Goal: Task Accomplishment & Management: Manage account settings

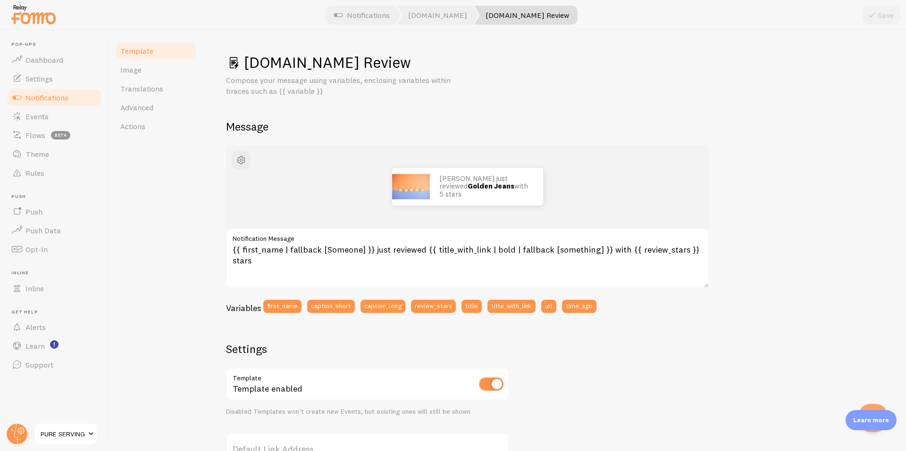
click at [725, 206] on div "[PERSON_NAME] just reviewed Golden Jeans with 5 stars {{ first_name | fallback …" at bounding box center [554, 393] width 657 height 497
click at [58, 99] on span "Notifications" at bounding box center [46, 97] width 43 height 9
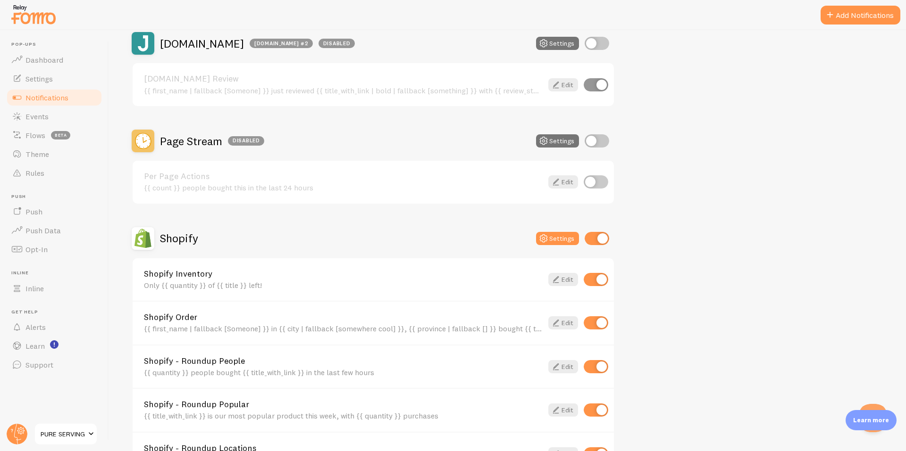
scroll to position [629, 0]
click at [197, 136] on h2 "Page Stream Disabled" at bounding box center [212, 140] width 104 height 15
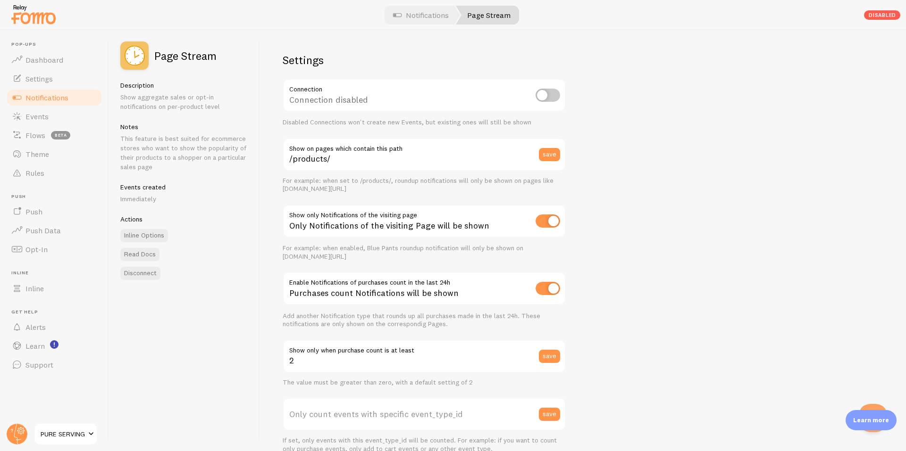
scroll to position [253, 0]
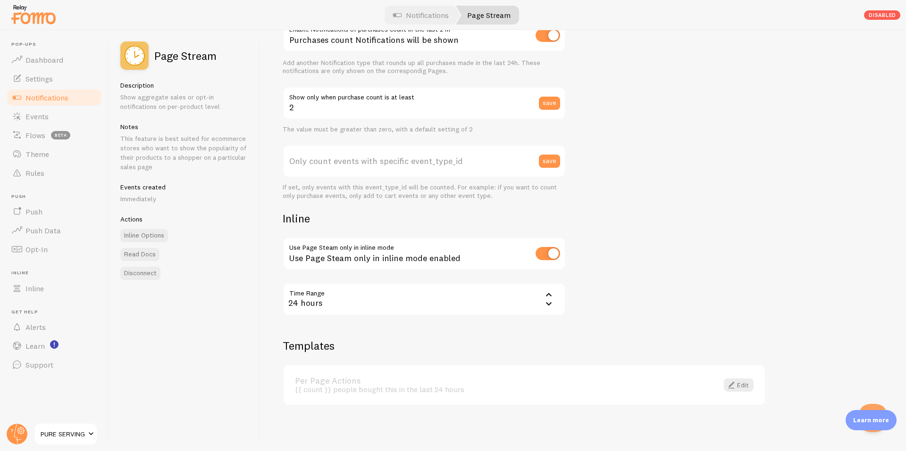
drag, startPoint x: 565, startPoint y: 398, endPoint x: 623, endPoint y: 401, distance: 58.5
click at [567, 399] on div "Per Page Actions {{ count }} people bought this in the last 24 hours Edit" at bounding box center [523, 386] width 481 height 40
click at [727, 382] on span at bounding box center [730, 385] width 11 height 11
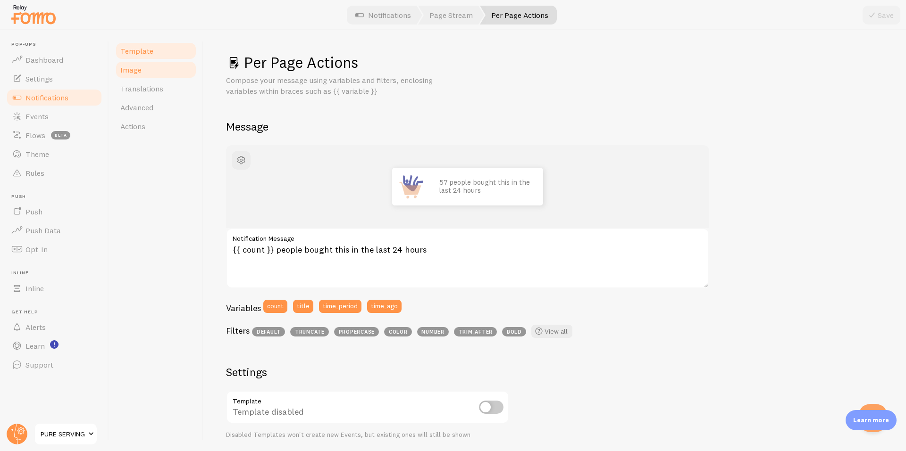
click at [144, 69] on link "Image" at bounding box center [156, 69] width 83 height 19
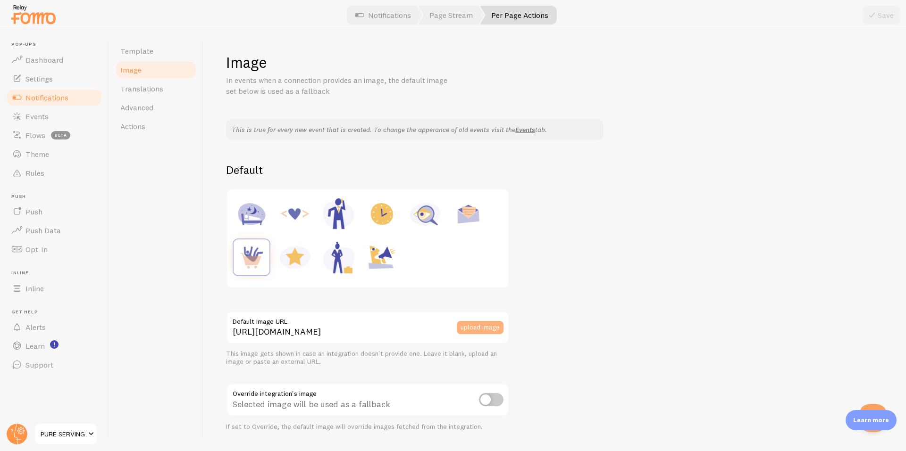
click at [466, 330] on button "upload image" at bounding box center [480, 327] width 47 height 13
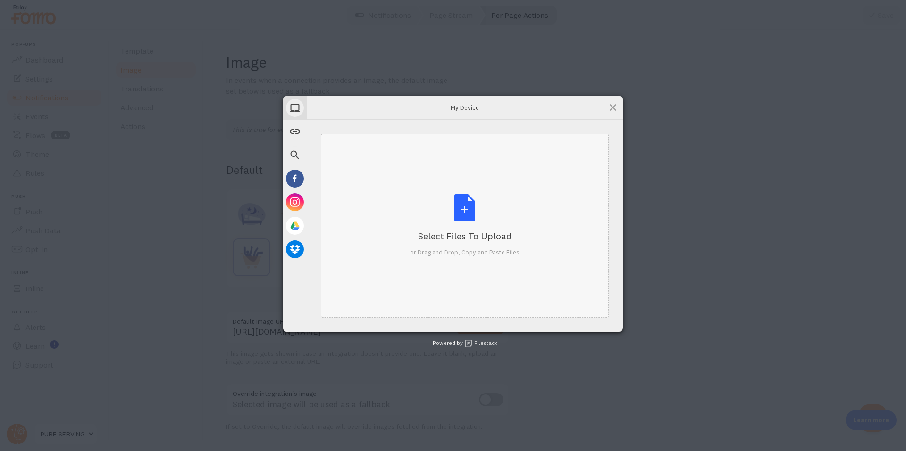
click at [465, 214] on div "Select Files to Upload or Drag and Drop, Copy and Paste Files" at bounding box center [464, 225] width 109 height 63
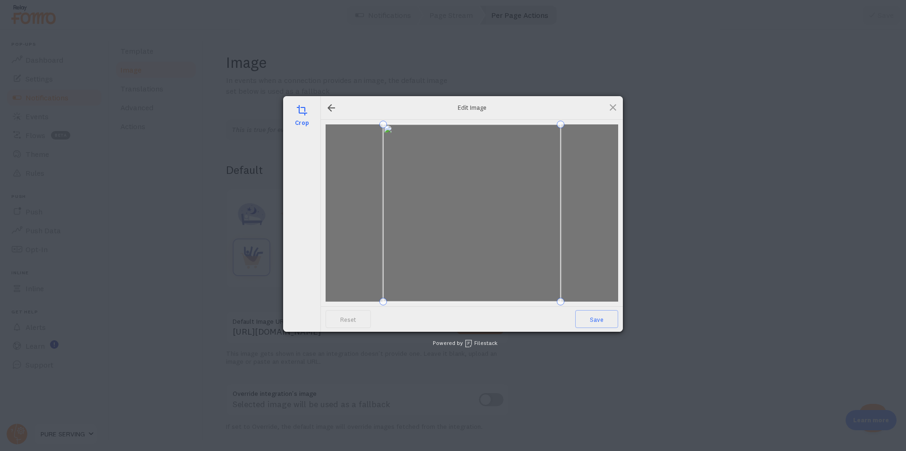
click at [589, 328] on div "Reset Save" at bounding box center [472, 319] width 302 height 25
click at [590, 326] on span "Save" at bounding box center [596, 319] width 43 height 18
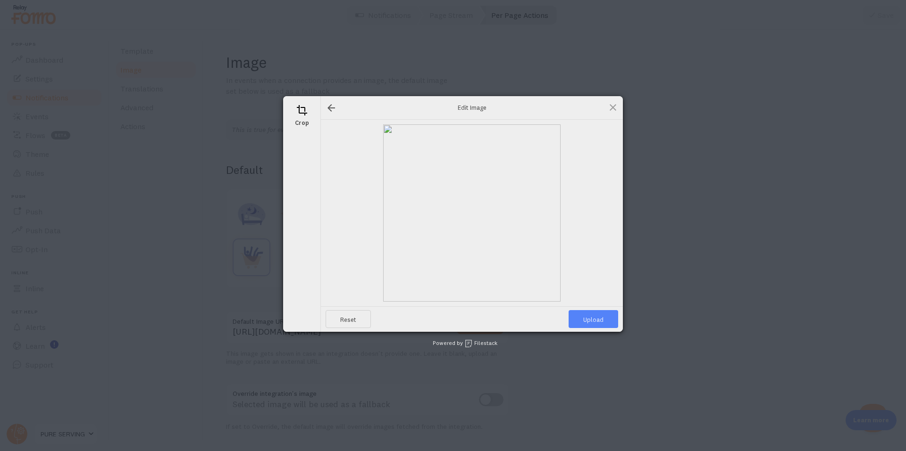
click at [593, 322] on span "Upload" at bounding box center [593, 319] width 50 height 18
type input "[URL][DOMAIN_NAME][DOMAIN_NAME]"
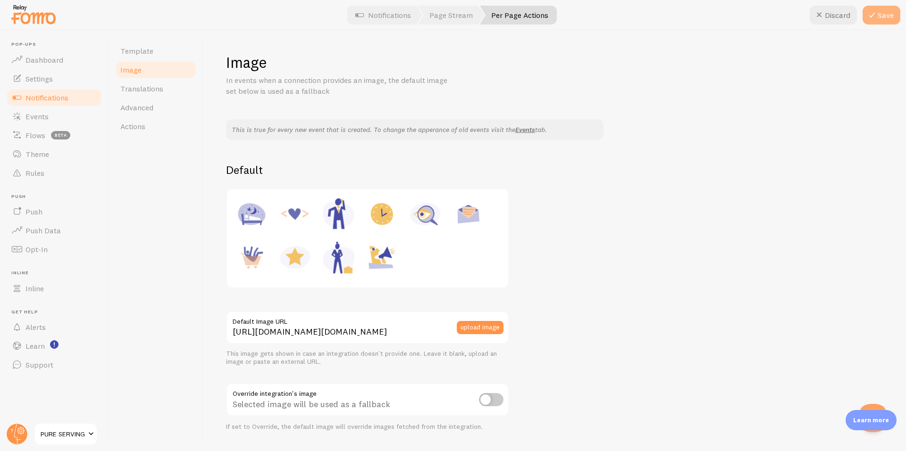
click at [889, 23] on button "Save" at bounding box center [881, 15] width 38 height 19
click at [154, 56] on link "Template" at bounding box center [156, 51] width 83 height 19
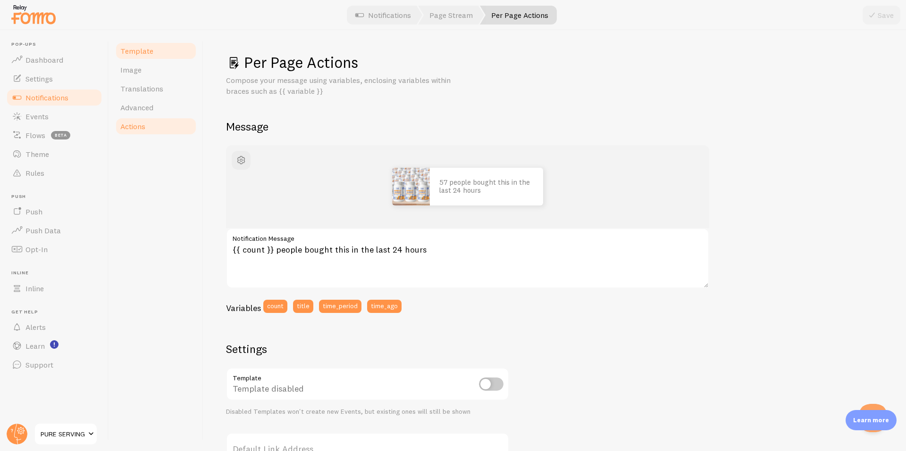
click at [161, 130] on link "Actions" at bounding box center [156, 126] width 83 height 19
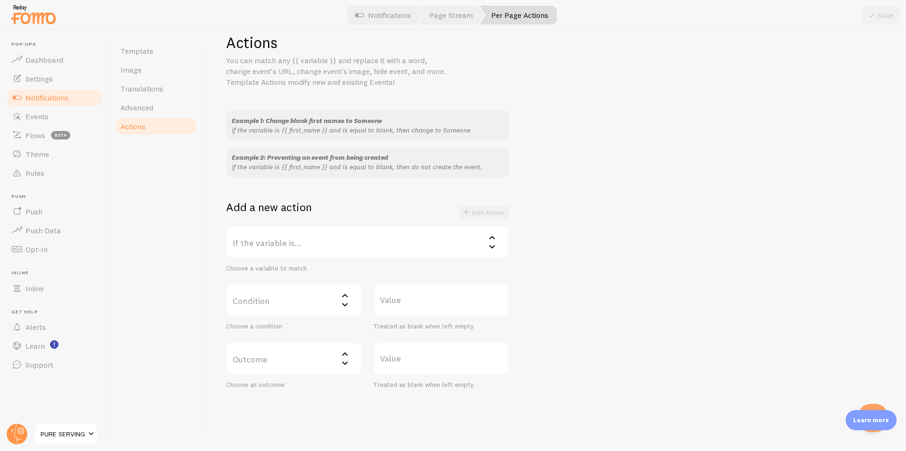
scroll to position [39, 0]
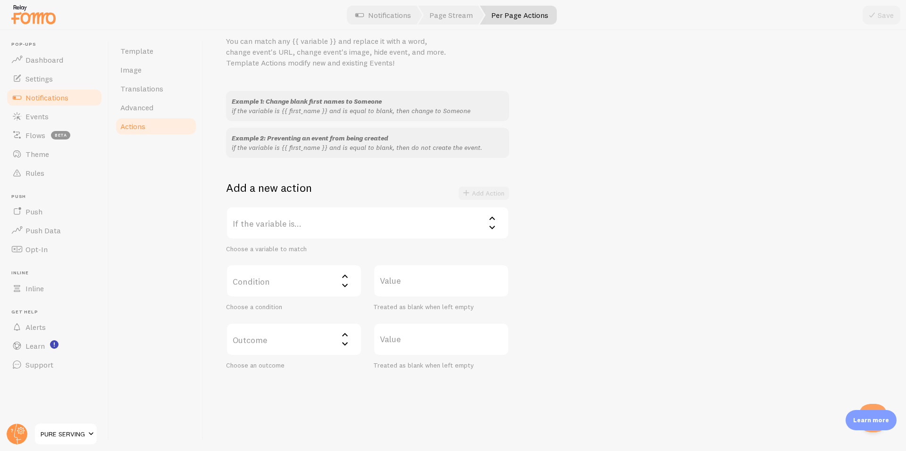
click at [537, 13] on link "Per Page Actions" at bounding box center [518, 15] width 77 height 19
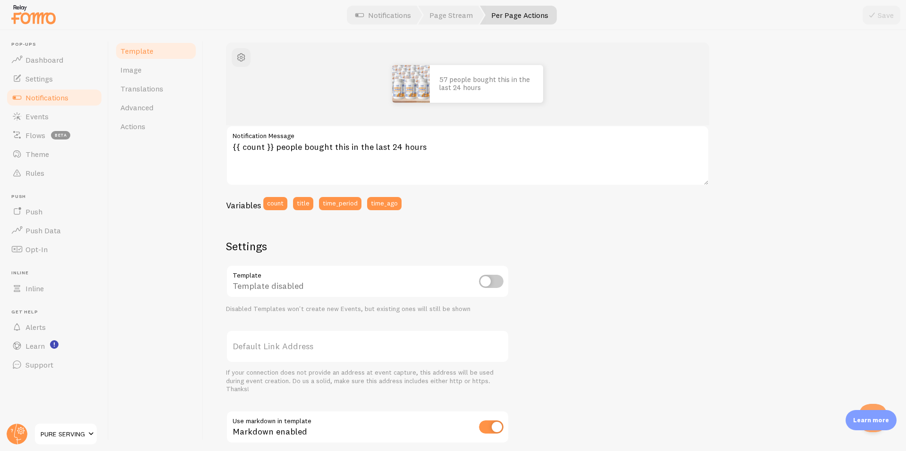
scroll to position [157, 0]
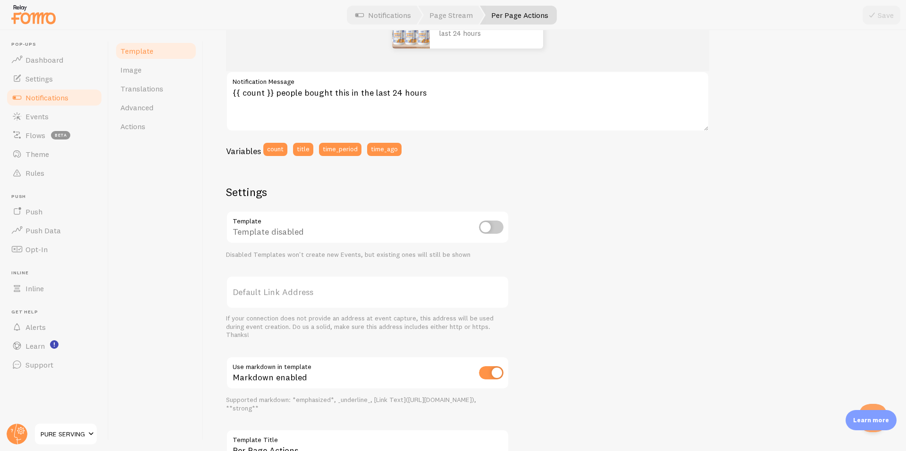
click at [490, 227] on input "checkbox" at bounding box center [491, 227] width 25 height 13
checkbox input "true"
click at [881, 25] on div at bounding box center [453, 15] width 906 height 30
click at [881, 23] on button "Save" at bounding box center [881, 15] width 38 height 19
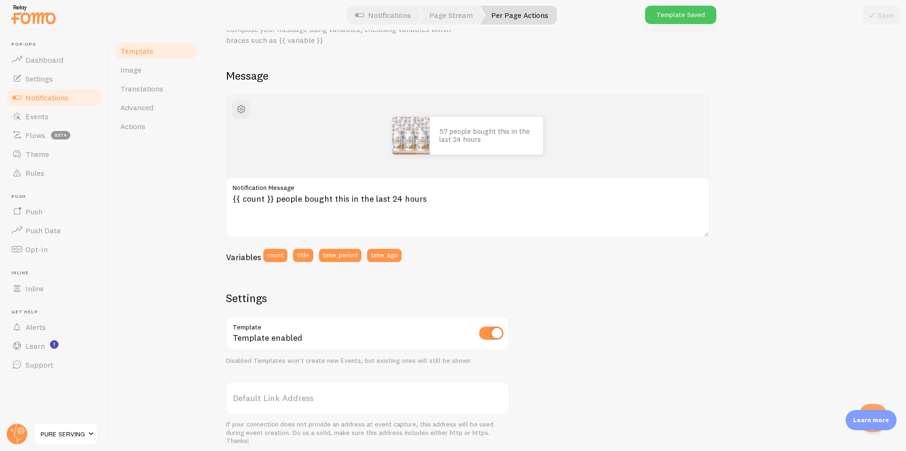
scroll to position [0, 0]
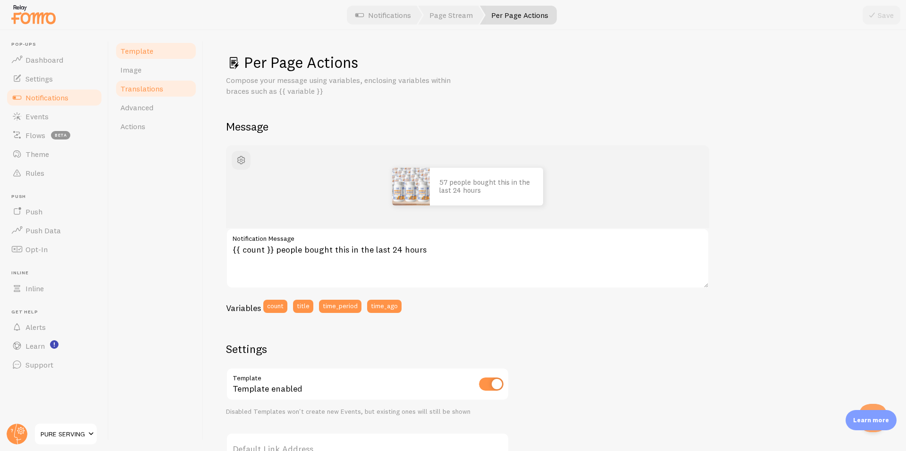
click at [147, 93] on link "Translations" at bounding box center [156, 88] width 83 height 19
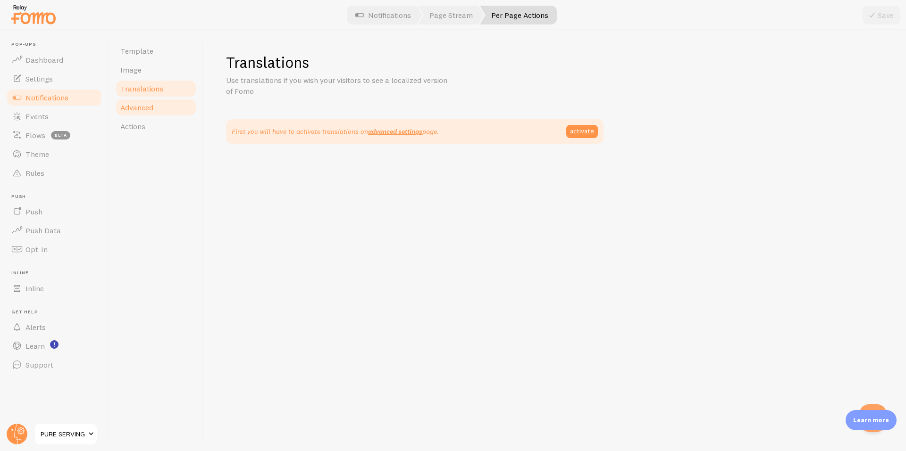
click at [140, 110] on span "Advanced" at bounding box center [136, 107] width 33 height 9
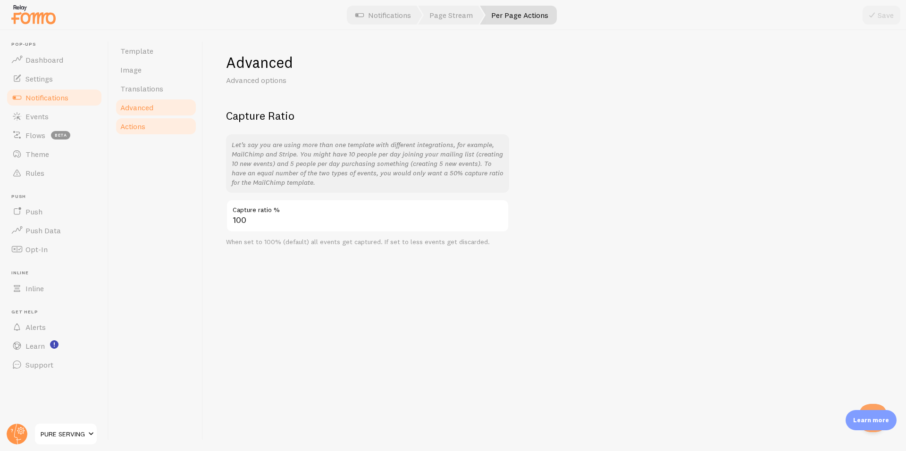
click at [138, 132] on link "Actions" at bounding box center [156, 126] width 83 height 19
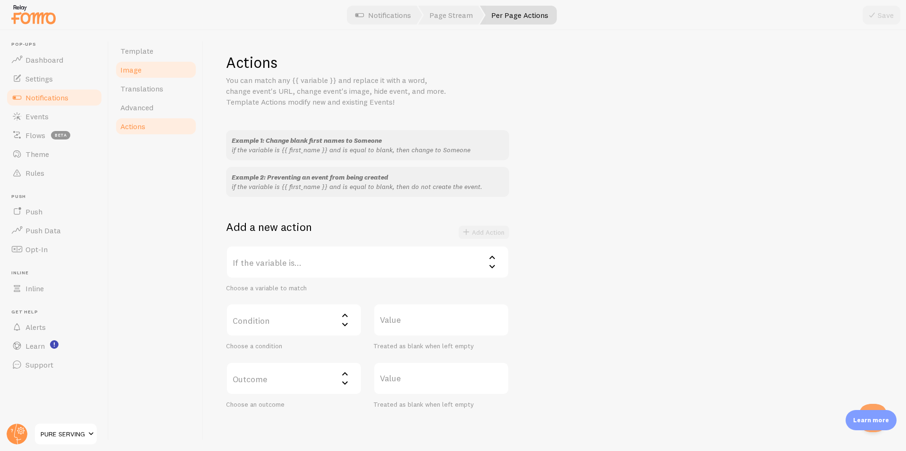
click at [133, 73] on span "Image" at bounding box center [130, 69] width 21 height 9
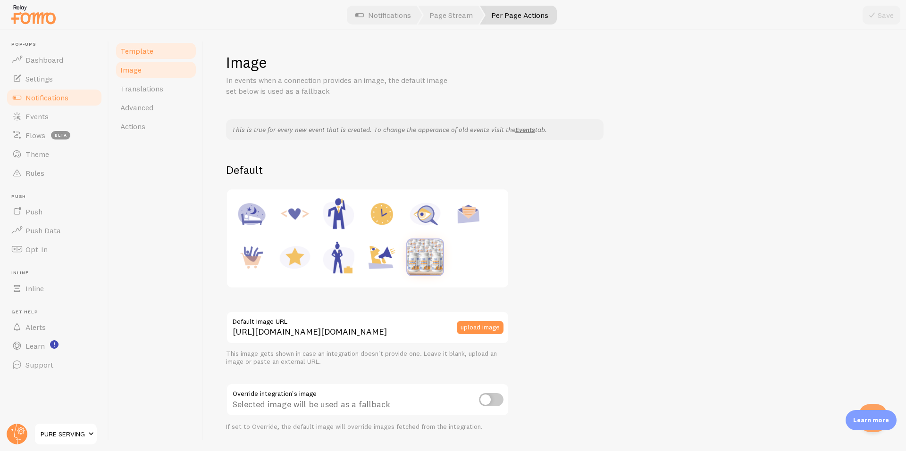
click at [146, 52] on span "Template" at bounding box center [136, 50] width 33 height 9
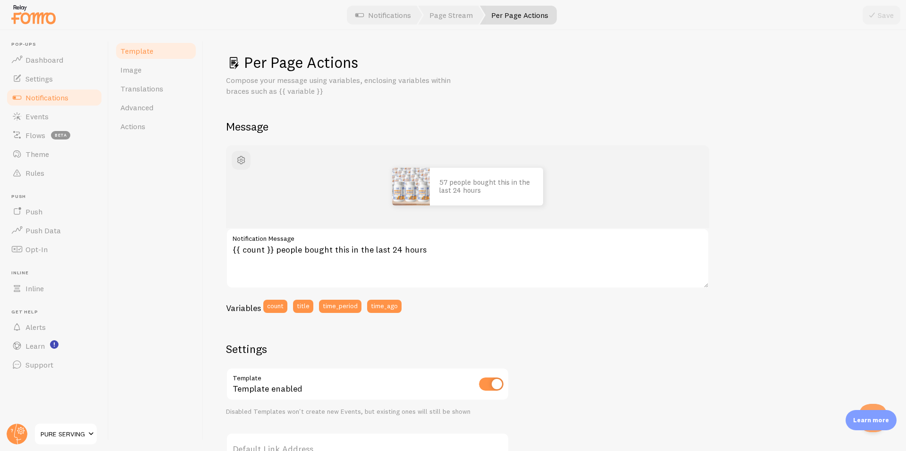
click at [67, 100] on span "Notifications" at bounding box center [46, 97] width 43 height 9
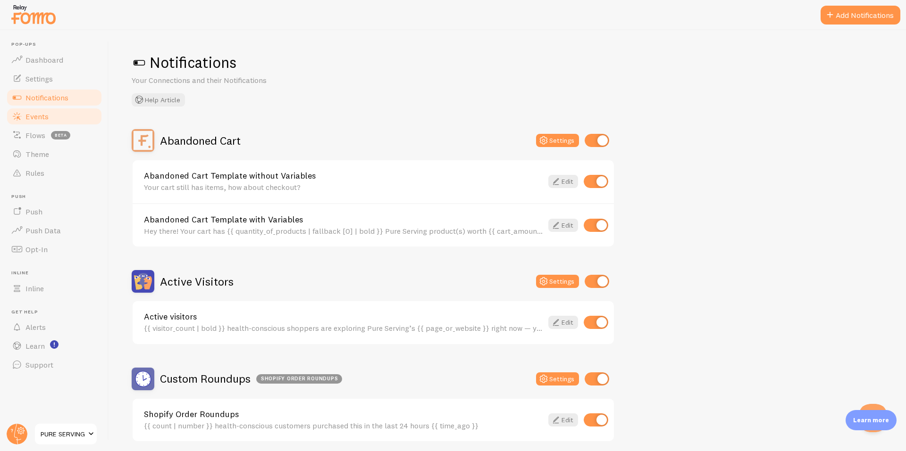
click at [42, 124] on link "Events" at bounding box center [54, 116] width 97 height 19
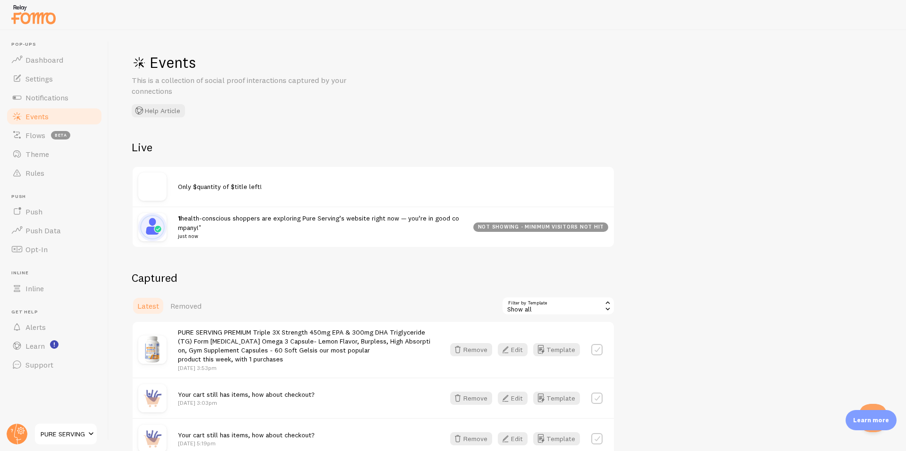
click at [489, 226] on div "not showing - minimum visitors not hit" at bounding box center [540, 227] width 135 height 9
click at [155, 193] on img at bounding box center [152, 187] width 28 height 28
click at [224, 195] on div "Only $quantity of $title left!" at bounding box center [373, 187] width 481 height 40
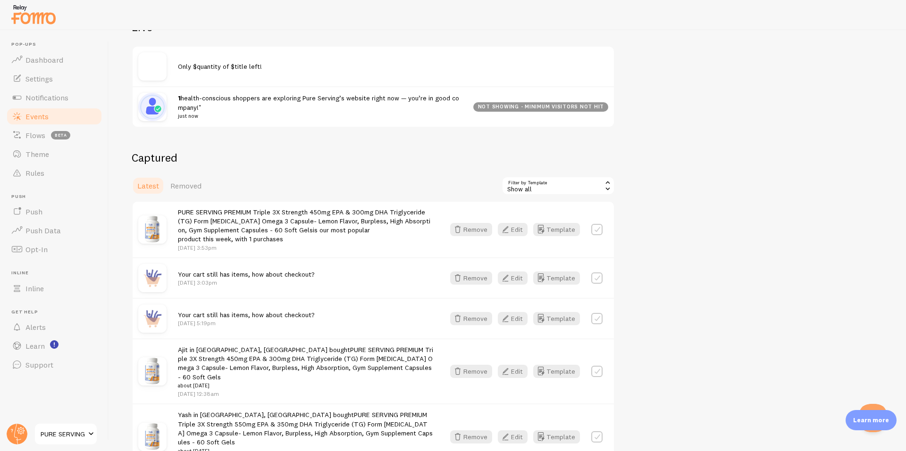
scroll to position [157, 0]
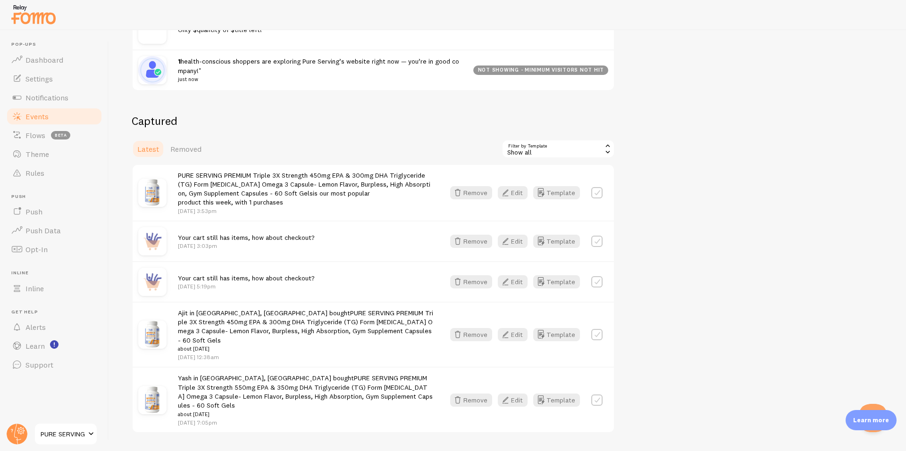
click at [598, 195] on label at bounding box center [596, 192] width 11 height 11
checkbox input "false"
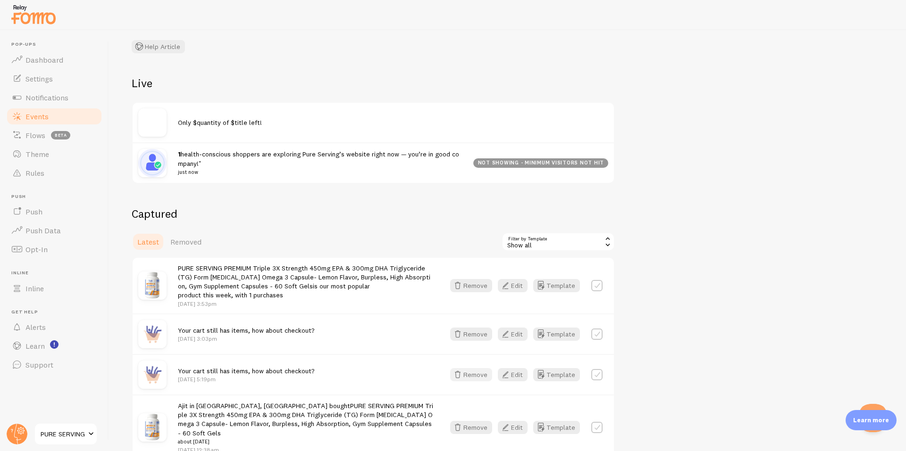
scroll to position [0, 0]
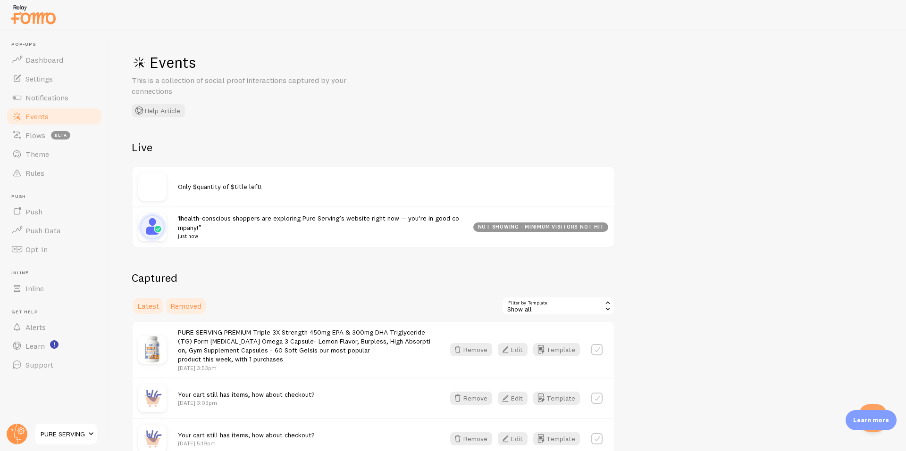
click at [192, 311] on link "Removed" at bounding box center [186, 306] width 42 height 19
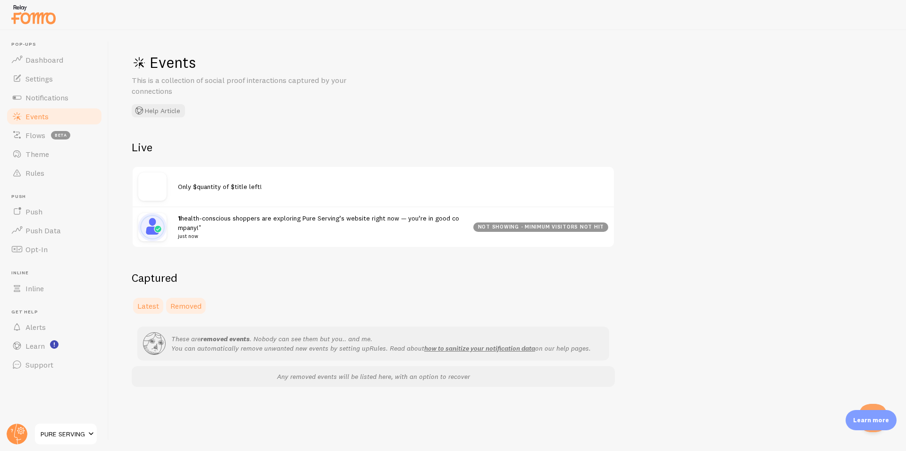
click at [153, 308] on span "Latest" at bounding box center [148, 305] width 22 height 9
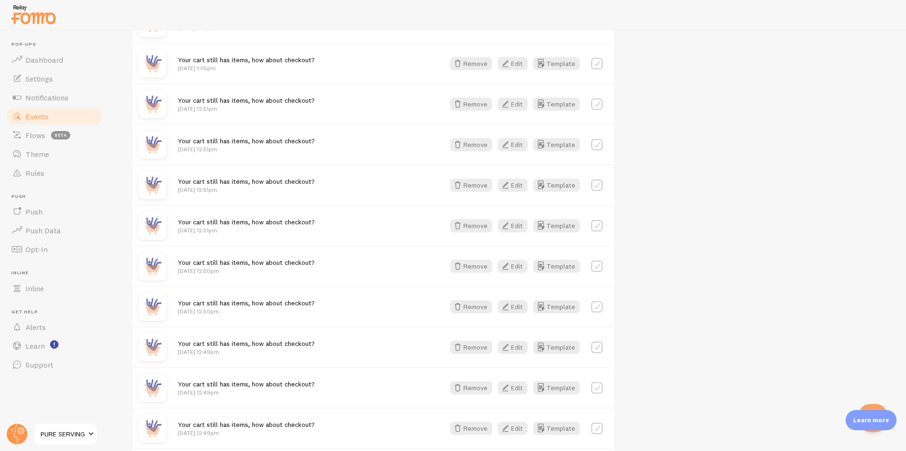
scroll to position [1383, 0]
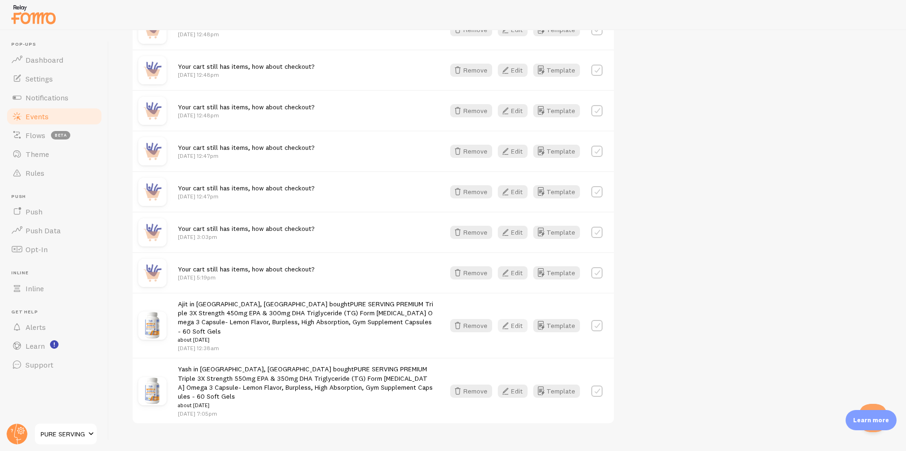
click at [506, 323] on icon "button" at bounding box center [504, 325] width 11 height 11
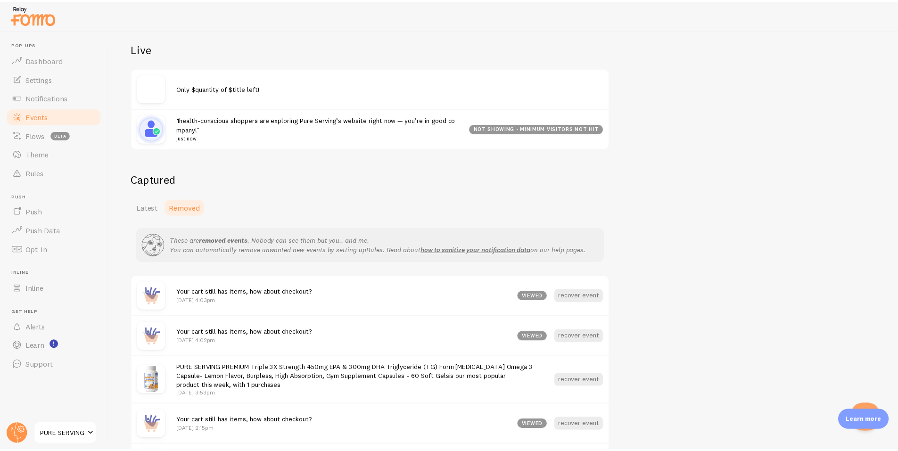
scroll to position [157, 0]
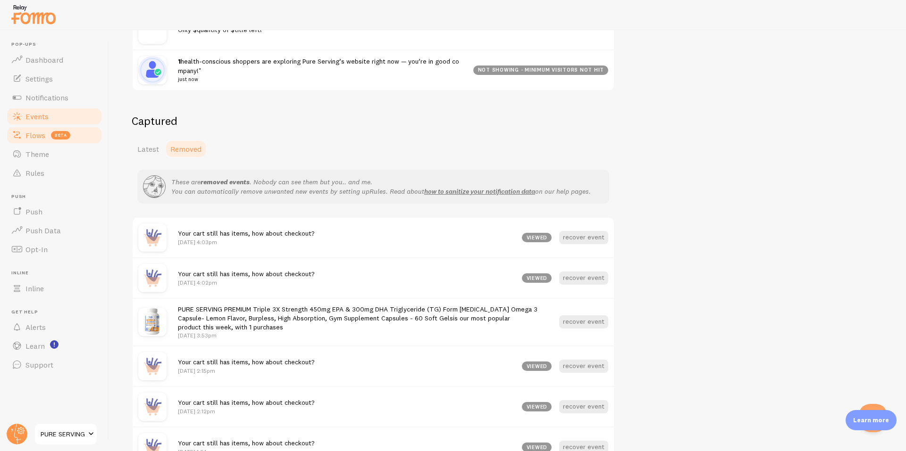
click at [46, 139] on link "Flows beta" at bounding box center [54, 135] width 97 height 19
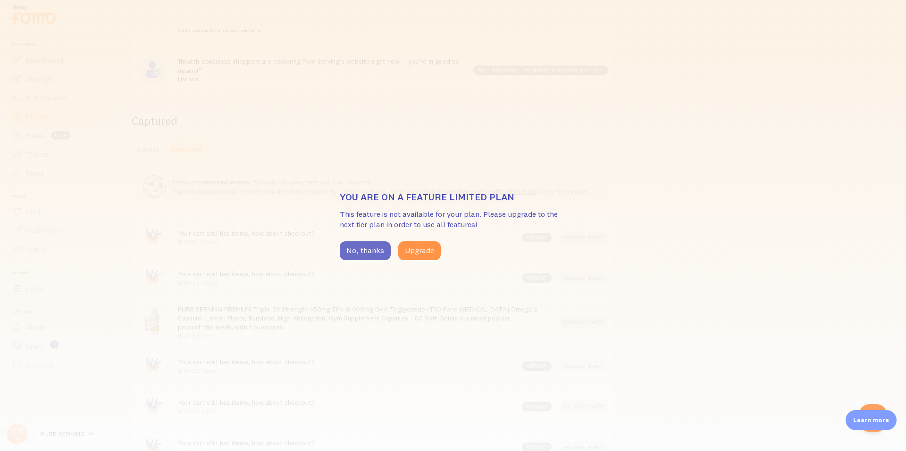
drag, startPoint x: 364, startPoint y: 254, endPoint x: 349, endPoint y: 254, distance: 14.1
click at [364, 254] on button "No, thanks" at bounding box center [365, 250] width 51 height 19
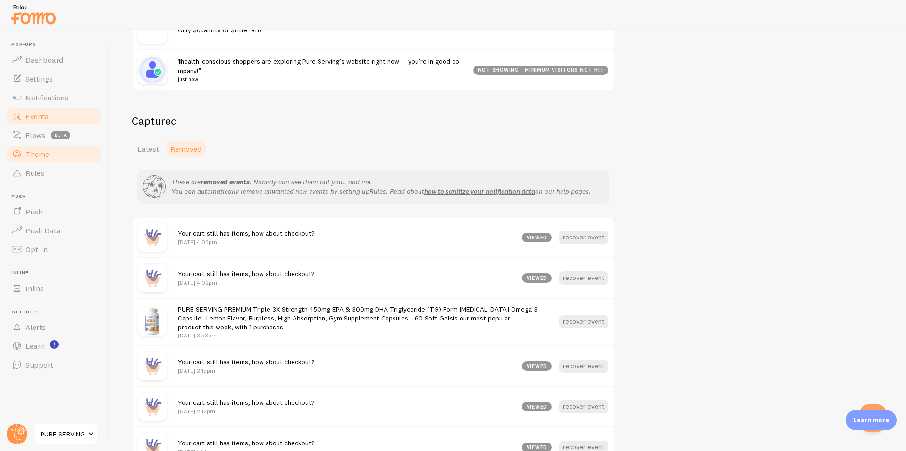
click at [43, 159] on link "Theme" at bounding box center [54, 154] width 97 height 19
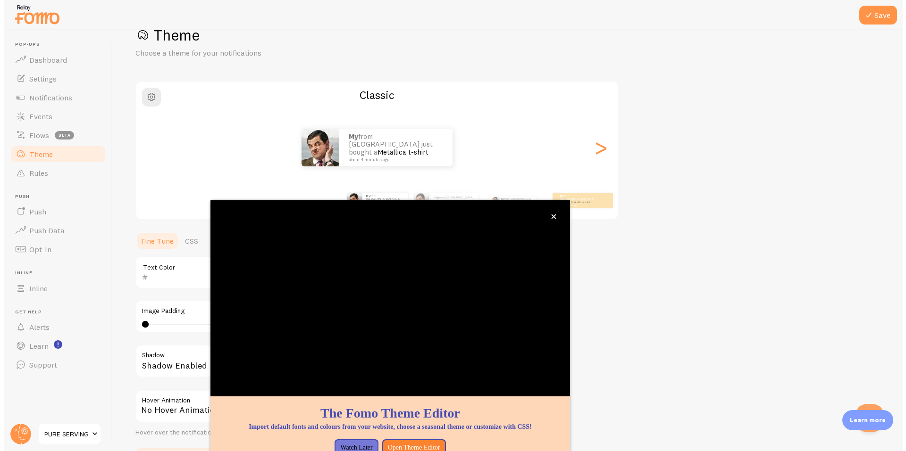
scroll to position [27, 0]
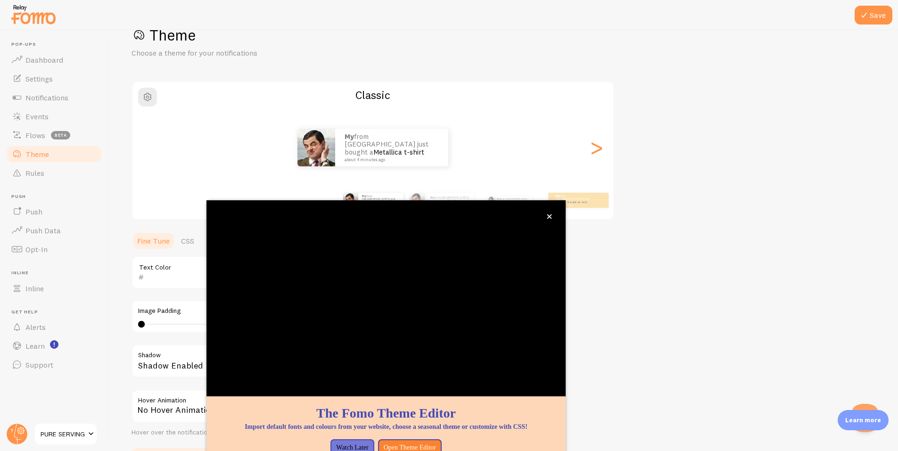
click at [696, 255] on div "Theme Choose a theme for your notifications Classic My from [GEOGRAPHIC_DATA] j…" at bounding box center [504, 249] width 744 height 448
click at [552, 216] on icon "close," at bounding box center [549, 216] width 5 height 5
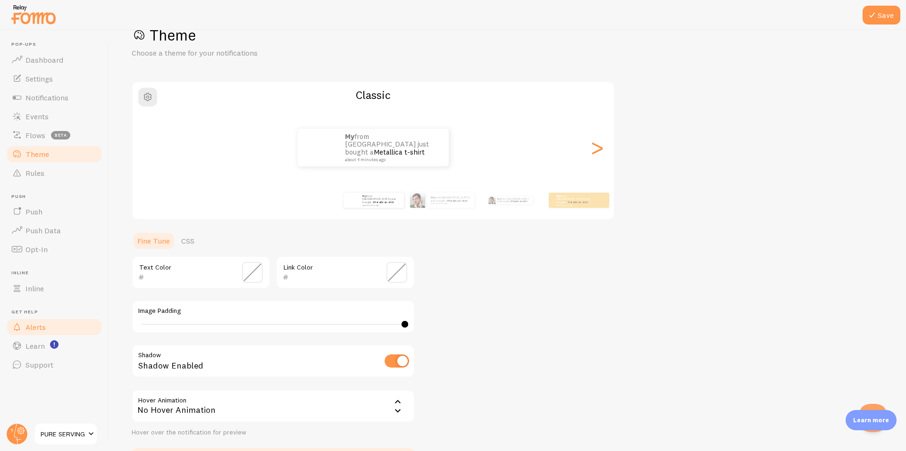
type input "0"
drag, startPoint x: 142, startPoint y: 324, endPoint x: 6, endPoint y: 331, distance: 136.5
click at [6, 331] on main "Pop-ups Dashboard Settings Notifications Events Flows beta Theme Rules [GEOGRAP…" at bounding box center [453, 240] width 906 height 421
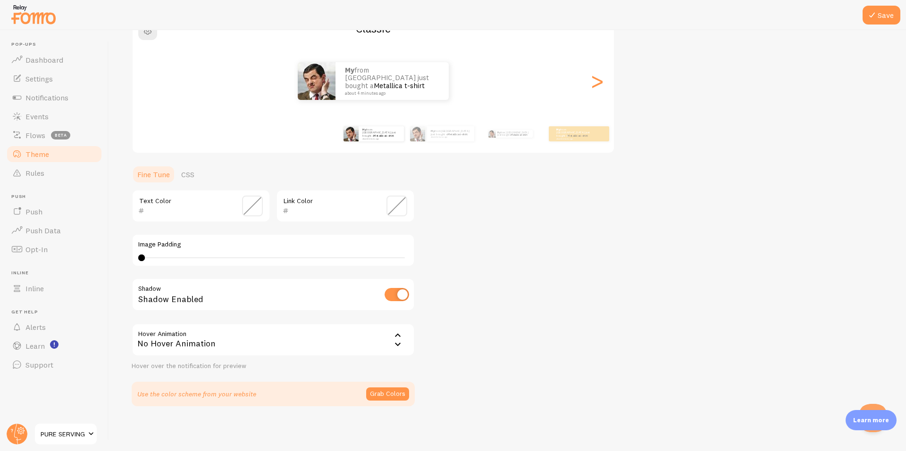
scroll to position [94, 0]
click at [330, 339] on div "No Hover Animation" at bounding box center [273, 339] width 283 height 33
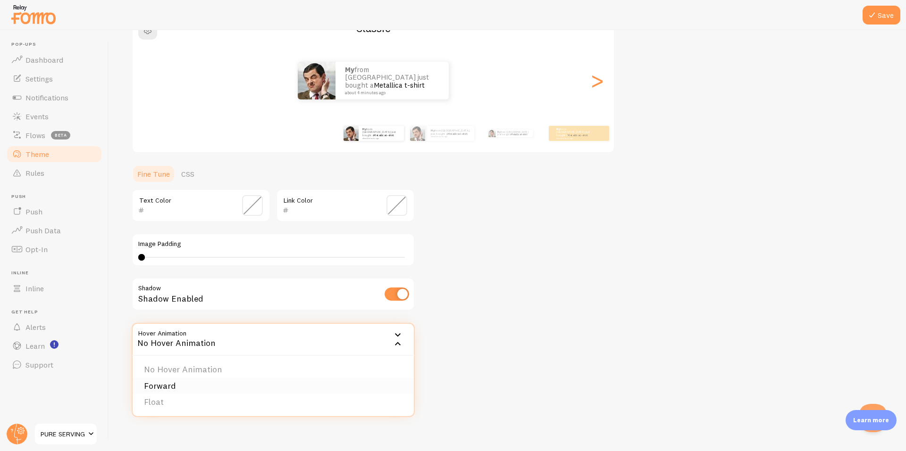
click at [222, 391] on li "Forward" at bounding box center [273, 386] width 281 height 17
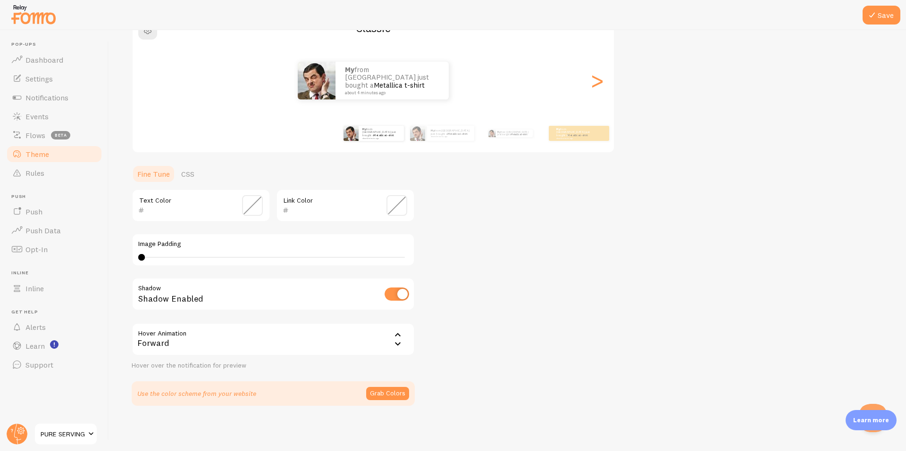
click at [227, 342] on div "Forward" at bounding box center [273, 339] width 283 height 33
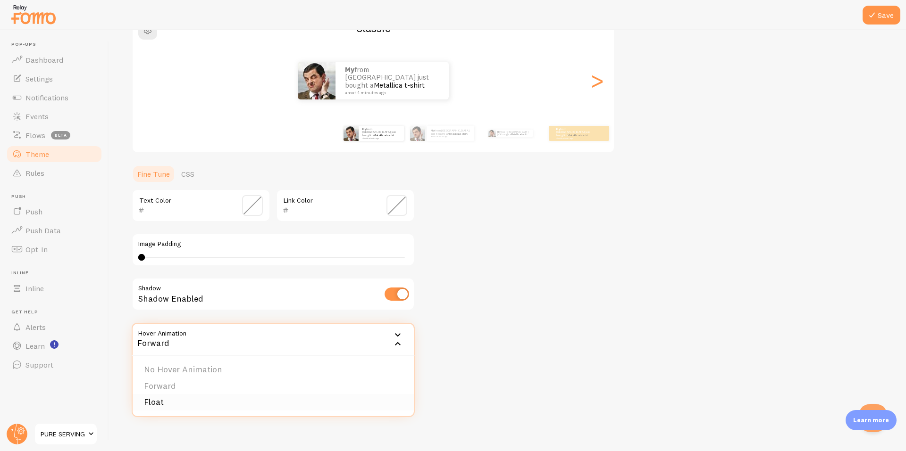
click at [167, 398] on li "Float" at bounding box center [273, 402] width 281 height 17
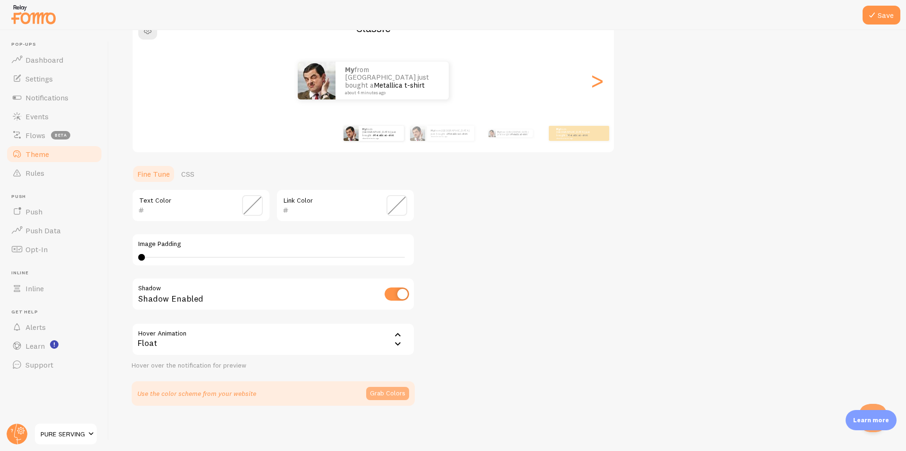
click at [388, 399] on button "Grab Colors" at bounding box center [387, 393] width 43 height 13
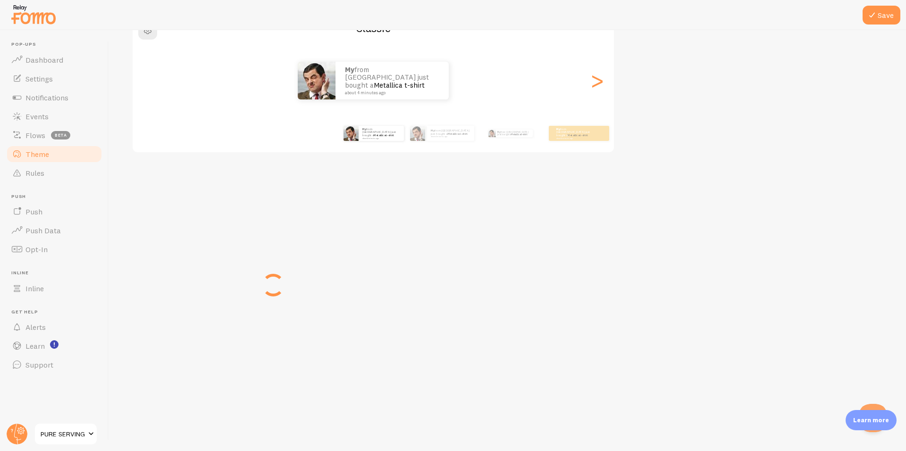
scroll to position [91, 0]
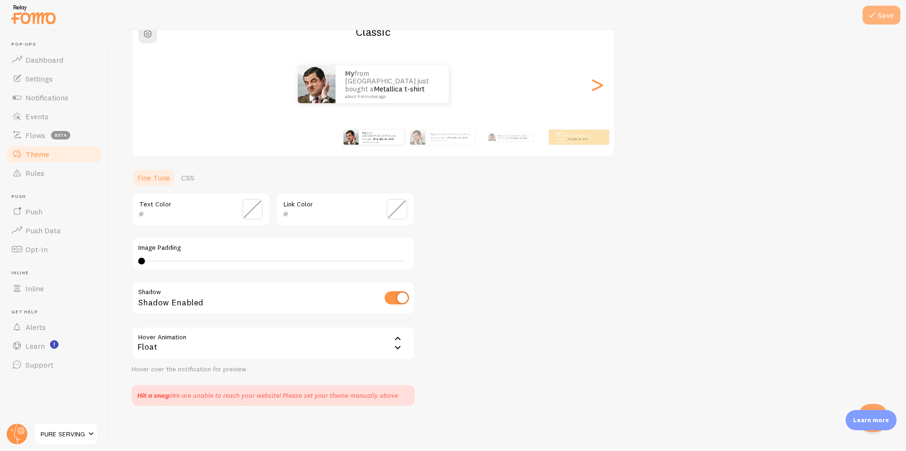
click at [879, 22] on button "Save" at bounding box center [881, 15] width 38 height 19
click at [200, 179] on ul "Fine Tune CSS" at bounding box center [273, 177] width 283 height 19
click at [194, 178] on link "CSS" at bounding box center [187, 177] width 25 height 19
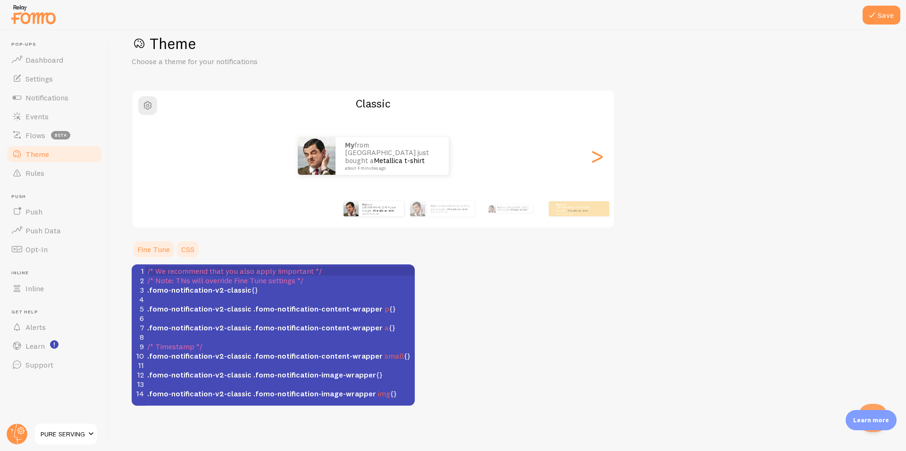
click at [152, 245] on link "Fine Tune" at bounding box center [154, 249] width 44 height 19
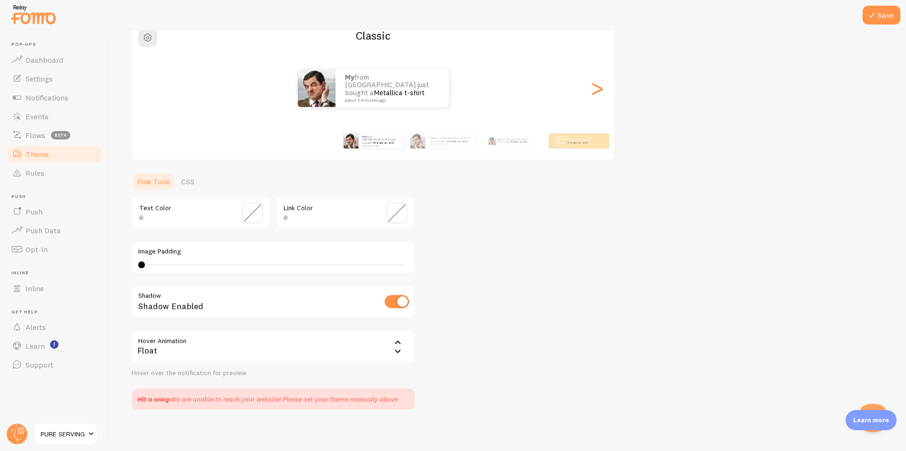
scroll to position [91, 0]
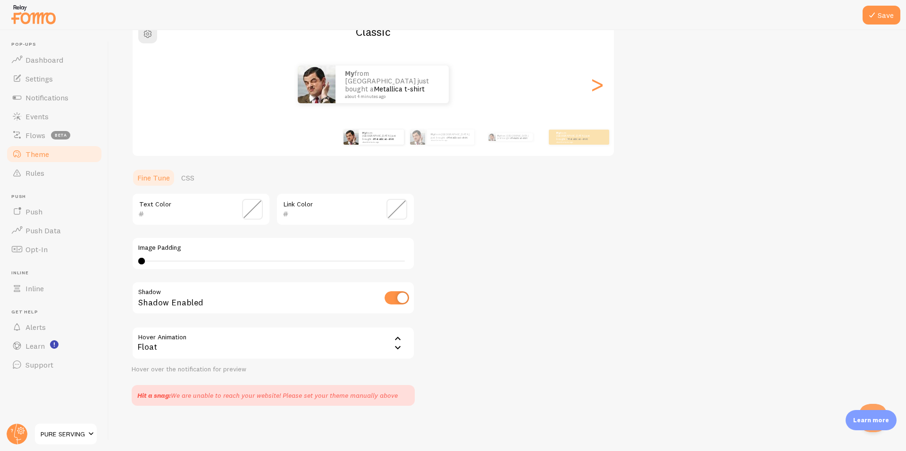
click at [216, 348] on div "Float" at bounding box center [273, 343] width 283 height 33
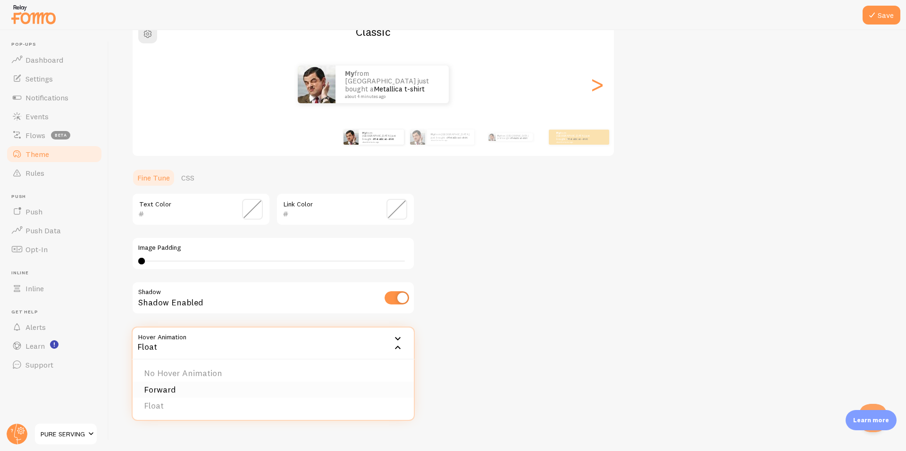
click at [173, 389] on li "Forward" at bounding box center [273, 390] width 281 height 17
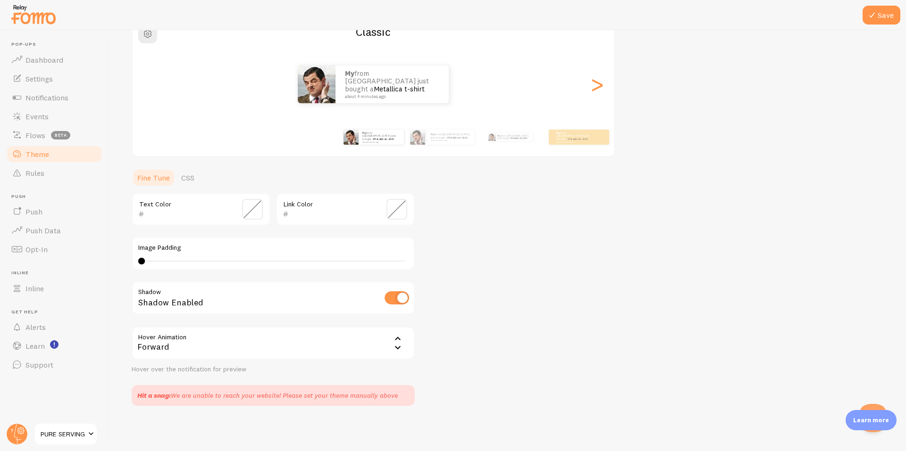
click at [862, 13] on div at bounding box center [453, 15] width 906 height 30
click at [873, 19] on icon at bounding box center [871, 14] width 11 height 11
click at [173, 346] on div "Forward" at bounding box center [273, 343] width 283 height 33
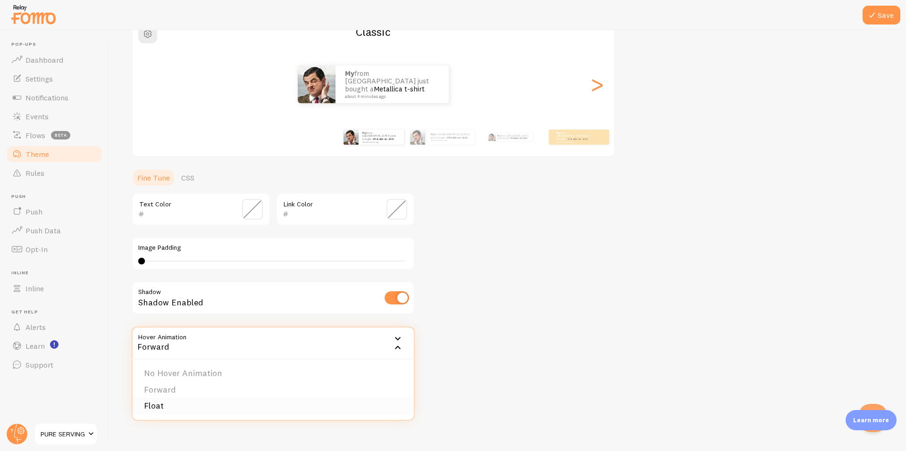
click at [167, 406] on li "Float" at bounding box center [273, 406] width 281 height 17
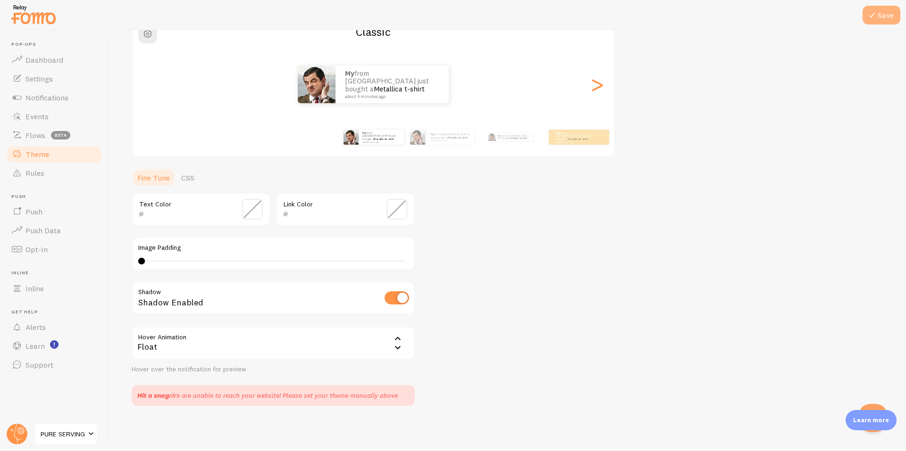
click at [872, 23] on button "Save" at bounding box center [881, 15] width 38 height 19
click at [192, 183] on link "CSS" at bounding box center [187, 177] width 25 height 19
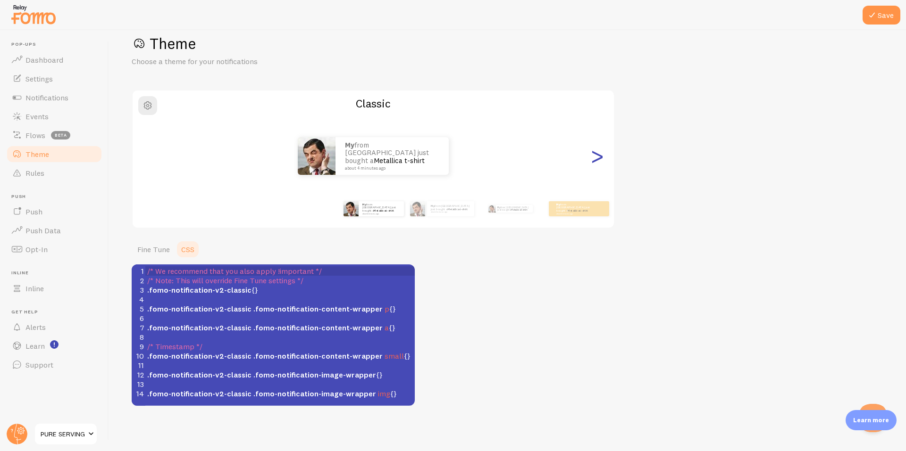
click at [600, 163] on div ">" at bounding box center [596, 156] width 11 height 68
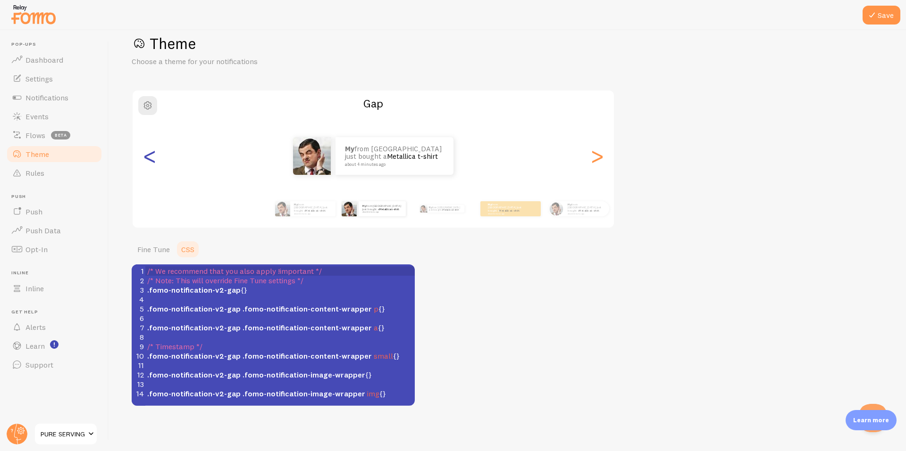
click at [153, 163] on div "<" at bounding box center [149, 156] width 11 height 68
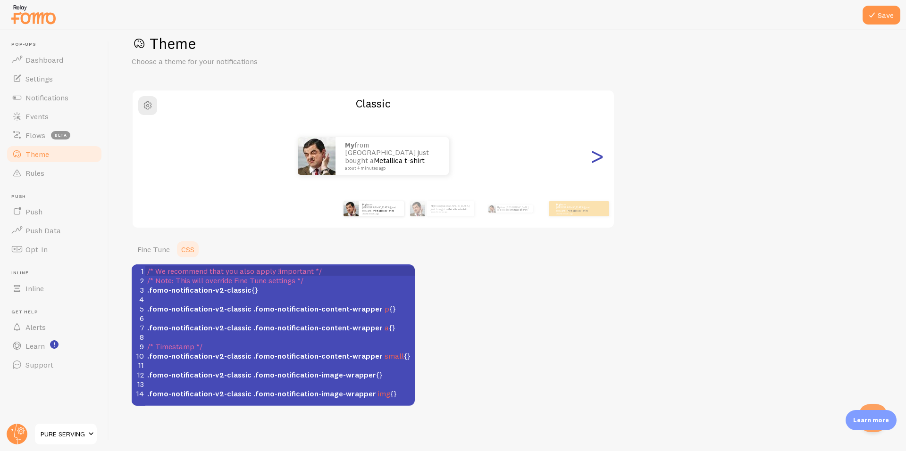
click at [599, 161] on div ">" at bounding box center [596, 156] width 11 height 68
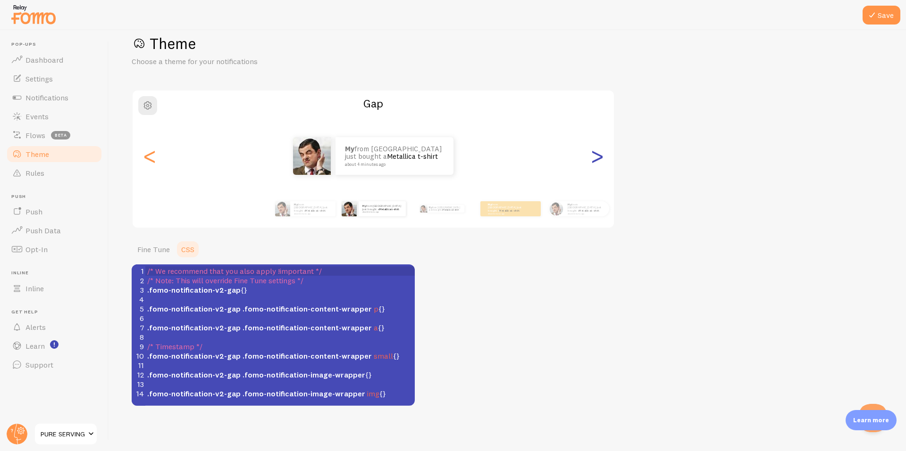
click at [599, 160] on div ">" at bounding box center [596, 156] width 11 height 68
click at [599, 158] on div ">" at bounding box center [596, 156] width 11 height 68
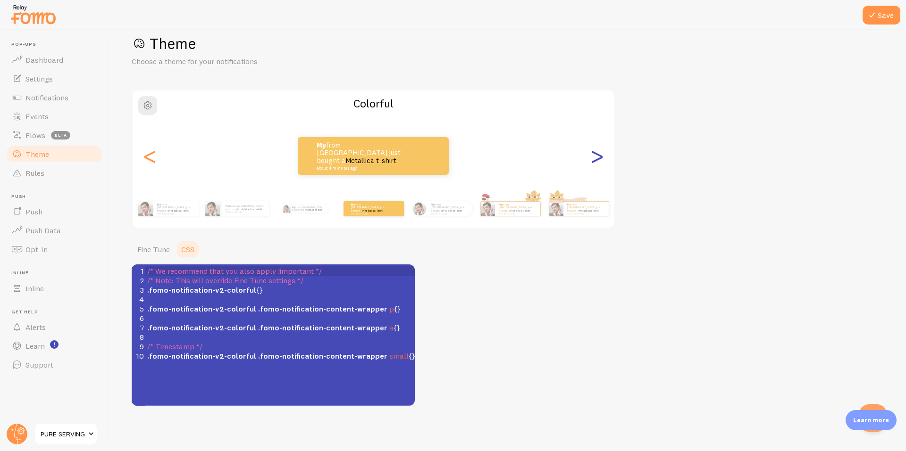
click at [599, 157] on div ">" at bounding box center [596, 156] width 11 height 68
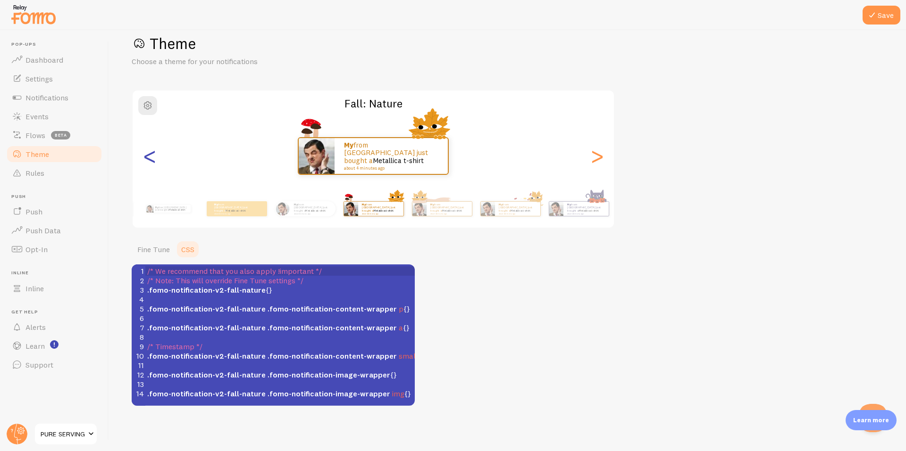
click at [154, 158] on div "<" at bounding box center [149, 156] width 11 height 68
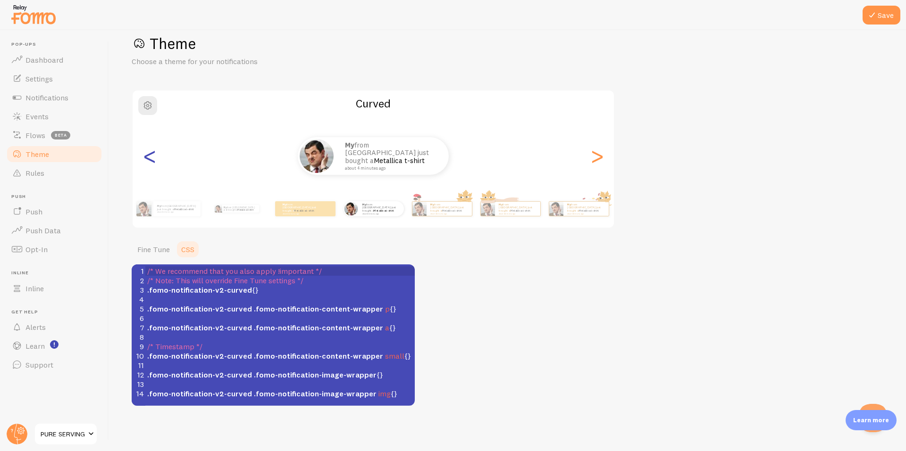
click at [144, 154] on div "<" at bounding box center [149, 156] width 11 height 68
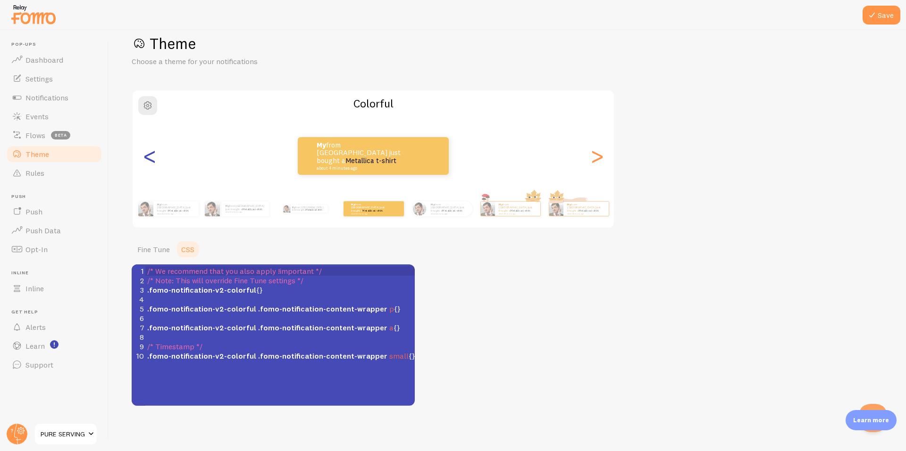
click at [151, 157] on div "<" at bounding box center [149, 156] width 11 height 68
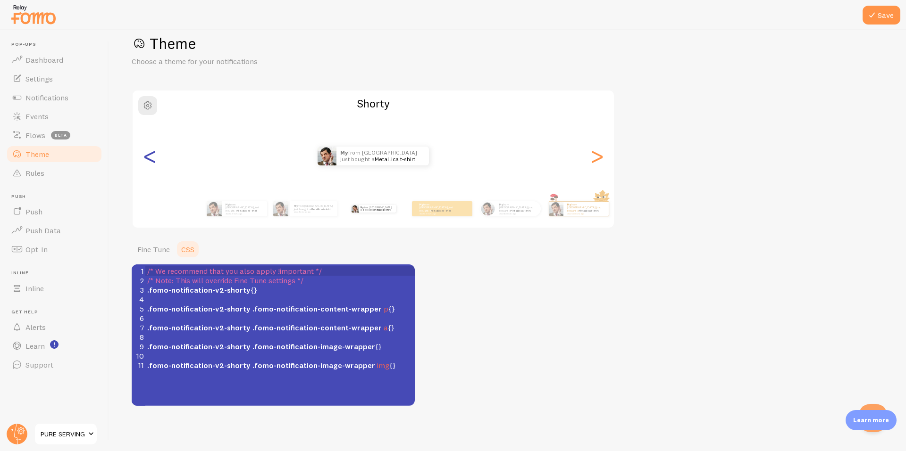
click at [151, 157] on div "<" at bounding box center [149, 156] width 11 height 68
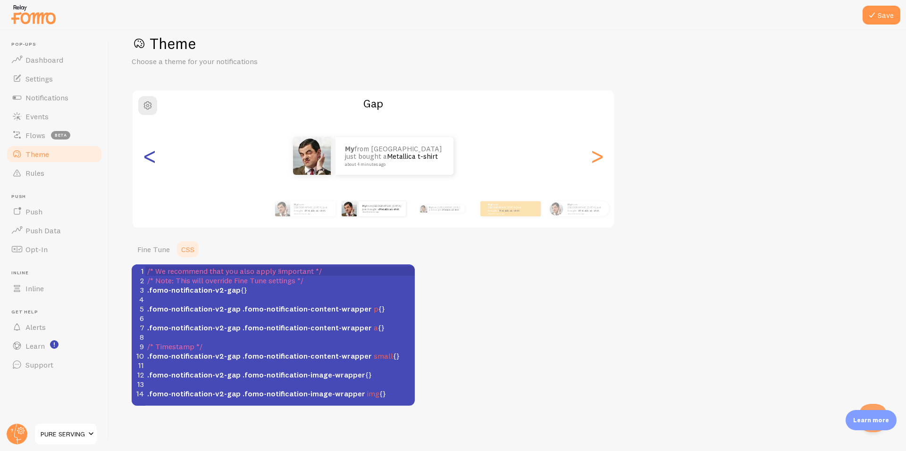
click at [151, 157] on div "<" at bounding box center [149, 156] width 11 height 68
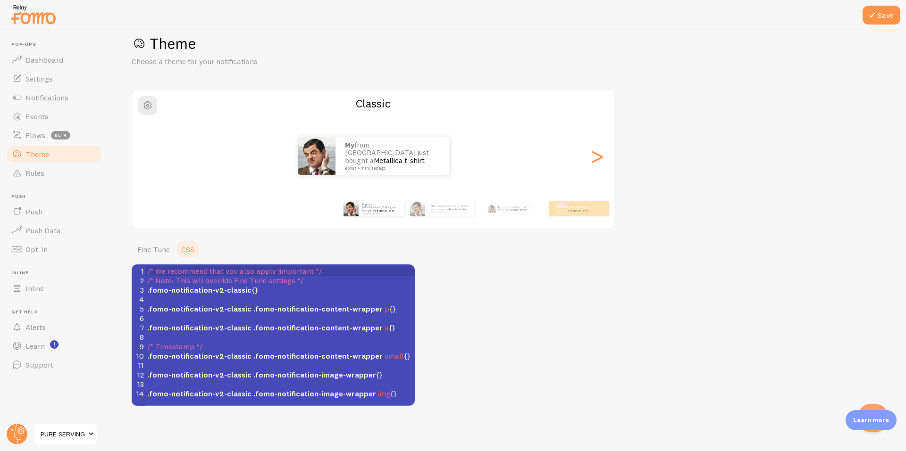
click at [151, 157] on div "My from [GEOGRAPHIC_DATA] just bought a Metallica t-shirt about 4 minutes ago" at bounding box center [373, 156] width 481 height 38
click at [582, 219] on div "My from [GEOGRAPHIC_DATA] just bought a Metallica t-shirt about 4 minutes ago" at bounding box center [578, 209] width 61 height 26
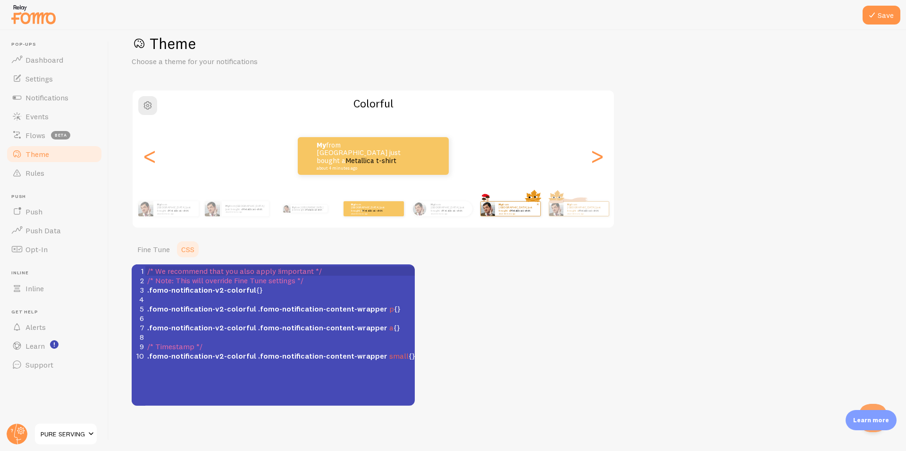
click at [510, 215] on div "My from [GEOGRAPHIC_DATA] just bought a Metallica t-shirt about 4 minutes ago" at bounding box center [517, 209] width 45 height 14
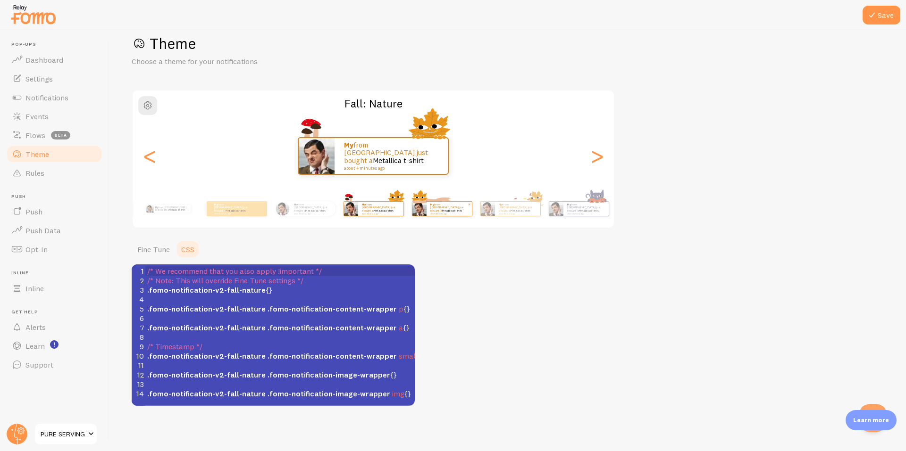
click at [449, 213] on small "about 4 minutes ago" at bounding box center [448, 214] width 37 height 2
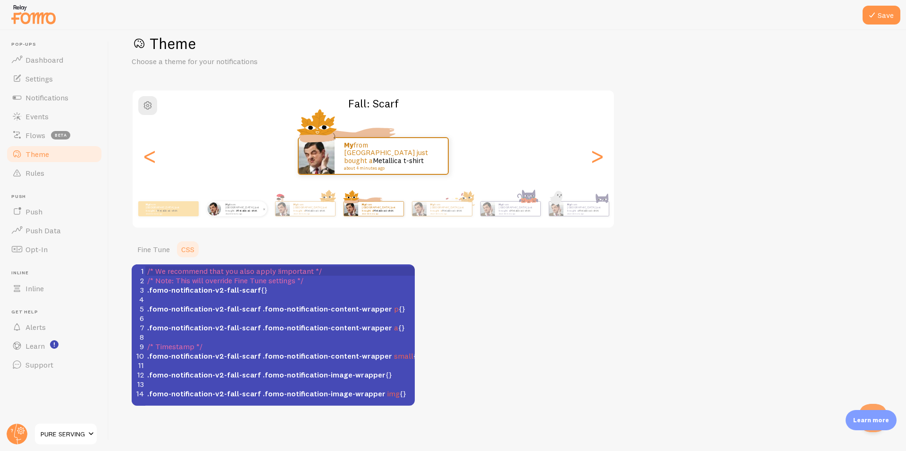
click at [236, 215] on div "My from [GEOGRAPHIC_DATA] just bought a Metallica t-shirt about 4 minutes ago" at bounding box center [244, 208] width 45 height 15
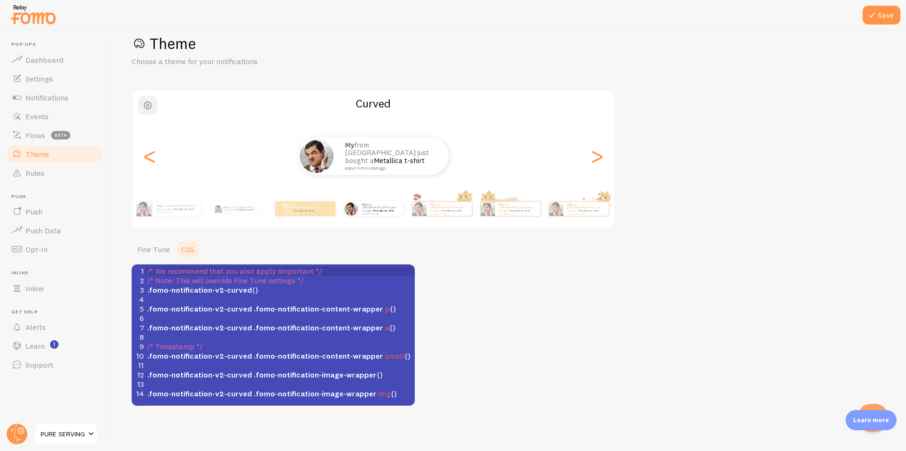
click at [147, 109] on span "button" at bounding box center [147, 105] width 11 height 11
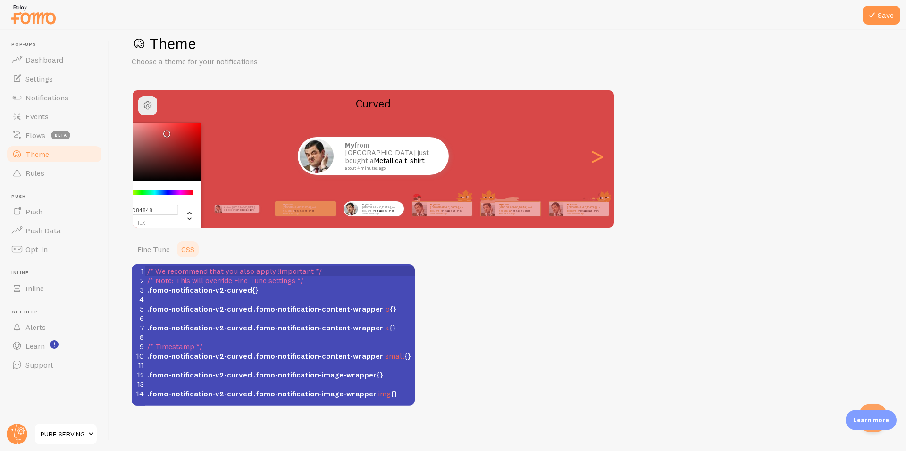
drag, startPoint x: 166, startPoint y: 160, endPoint x: 165, endPoint y: 132, distance: 28.3
click at [165, 132] on div "Chrome color picker" at bounding box center [148, 152] width 106 height 58
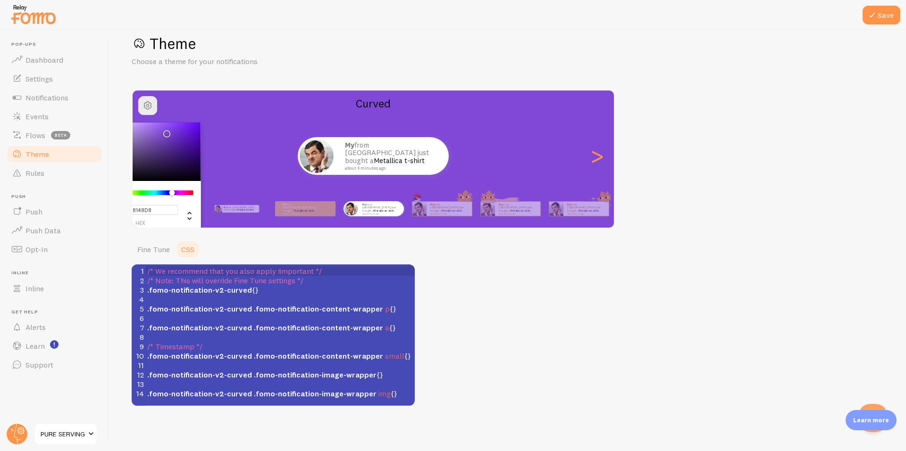
click at [172, 192] on div "Chrome color picker" at bounding box center [154, 193] width 75 height 5
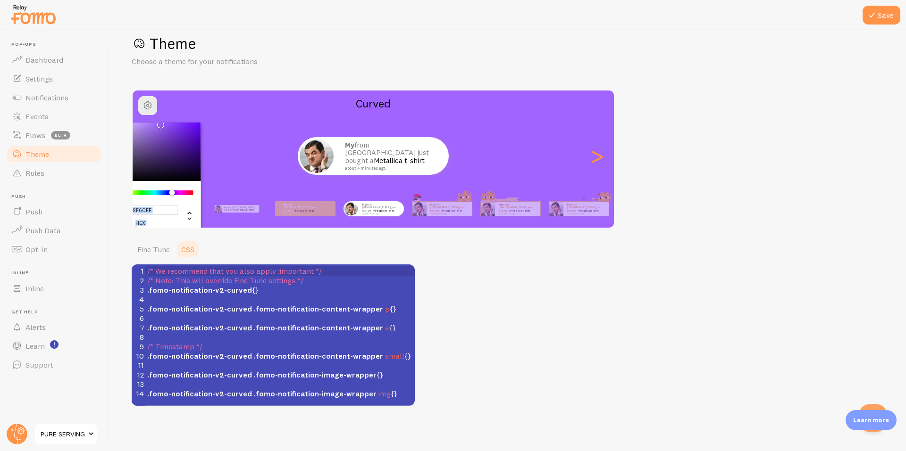
type input "#9E5FFF"
drag, startPoint x: 164, startPoint y: 135, endPoint x: 161, endPoint y: 108, distance: 26.6
click at [161, 108] on div "#9E5FFF hex 158 r 95 g 255 b 264 h 100% s 69% l Curved" at bounding box center [373, 103] width 481 height 15
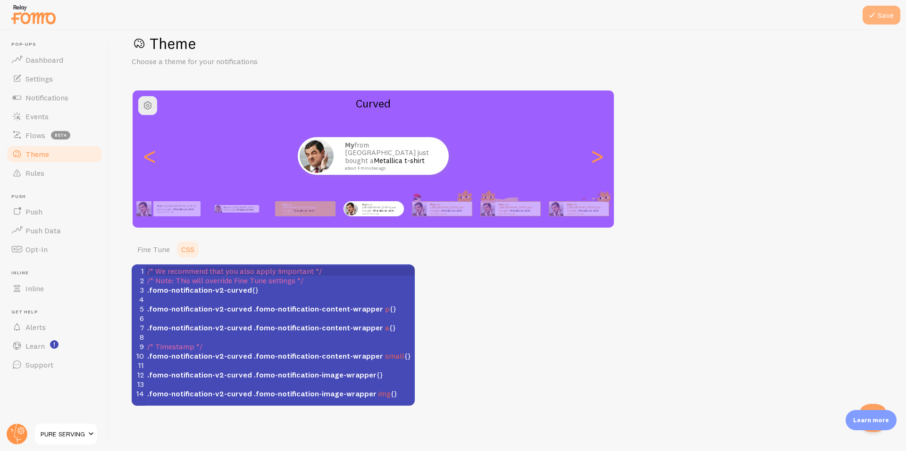
click at [885, 14] on button "Save" at bounding box center [881, 15] width 38 height 19
click at [879, 21] on button "Save" at bounding box center [881, 15] width 38 height 19
click at [53, 154] on link "Theme" at bounding box center [54, 154] width 97 height 19
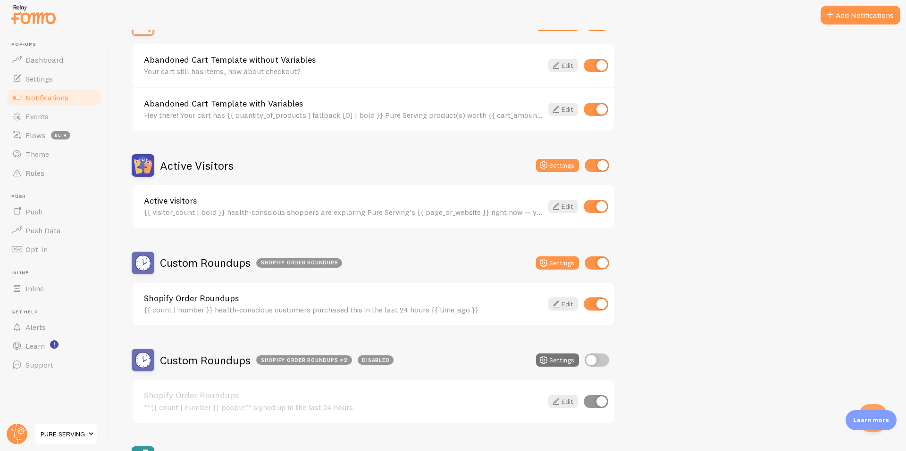
scroll to position [157, 0]
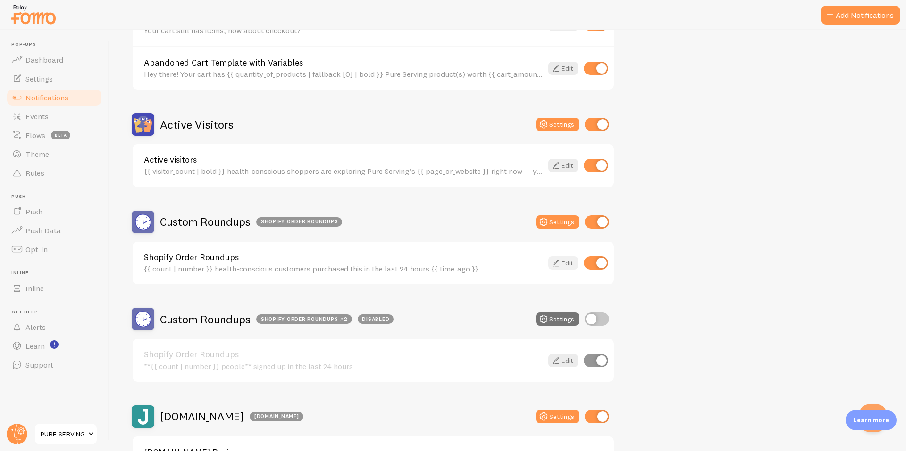
click at [561, 263] on link "Edit" at bounding box center [563, 263] width 30 height 13
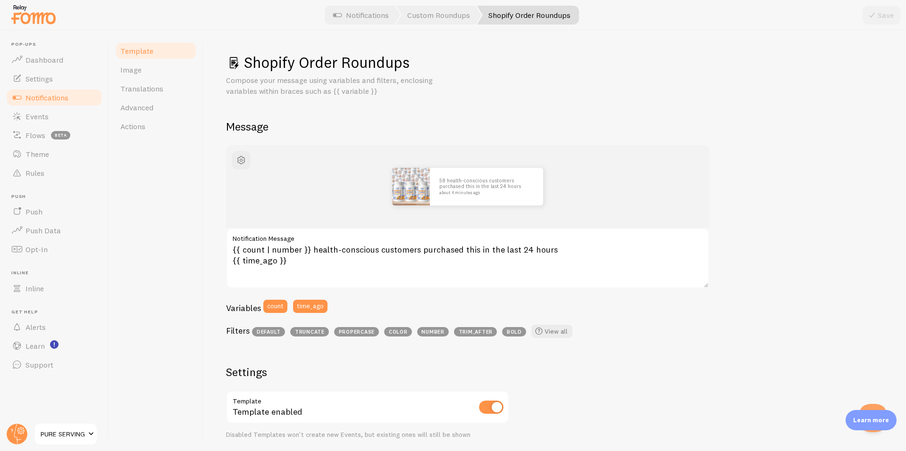
click at [62, 100] on span "Notifications" at bounding box center [46, 97] width 43 height 9
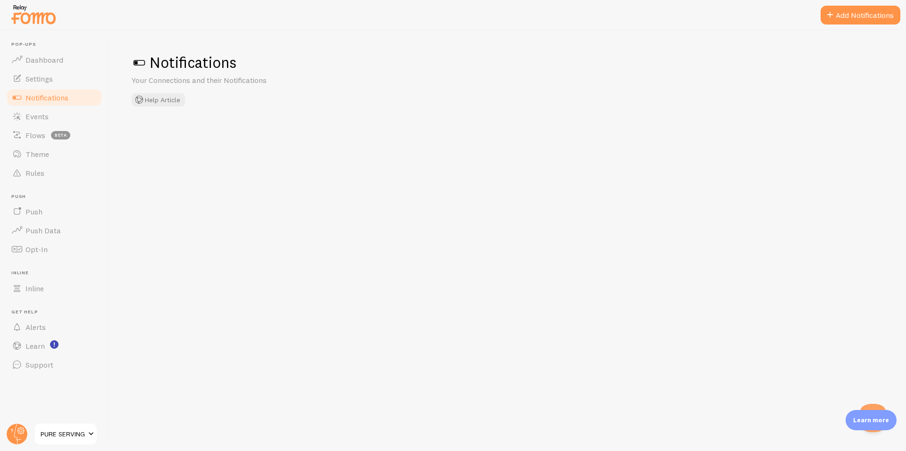
checkbox input "true"
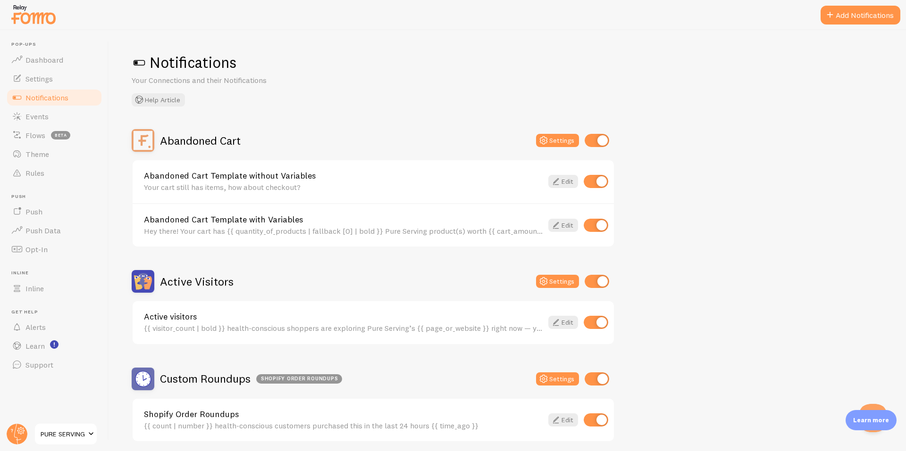
scroll to position [157, 0]
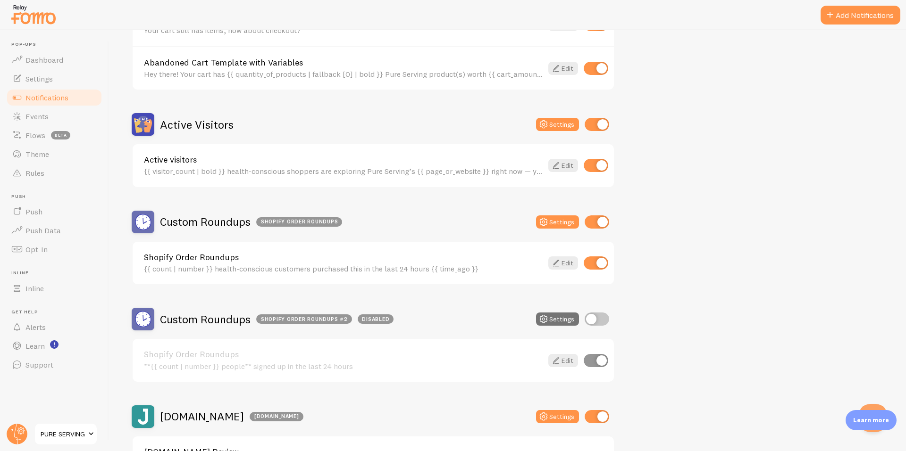
click at [596, 226] on input "checkbox" at bounding box center [596, 222] width 25 height 13
checkbox input "false"
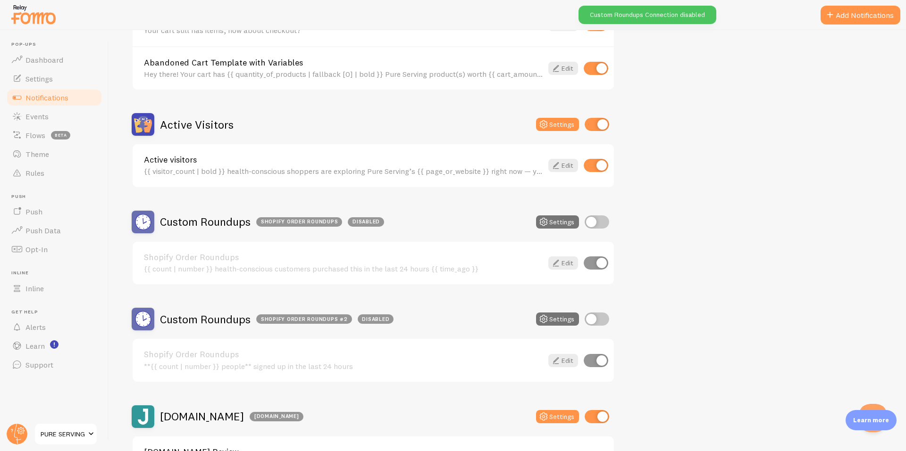
click at [197, 119] on h2 "Active Visitors" at bounding box center [197, 124] width 74 height 15
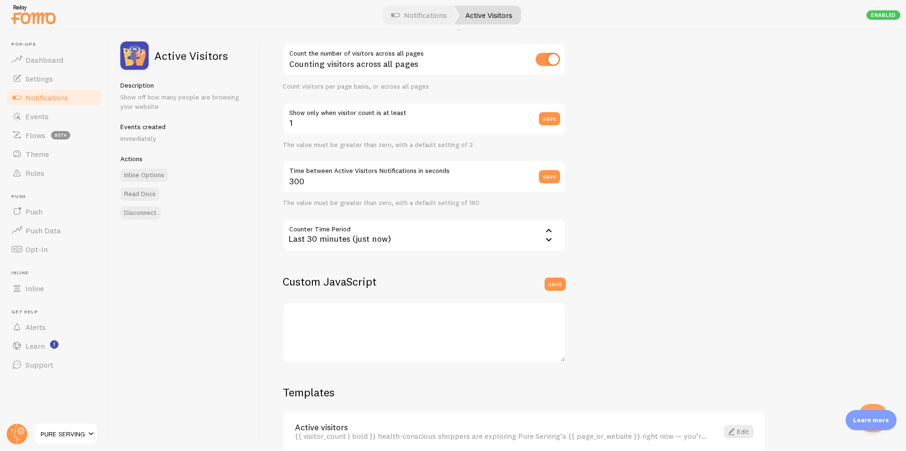
scroll to position [142, 0]
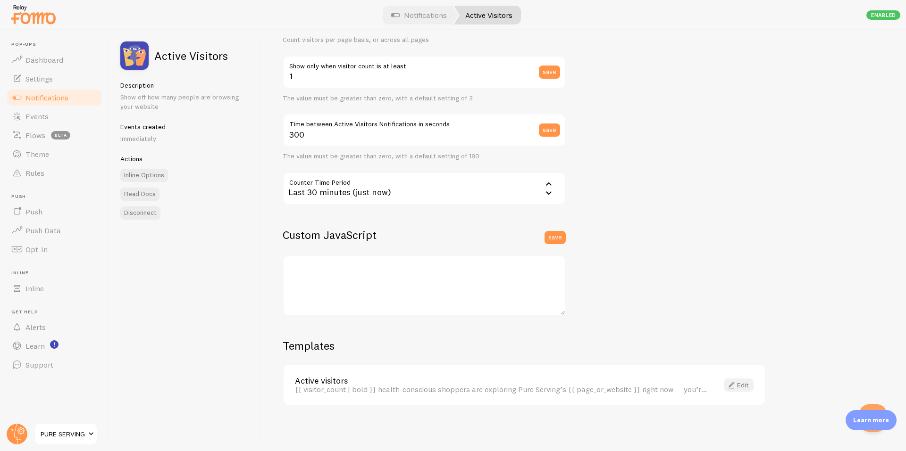
click at [748, 388] on link "Edit" at bounding box center [738, 385] width 30 height 13
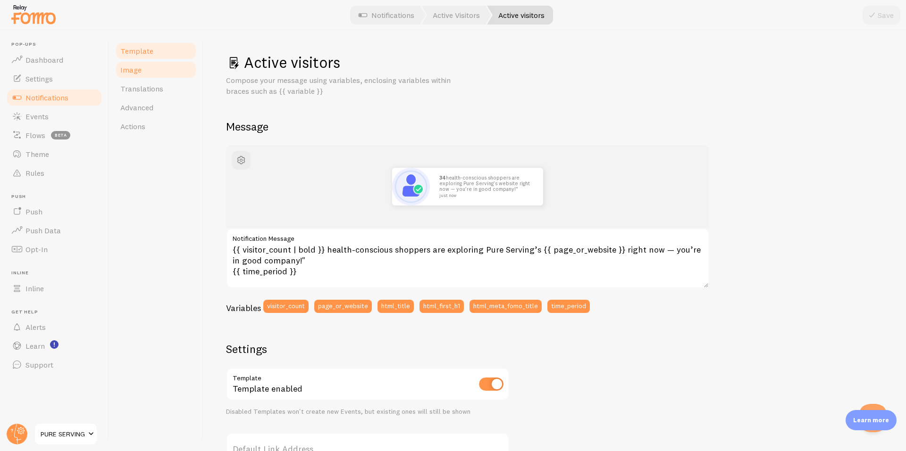
click at [144, 74] on link "Image" at bounding box center [156, 69] width 83 height 19
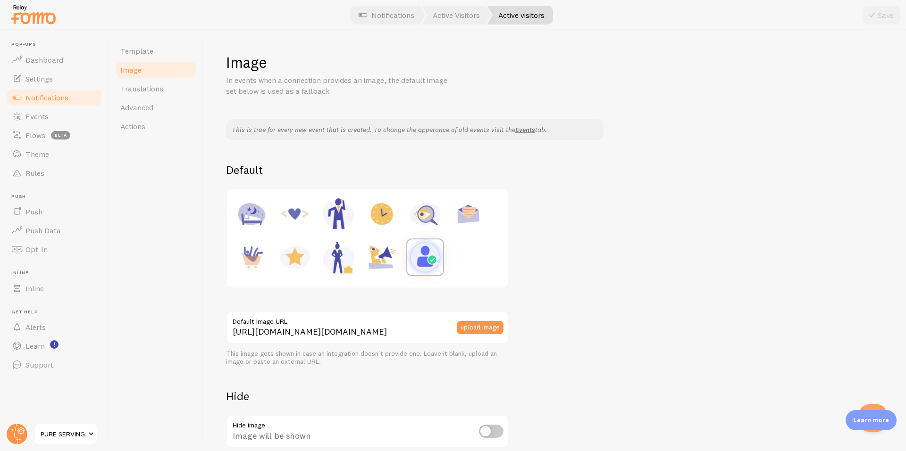
click at [55, 99] on span "Notifications" at bounding box center [46, 97] width 43 height 9
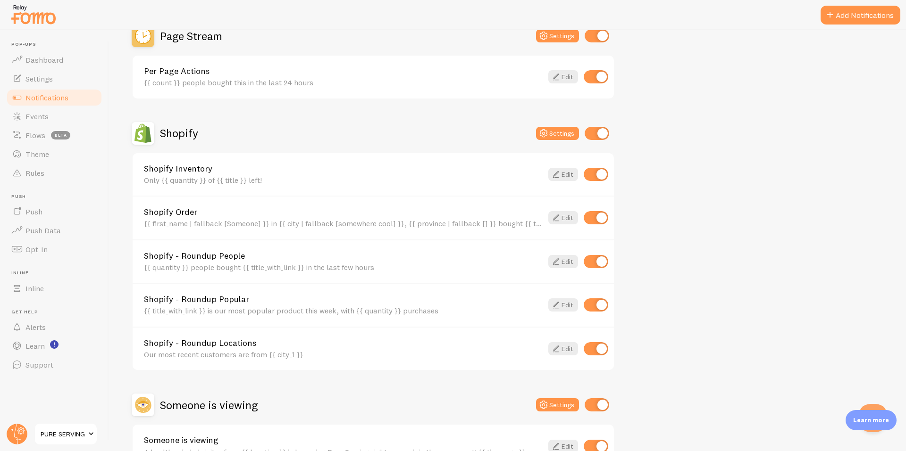
scroll to position [786, 0]
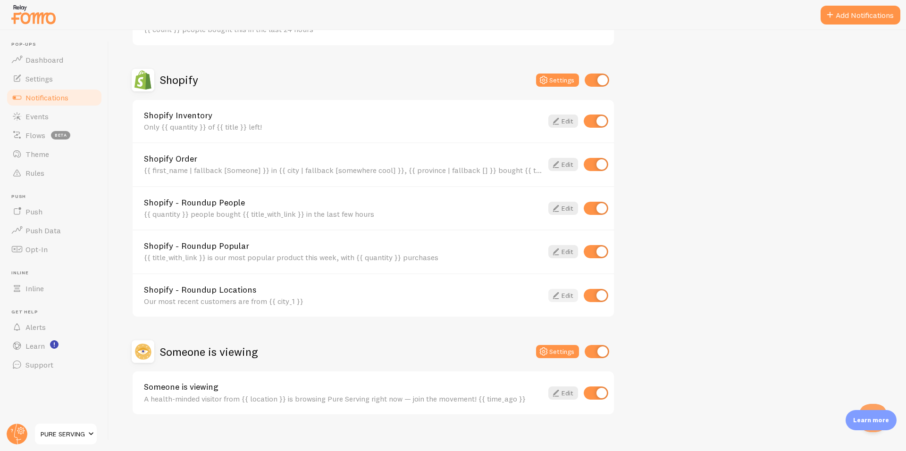
click at [566, 299] on link "Edit" at bounding box center [563, 295] width 30 height 13
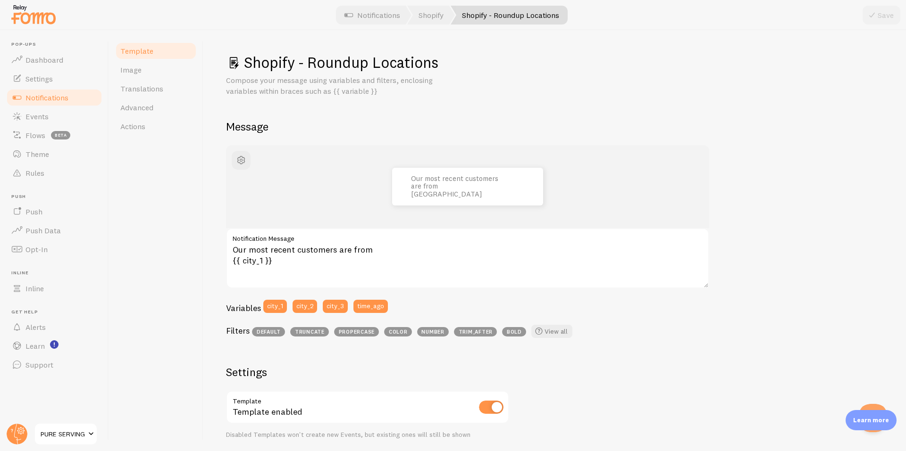
click at [72, 96] on link "Notifications" at bounding box center [54, 97] width 97 height 19
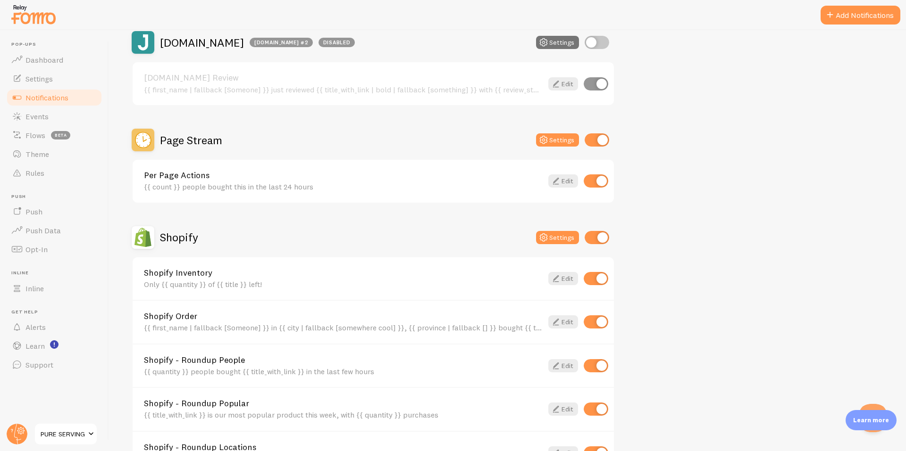
scroll to position [796, 0]
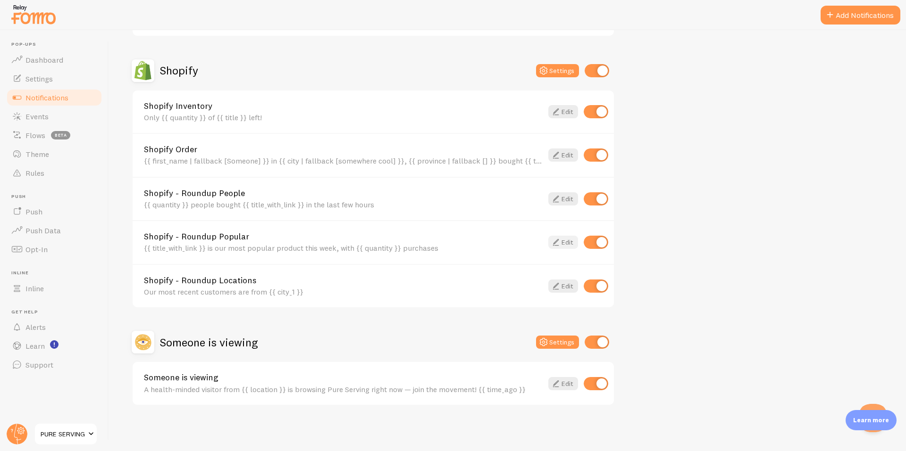
click at [556, 238] on icon at bounding box center [555, 242] width 11 height 11
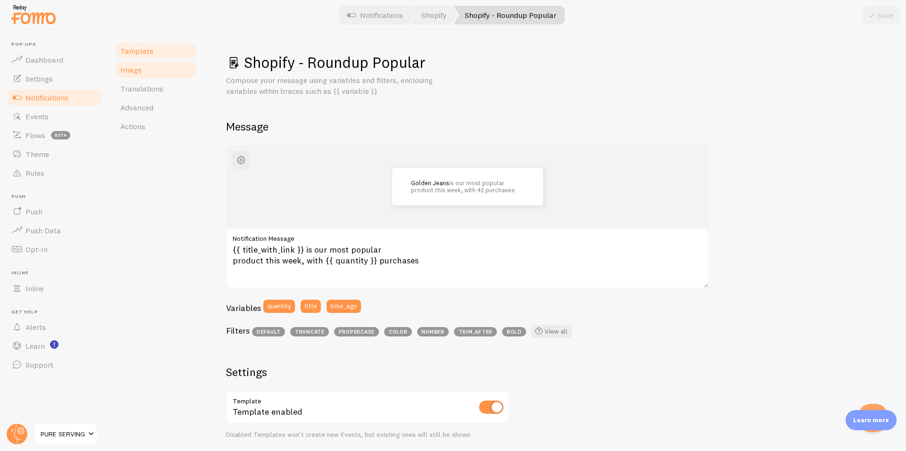
click at [145, 78] on link "Image" at bounding box center [156, 69] width 83 height 19
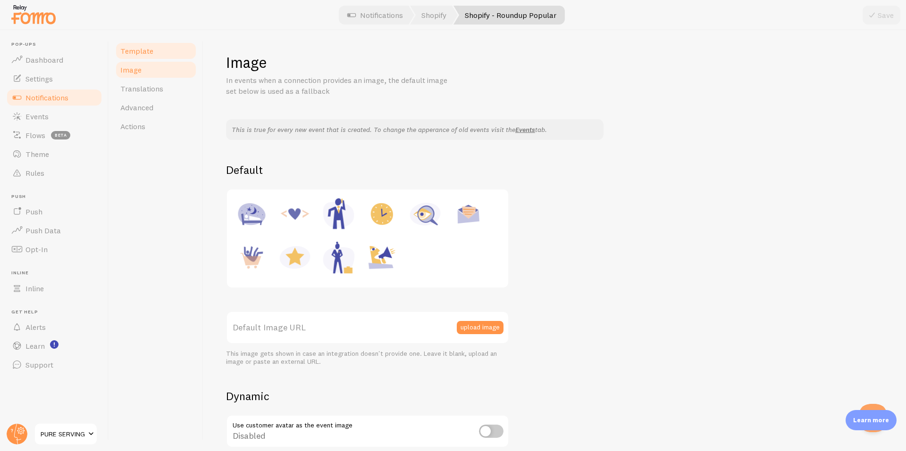
click at [155, 53] on link "Template" at bounding box center [156, 51] width 83 height 19
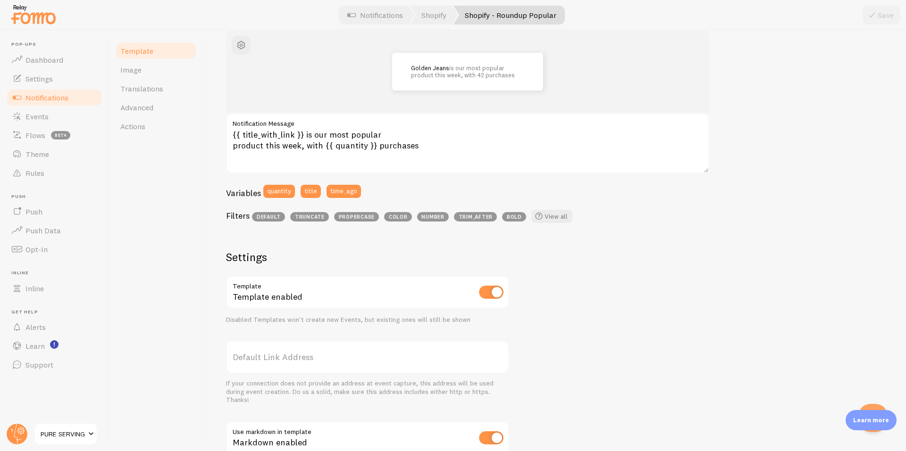
scroll to position [157, 0]
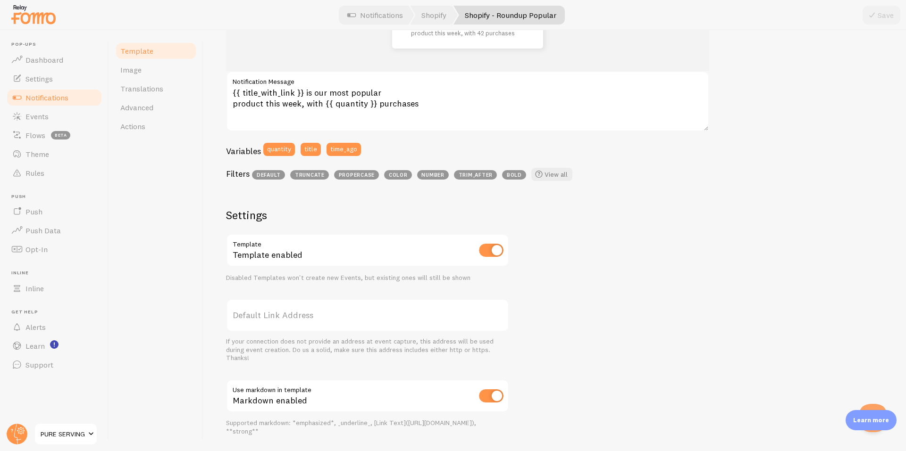
click at [493, 252] on input "checkbox" at bounding box center [491, 250] width 25 height 13
checkbox input "false"
click at [877, 17] on button "Save" at bounding box center [881, 15] width 38 height 19
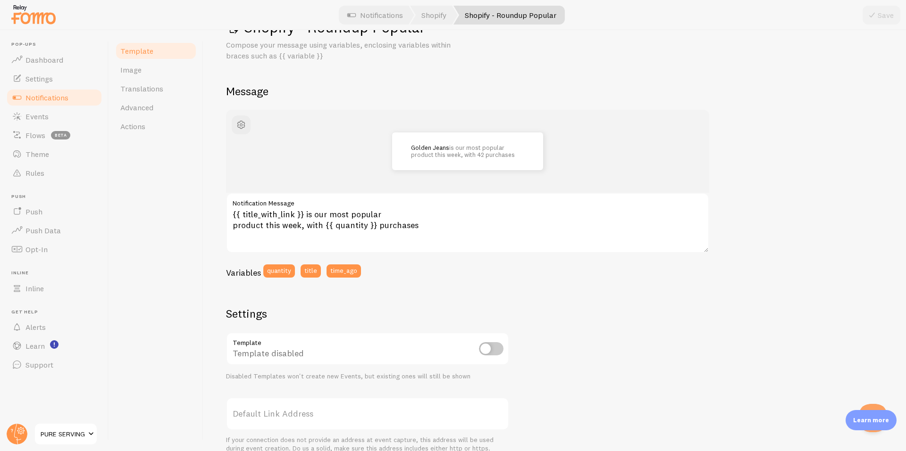
scroll to position [0, 0]
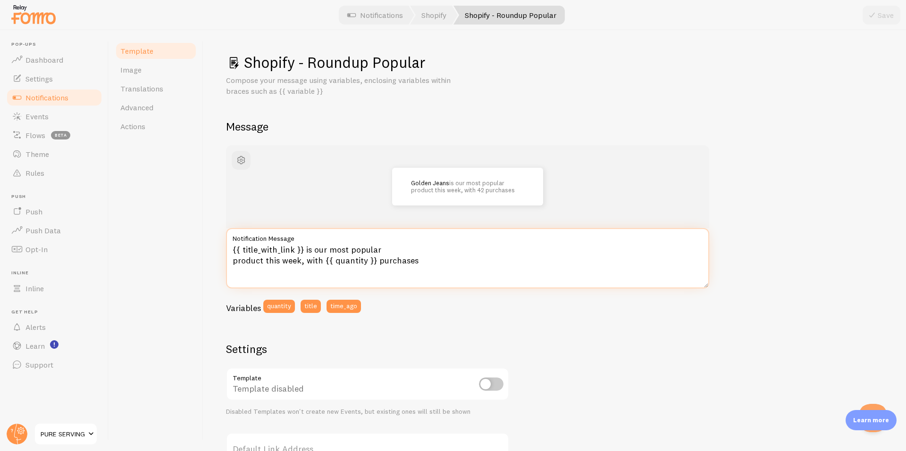
drag, startPoint x: 431, startPoint y: 276, endPoint x: 200, endPoint y: 241, distance: 233.4
click at [200, 241] on div "Template Image Translations Advanced Actions Shopify - Roundup Popular Compose …" at bounding box center [507, 240] width 797 height 421
paste textarea "count | number }} health-conscious customers purchased this in the last 24 hour…"
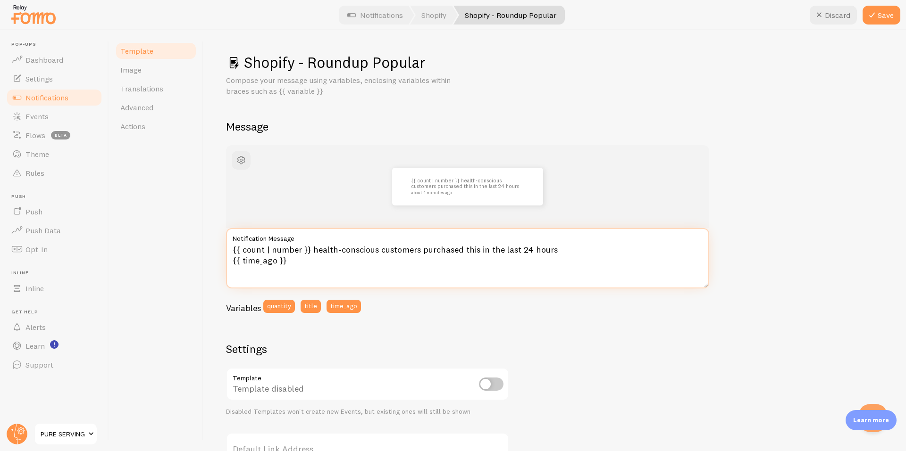
type textarea "{{ count | number }} health-conscious customers purchased this in the last 24 h…"
click at [210, 252] on div "Shopify - Roundup Popular Compose your message using variables, enclosing varia…" at bounding box center [554, 240] width 702 height 421
click at [496, 383] on input "checkbox" at bounding box center [491, 384] width 25 height 13
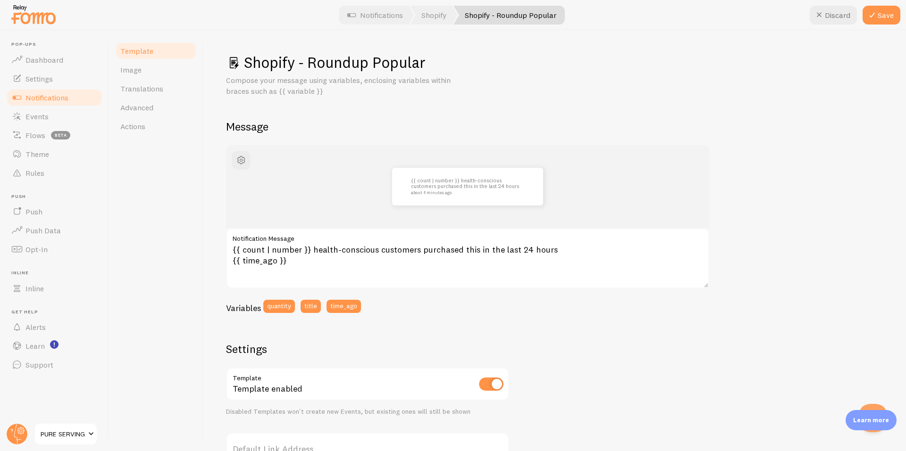
click at [496, 383] on input "checkbox" at bounding box center [491, 384] width 25 height 13
checkbox input "false"
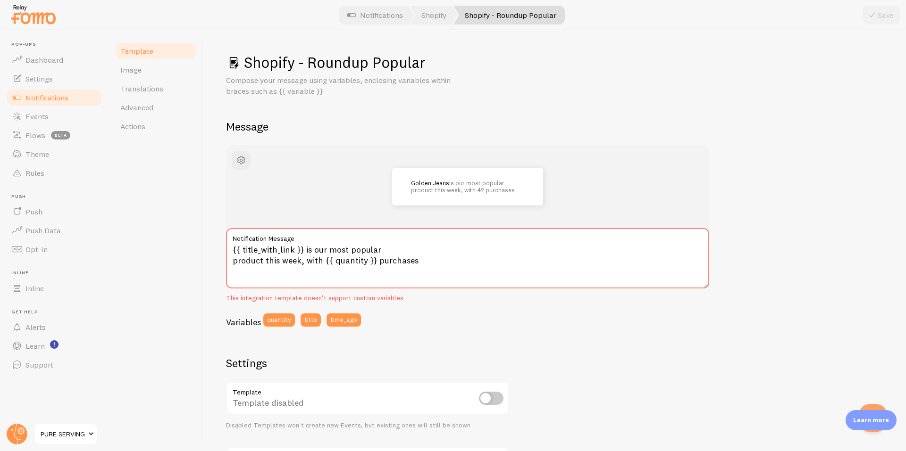
click at [439, 314] on div "Variables quantity title time_ago" at bounding box center [467, 324] width 483 height 20
drag, startPoint x: 243, startPoint y: 59, endPoint x: 382, endPoint y: 322, distance: 296.8
click at [382, 322] on div "Shopify - Roundup Popular Compose your message using variables, enclosing varia…" at bounding box center [554, 354] width 657 height 603
copy div "Shopify - Roundup Popular Compose your message using variables, enclosing varia…"
click at [341, 253] on textarea "{{ title_with_link }} is our most popular product this week, with {{ quantity }…" at bounding box center [467, 258] width 483 height 60
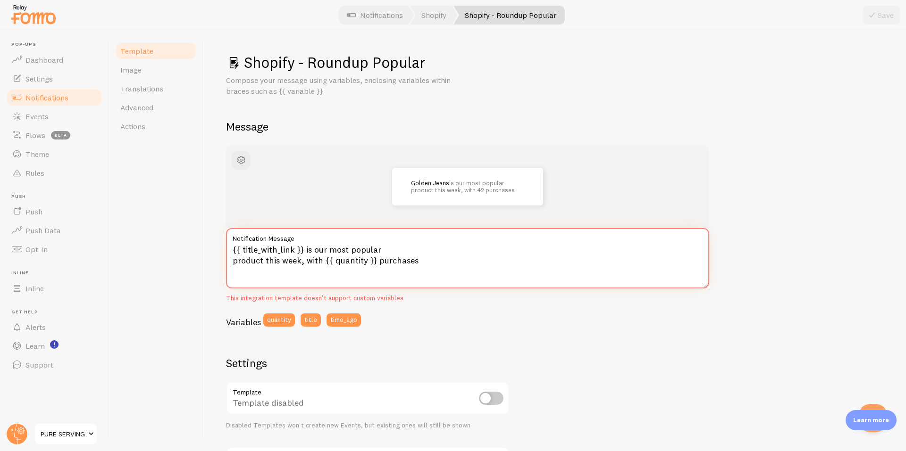
click at [336, 258] on textarea "{{ title_with_link }} is our most popular product this week, with {{ quantity }…" at bounding box center [467, 258] width 483 height 60
click at [433, 272] on textarea "{{ title_with_link }} is our most popular product this week, with {{ quantity }…" at bounding box center [467, 258] width 483 height 60
paste textarea "🌟 {{ title_with_link }} has been the top choice of our premium customers this w…"
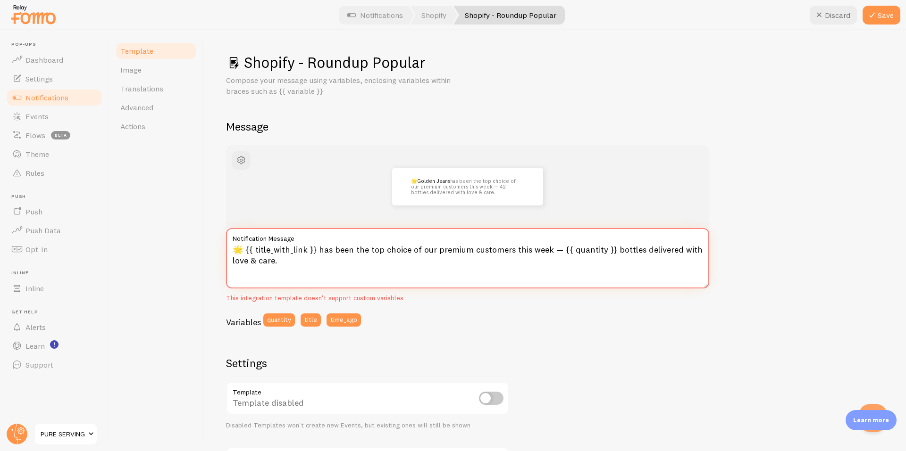
click at [243, 250] on textarea "🌟 {{ title_with_link }} has been the top choice of our premium customers this w…" at bounding box center [467, 258] width 483 height 60
click at [310, 265] on textarea "{{ title_with_link }} has been the top choice of our premium customers this wee…" at bounding box center [467, 258] width 483 height 60
click at [163, 282] on div "Template Image Translations Advanced Actions" at bounding box center [156, 240] width 94 height 421
click at [885, 17] on button "Save" at bounding box center [881, 15] width 38 height 19
type textarea "{{ title_with_link }} has been the top choice of our premium customers this wee…"
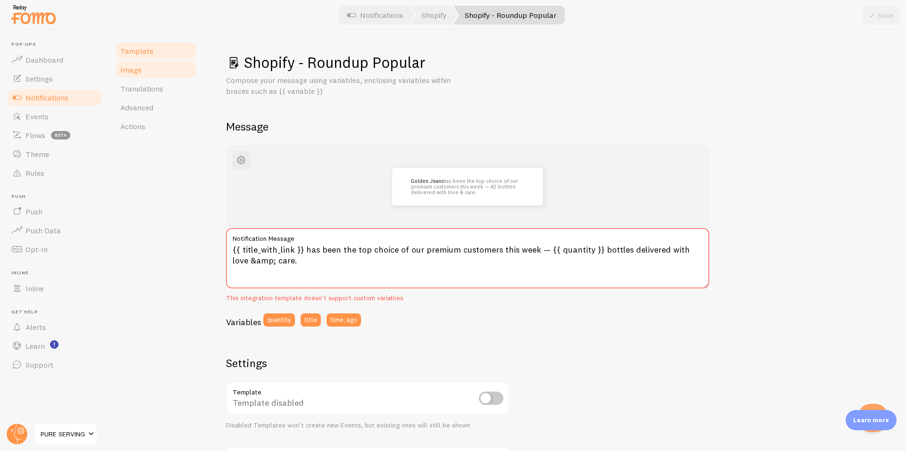
click at [135, 68] on span "Image" at bounding box center [130, 69] width 21 height 9
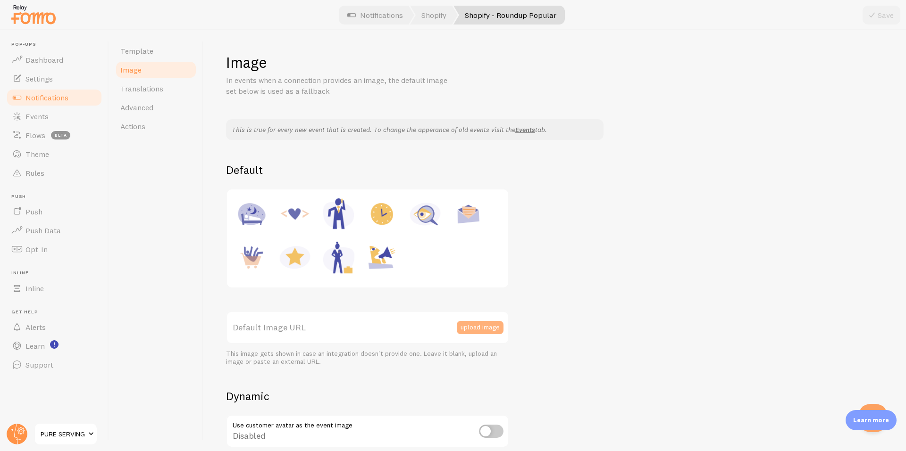
click at [470, 326] on button "upload image" at bounding box center [480, 327] width 47 height 13
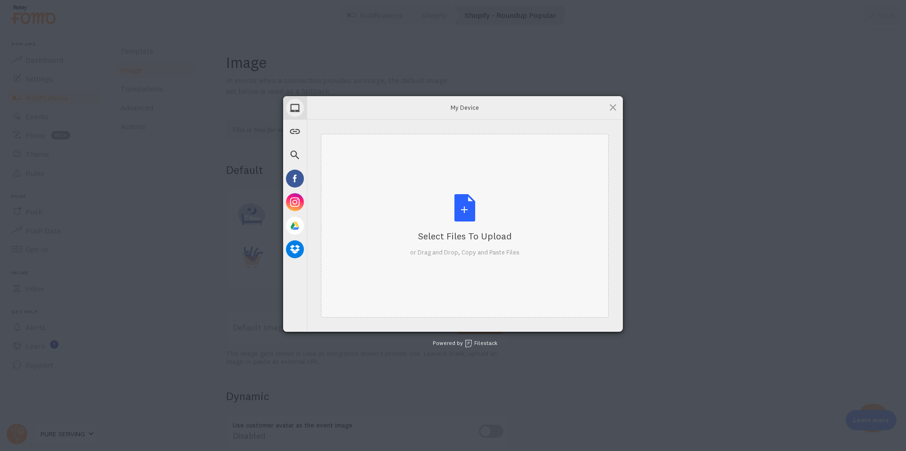
click at [459, 207] on div "Select Files to Upload or Drag and Drop, Copy and Paste Files" at bounding box center [464, 225] width 109 height 63
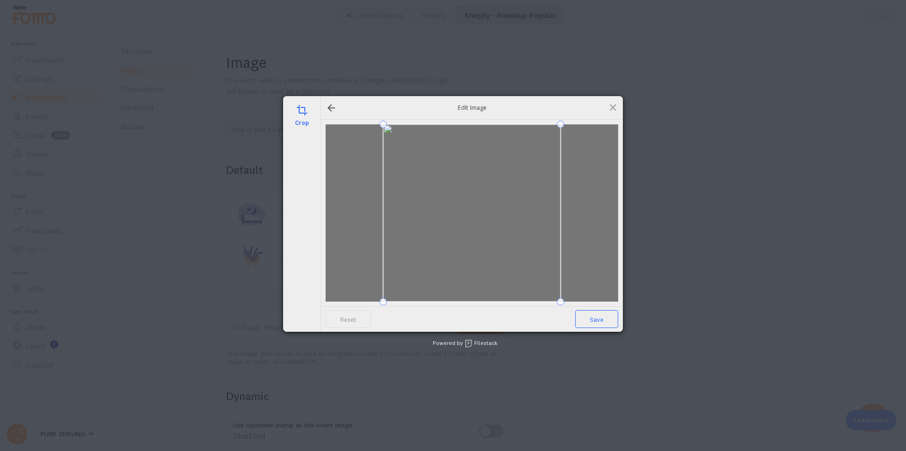
click at [586, 324] on span "Save" at bounding box center [596, 319] width 43 height 18
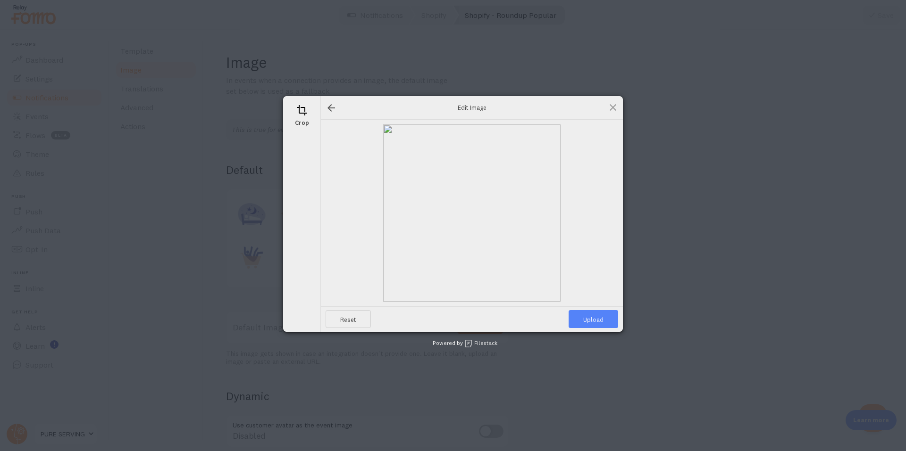
click at [586, 324] on span "Upload" at bounding box center [593, 319] width 50 height 18
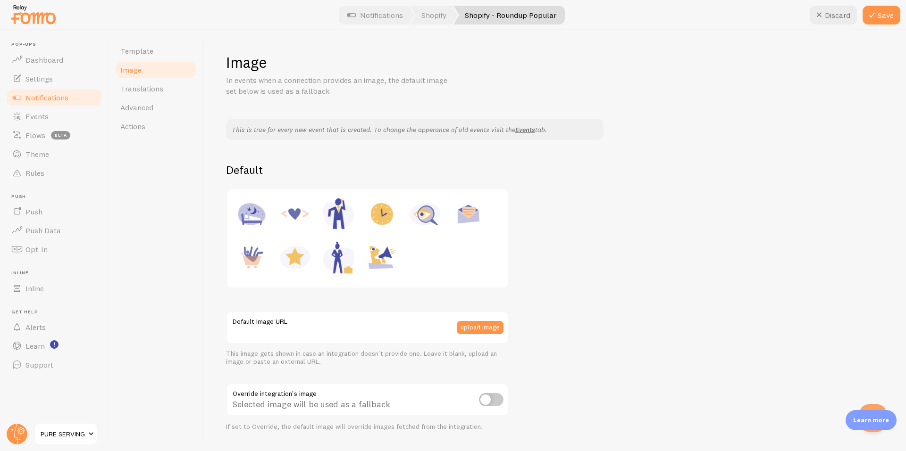
type input "https://process.filestackapi.com/ApqhzE1ldTzuKSj33adqez/resize=width:170,height…"
click at [873, 14] on icon at bounding box center [871, 14] width 11 height 11
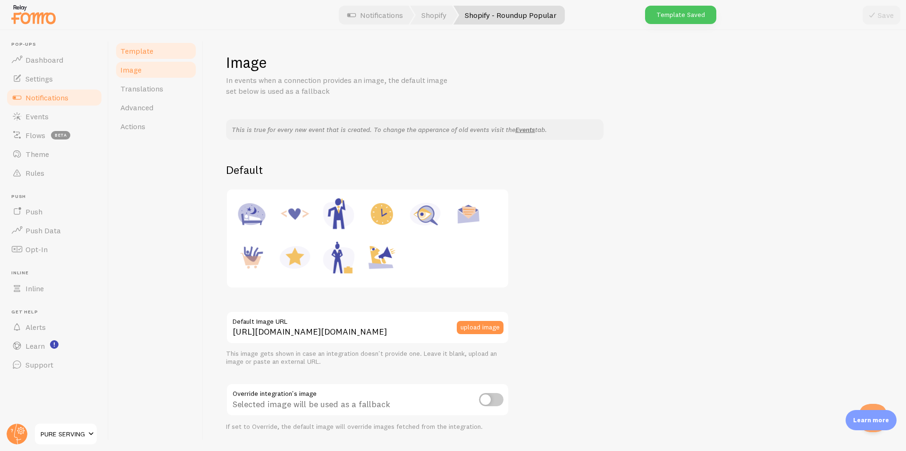
click at [155, 54] on link "Template" at bounding box center [156, 51] width 83 height 19
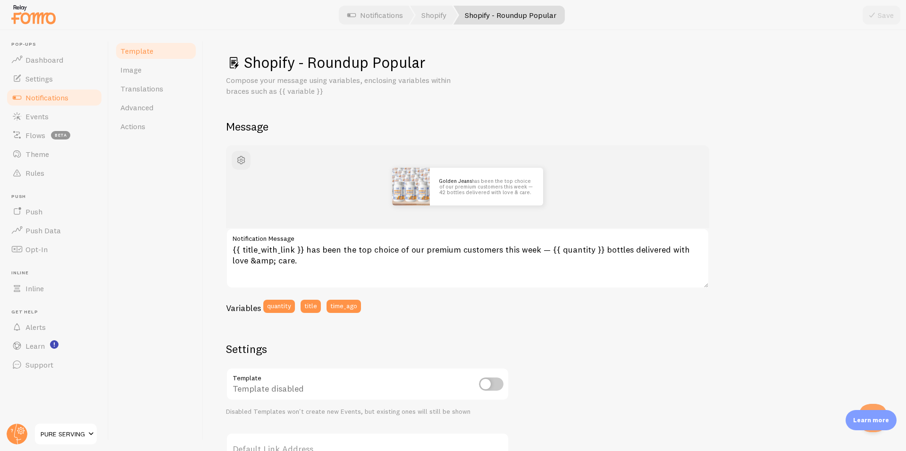
scroll to position [157, 0]
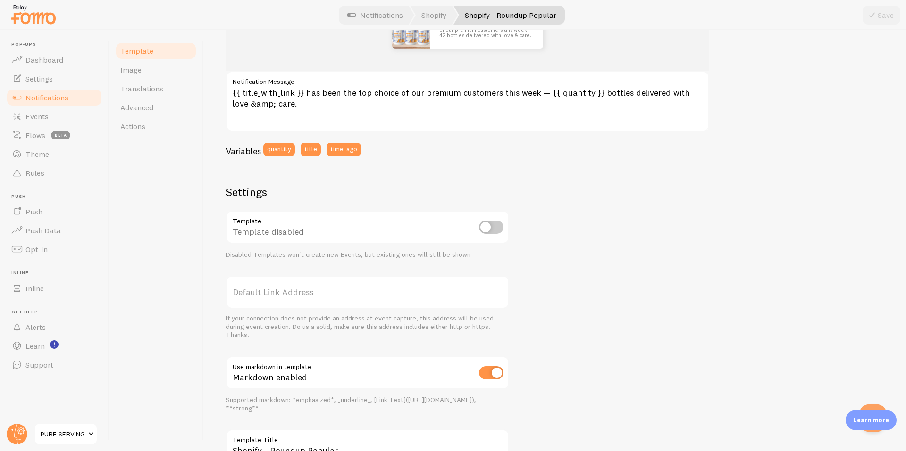
click at [499, 235] on div "Template disabled" at bounding box center [367, 228] width 283 height 34
click at [497, 231] on input "checkbox" at bounding box center [491, 227] width 25 height 13
checkbox input "true"
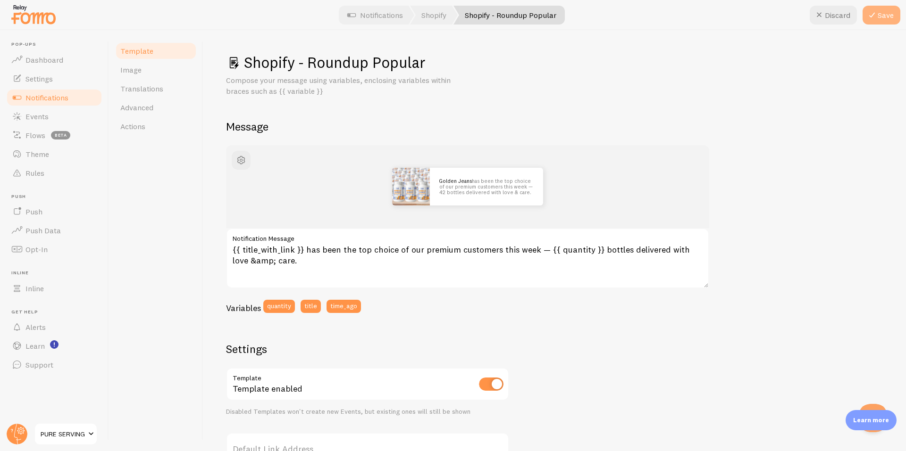
click at [877, 9] on button "Save" at bounding box center [881, 15] width 38 height 19
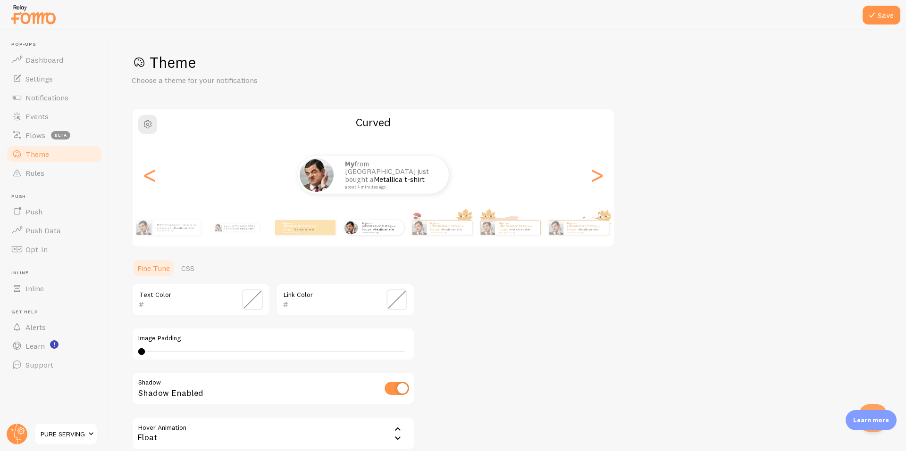
scroll to position [94, 0]
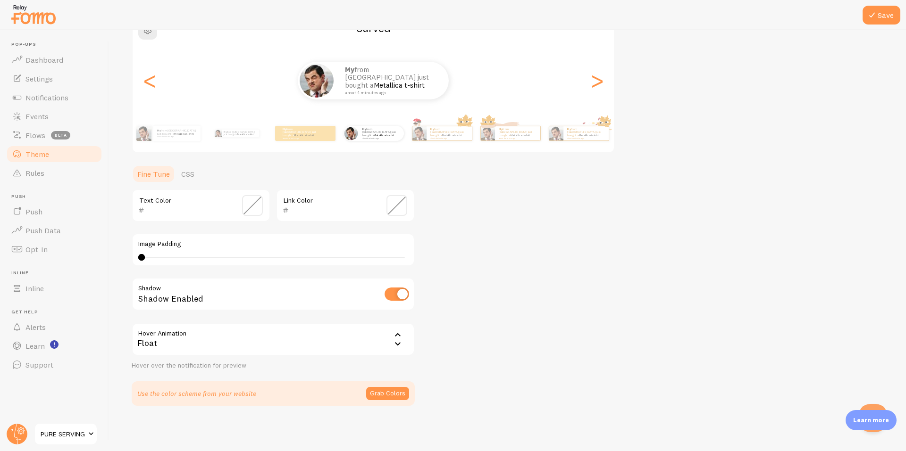
click at [871, 423] on p "Learn more" at bounding box center [871, 420] width 36 height 9
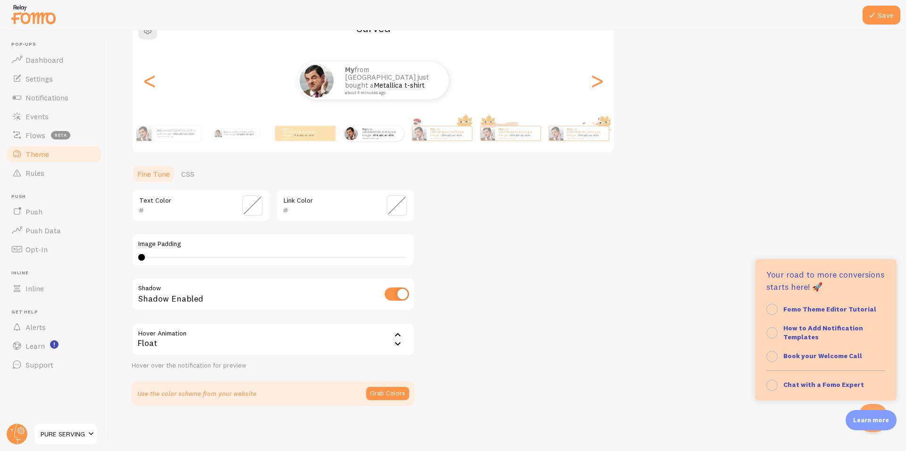
scroll to position [0, 0]
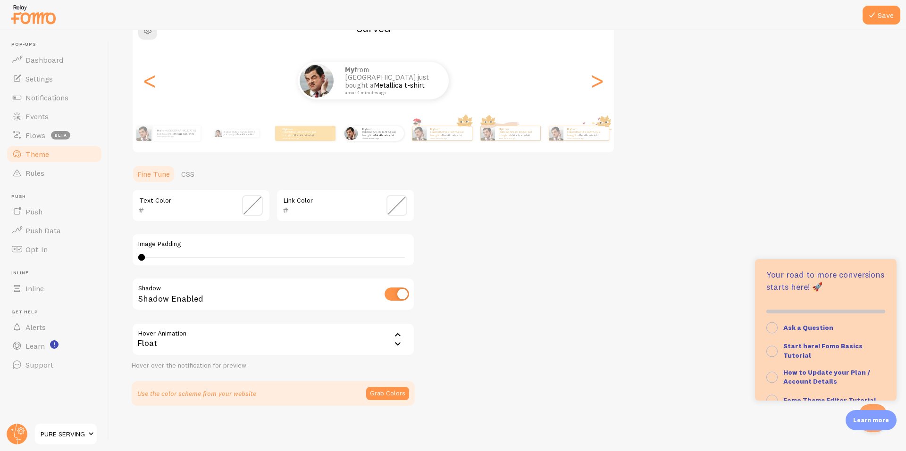
click at [587, 279] on div "Theme Choose a theme for your notifications Curved My from India just bought a …" at bounding box center [507, 182] width 751 height 448
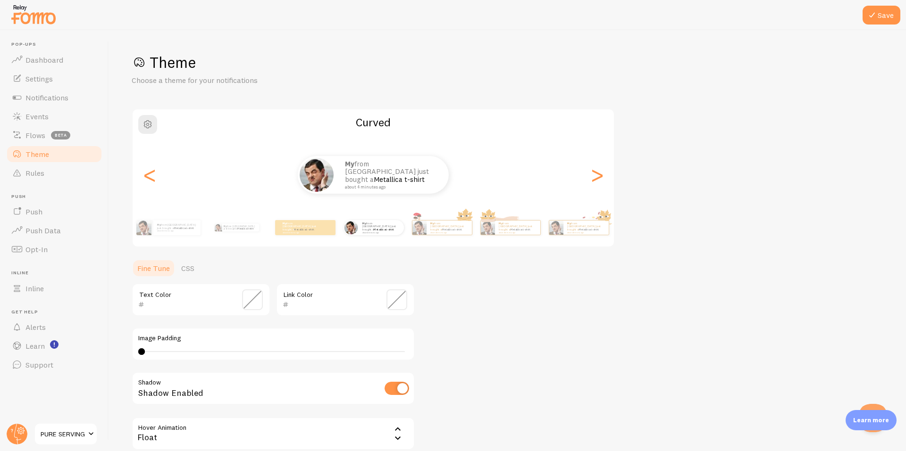
click at [84, 434] on span "PURE SERVING" at bounding box center [63, 434] width 45 height 11
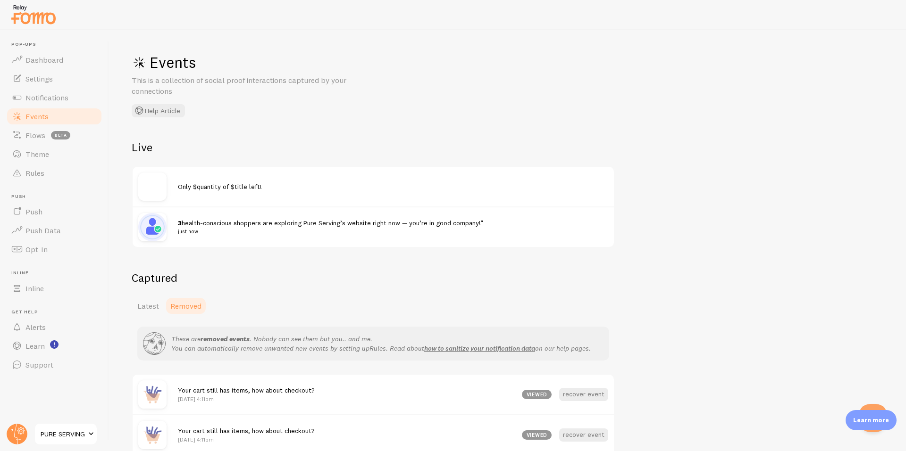
click at [76, 430] on span "PURE SERVING" at bounding box center [63, 434] width 45 height 11
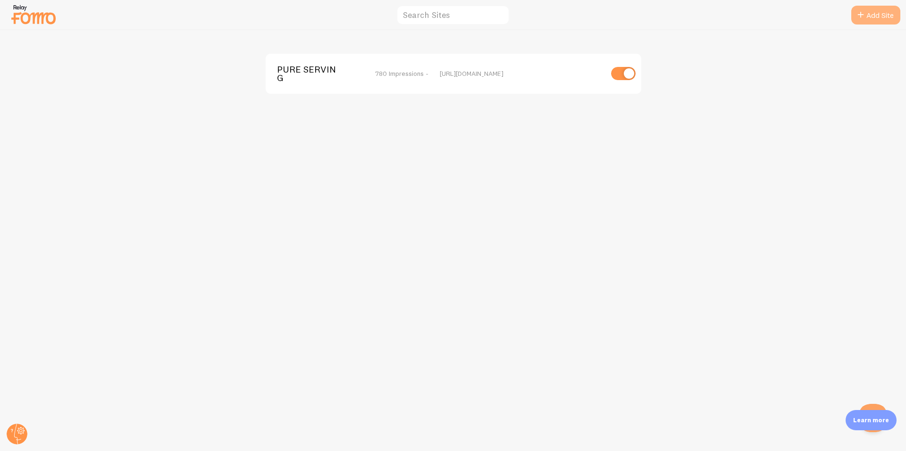
click at [865, 21] on link "Add Site" at bounding box center [875, 15] width 49 height 19
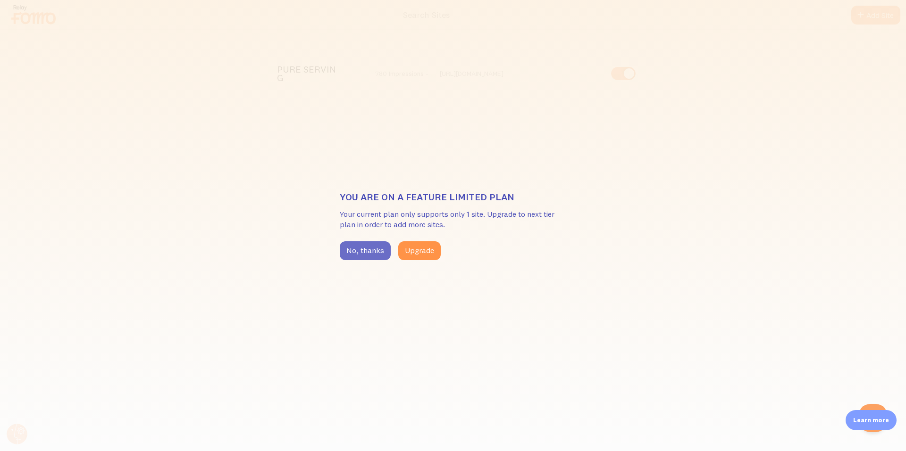
click at [356, 250] on button "No, thanks" at bounding box center [365, 250] width 51 height 19
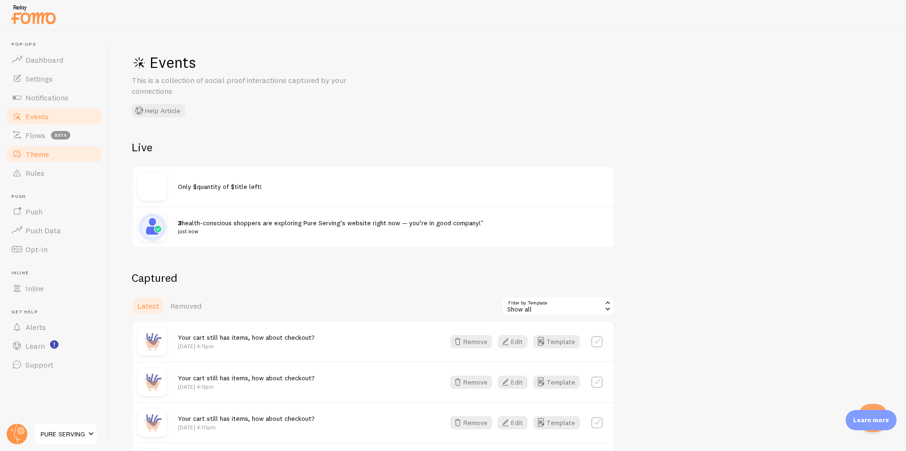
click at [39, 157] on span "Theme" at bounding box center [37, 154] width 24 height 9
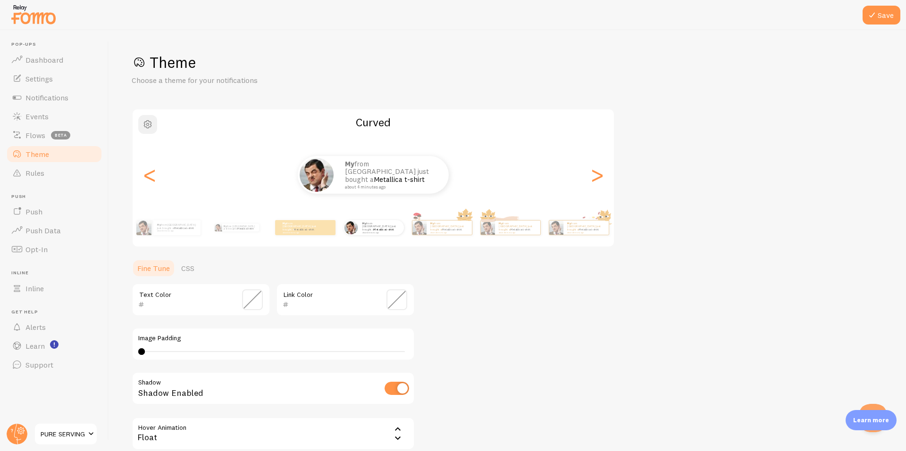
click at [150, 121] on span "button" at bounding box center [147, 124] width 11 height 11
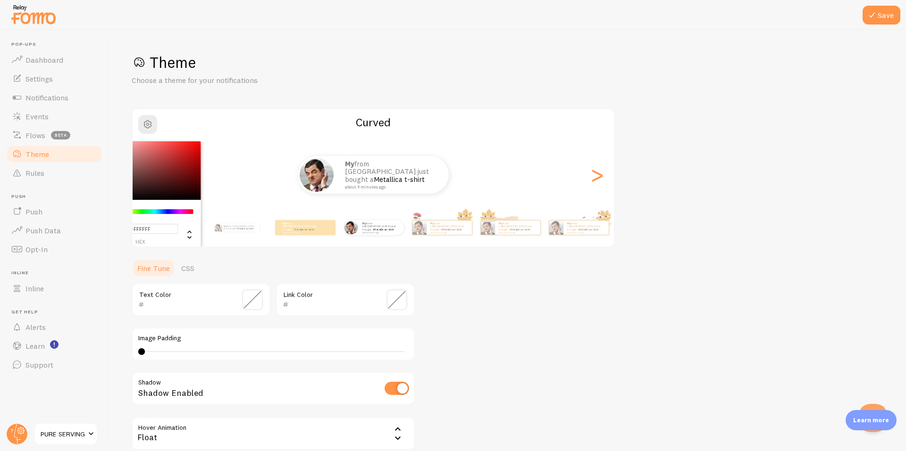
click at [529, 316] on div "Theme Choose a theme for your notifications #FFFFFF hex 255 r 255 g 255 b 0 h 0…" at bounding box center [507, 277] width 751 height 448
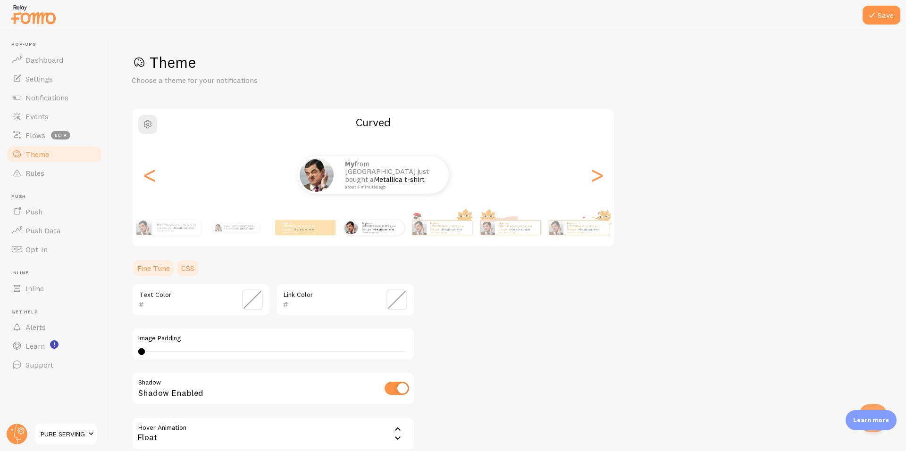
click at [187, 266] on link "CSS" at bounding box center [187, 268] width 25 height 19
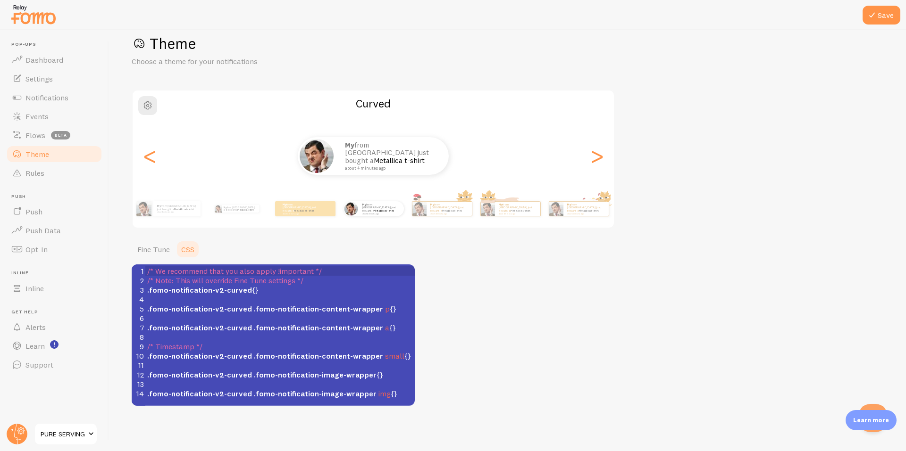
scroll to position [4, 0]
click at [258, 321] on pre "​" at bounding box center [283, 318] width 276 height 9
click at [469, 331] on div "Theme Choose a theme for your notifications Curved My from India just bought a …" at bounding box center [507, 220] width 751 height 372
click at [400, 288] on pre ".fomo-notification-v2-curved {}" at bounding box center [283, 289] width 276 height 9
click at [447, 296] on div "Theme Choose a theme for your notifications Curved My from India just bought a …" at bounding box center [507, 220] width 751 height 372
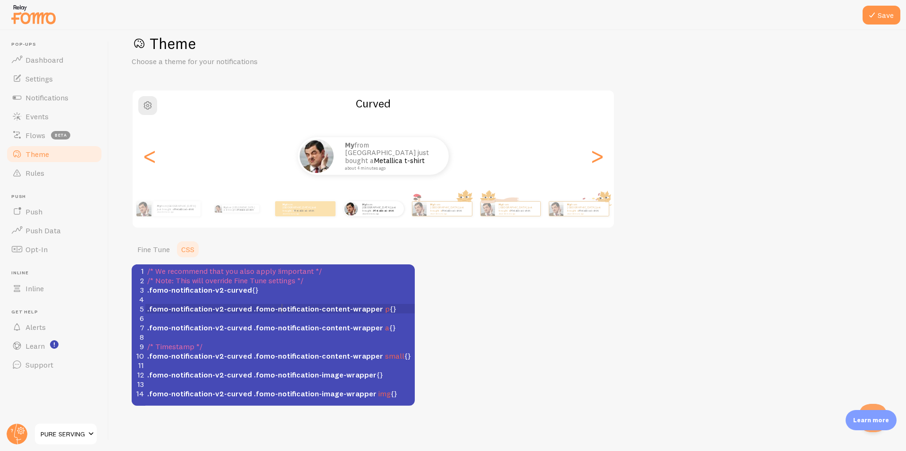
click at [281, 313] on span ".fomo-notification-content-wrapper" at bounding box center [318, 308] width 129 height 9
click at [327, 308] on span ".fomo-notification-content-wrapper" at bounding box center [318, 308] width 129 height 9
type textarea "content"
click at [327, 308] on span ".fomo-notification-content-wrapper" at bounding box center [318, 308] width 129 height 9
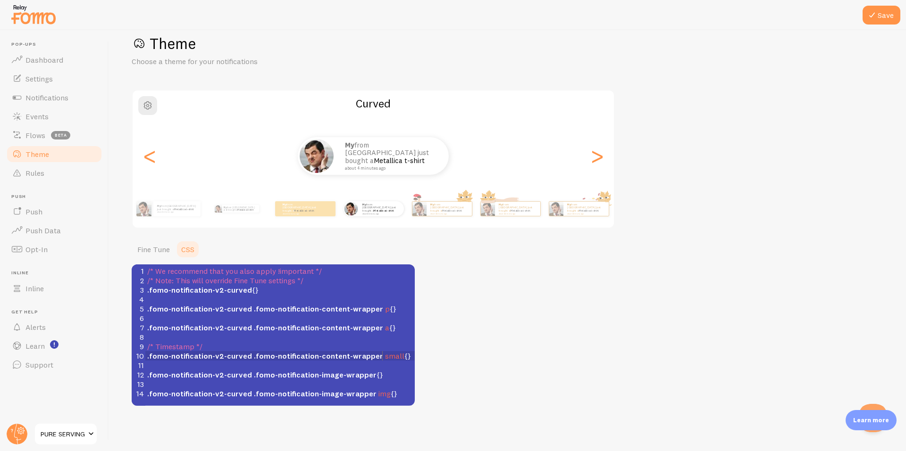
click at [385, 356] on span "small" at bounding box center [394, 355] width 19 height 9
type textarea "MEDIUM"
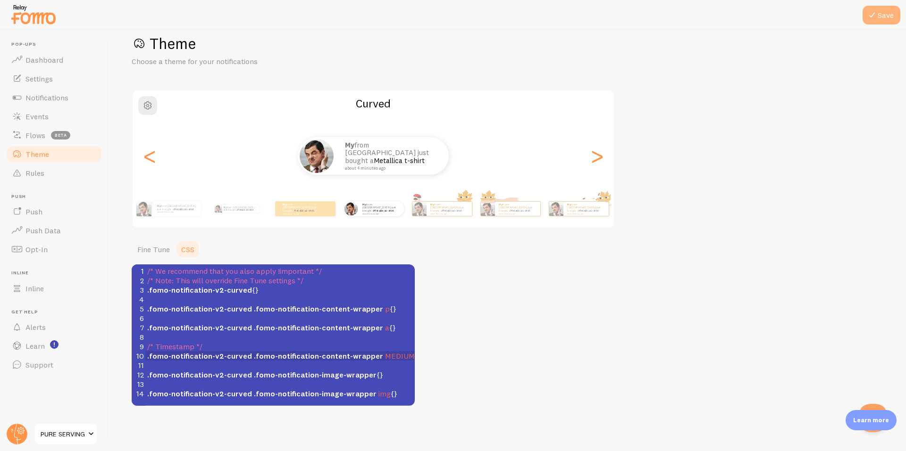
click at [879, 12] on button "Save" at bounding box center [881, 15] width 38 height 19
click at [381, 361] on pre "​" at bounding box center [283, 365] width 276 height 9
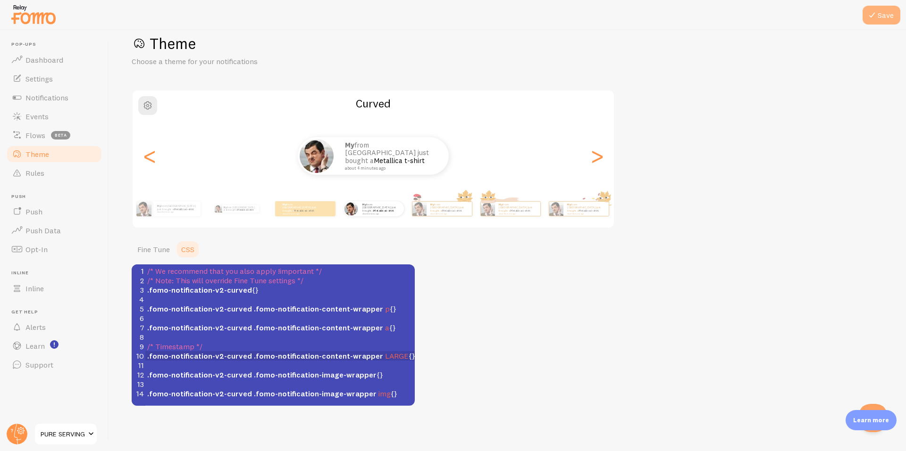
type textarea "LARGE"
click at [885, 15] on button "Save" at bounding box center [881, 15] width 38 height 19
click at [151, 107] on span "button" at bounding box center [147, 105] width 11 height 11
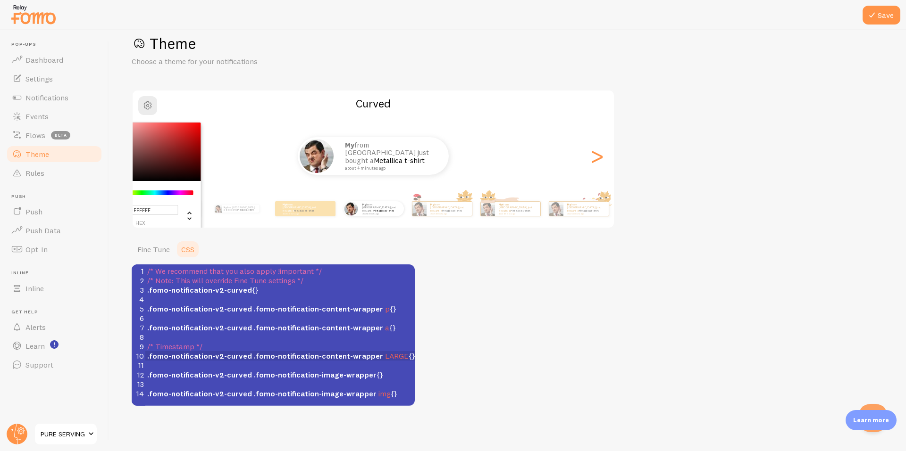
click at [499, 273] on div "Theme Choose a theme for your notifications #FFFFFF hex 255 r 255 g 255 b 0 h 0…" at bounding box center [507, 220] width 751 height 372
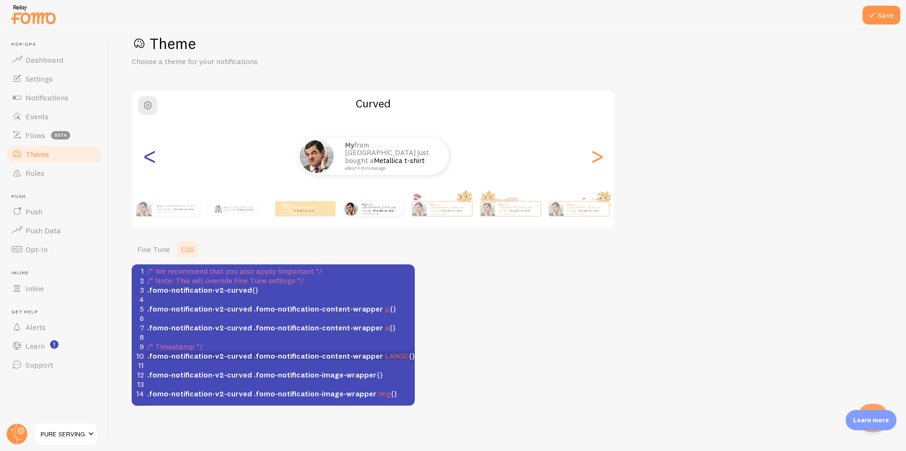
click at [154, 157] on div "<" at bounding box center [149, 156] width 11 height 68
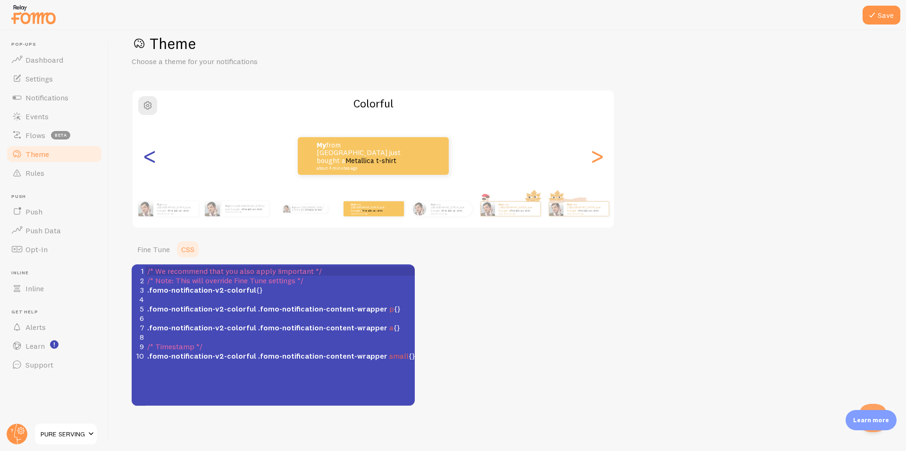
click at [154, 157] on div "<" at bounding box center [149, 156] width 11 height 68
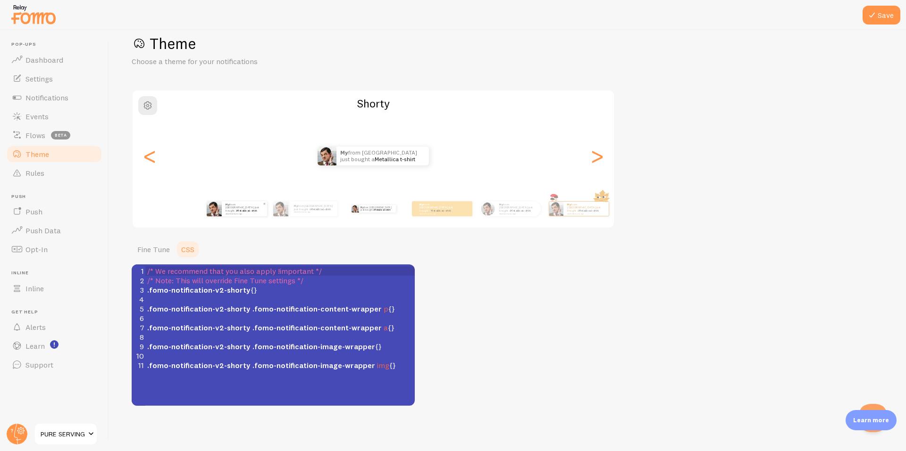
click at [231, 215] on div "My from [GEOGRAPHIC_DATA] just bought a Metallica t-shirt about 4 minutes ago" at bounding box center [244, 208] width 45 height 15
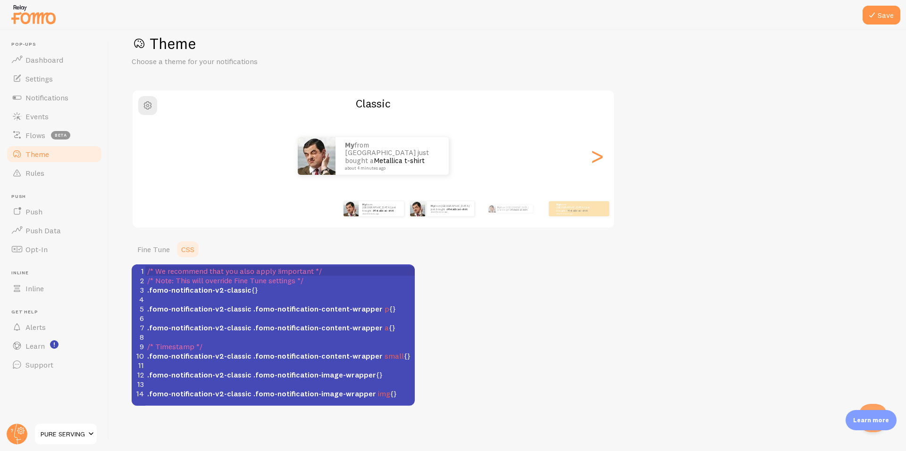
click at [438, 218] on div "My from [GEOGRAPHIC_DATA] just bought a Metallica t-shirt about 4 minutes ago" at bounding box center [441, 209] width 61 height 26
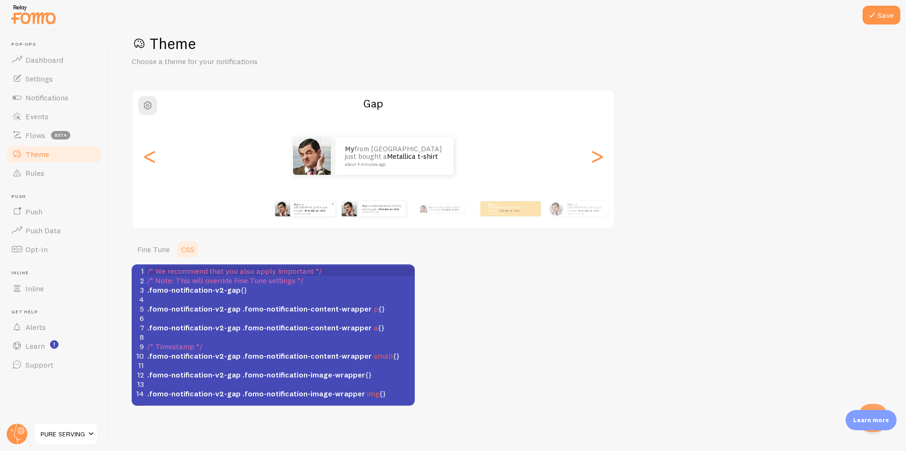
click at [297, 213] on small "about 4 minutes ago" at bounding box center [312, 214] width 37 height 2
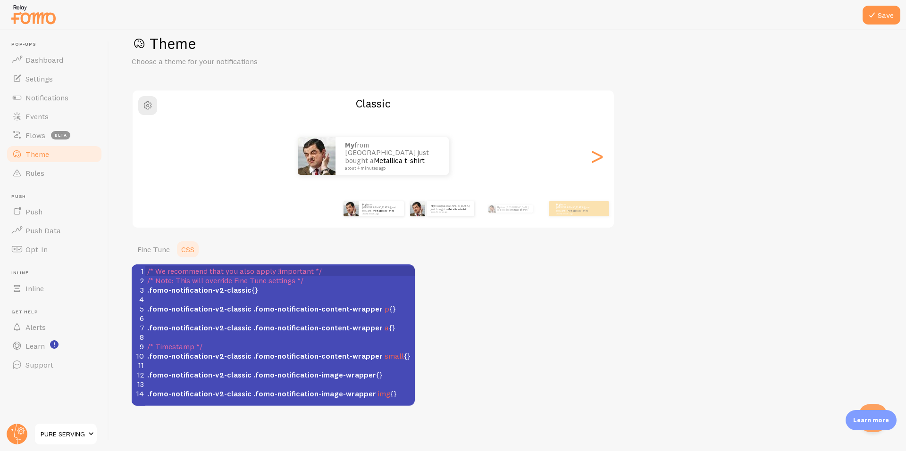
click at [426, 217] on div "My from [GEOGRAPHIC_DATA] just bought a Metallica t-shirt about 4 minutes ago" at bounding box center [441, 209] width 61 height 26
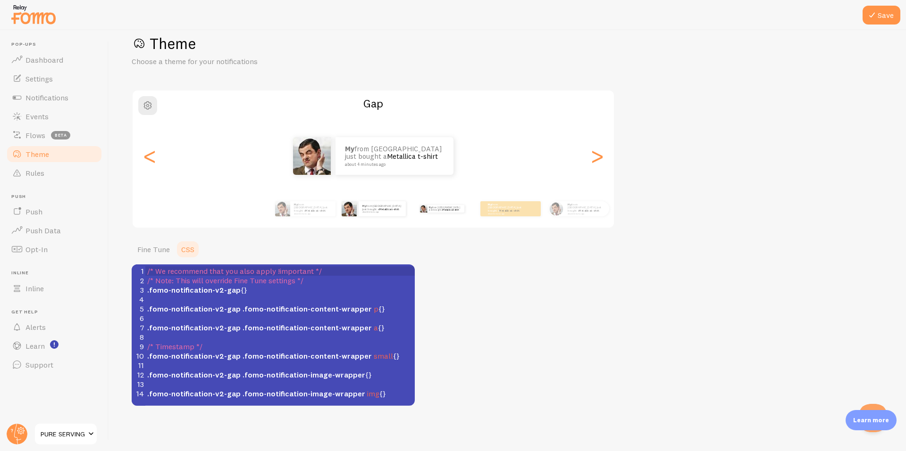
click at [428, 217] on div "My from [GEOGRAPHIC_DATA] just bought a Metallica t-shirt about 4 minutes ago" at bounding box center [441, 209] width 61 height 26
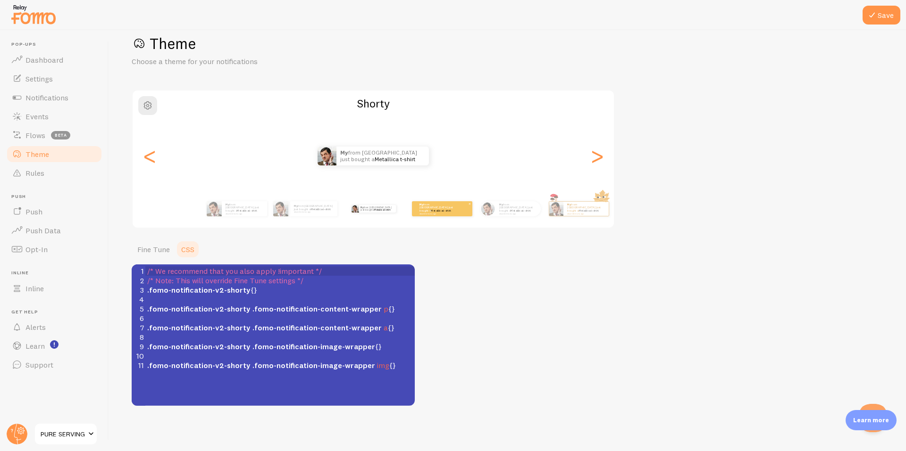
click at [455, 214] on div "My from [GEOGRAPHIC_DATA] just bought a Metallica t-shirt about 4 minutes ago" at bounding box center [442, 208] width 60 height 15
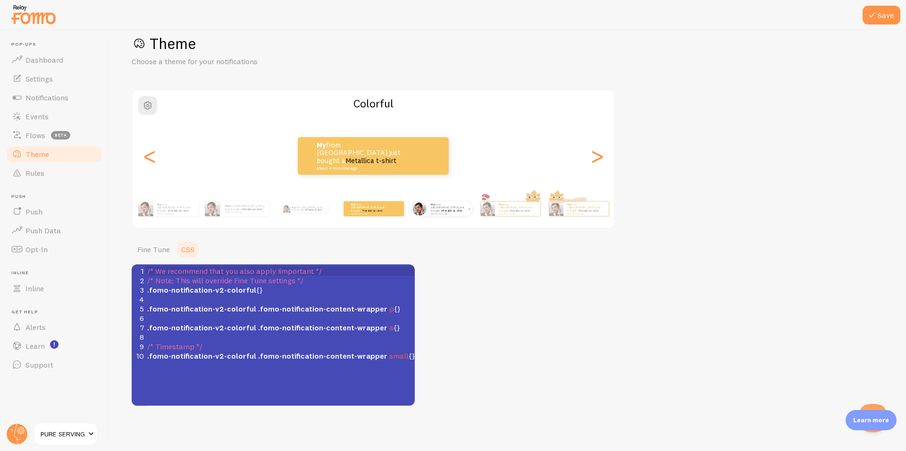
click at [460, 215] on div "My from [GEOGRAPHIC_DATA] just bought a Metallica t-shirt about 4 minutes ago" at bounding box center [449, 208] width 45 height 15
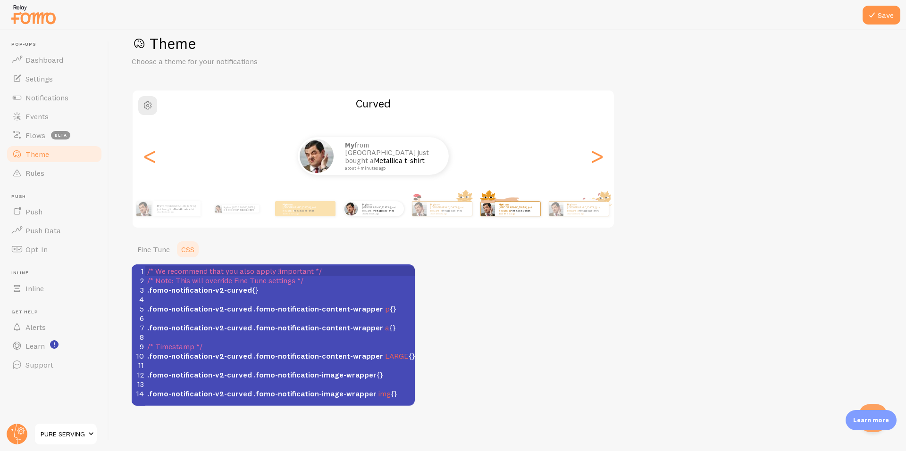
click at [504, 217] on div "My from [GEOGRAPHIC_DATA] just bought a Metallica t-shirt about 4 minutes ago" at bounding box center [510, 209] width 61 height 26
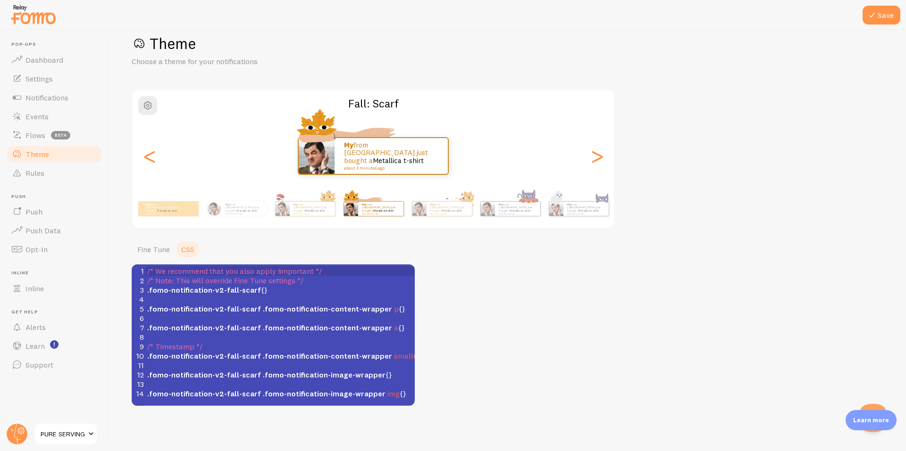
click at [504, 217] on div "My from [GEOGRAPHIC_DATA] just bought a Metallica t-shirt about 4 minutes ago" at bounding box center [510, 209] width 61 height 26
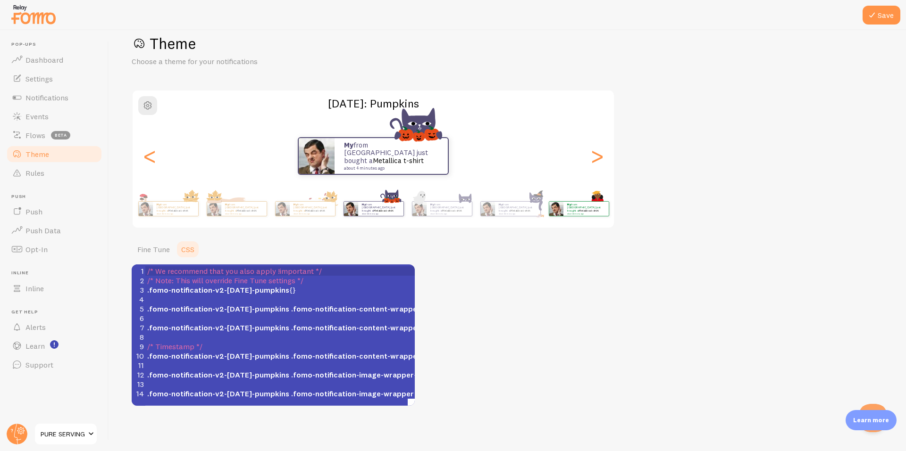
click at [496, 216] on div "My from [GEOGRAPHIC_DATA] just bought a Metallica t-shirt about 4 minutes ago" at bounding box center [517, 209] width 45 height 14
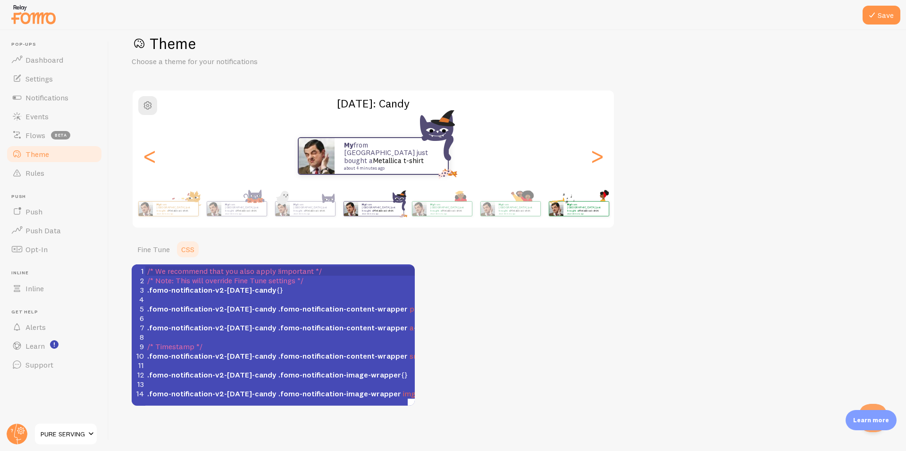
click at [573, 219] on div "My from [GEOGRAPHIC_DATA] just bought a Metallica t-shirt about 4 minutes ago" at bounding box center [578, 209] width 61 height 26
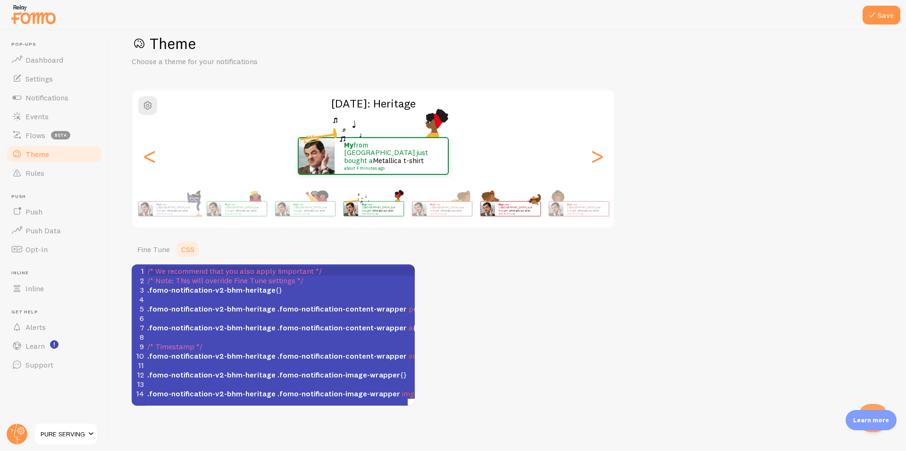
click at [516, 213] on small "about 4 minutes ago" at bounding box center [517, 214] width 37 height 2
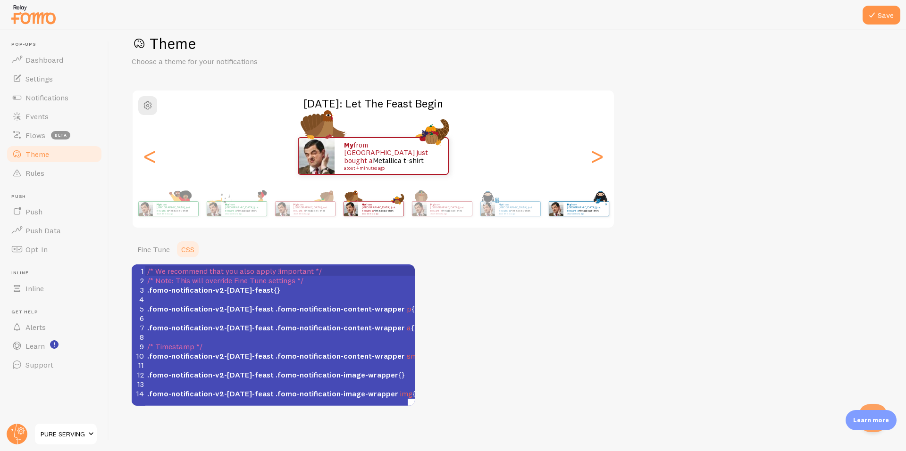
click at [582, 213] on small "about 4 minutes ago" at bounding box center [585, 214] width 37 height 2
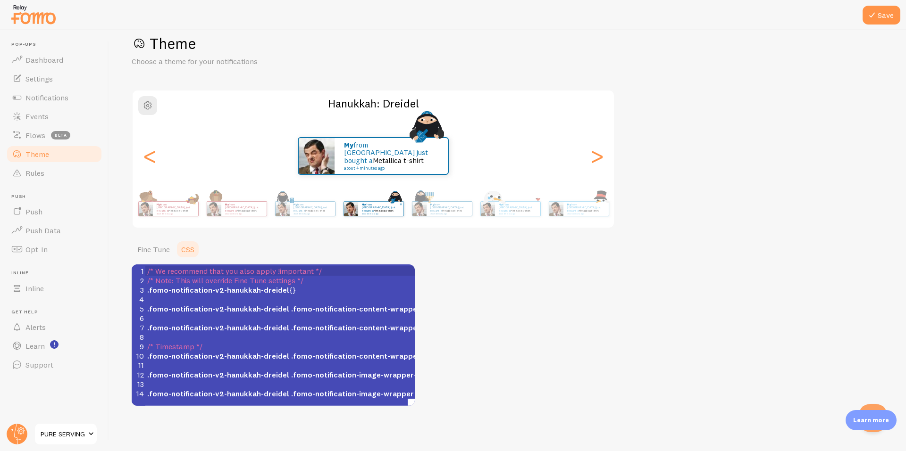
click at [582, 213] on small "about 4 minutes ago" at bounding box center [585, 214] width 37 height 2
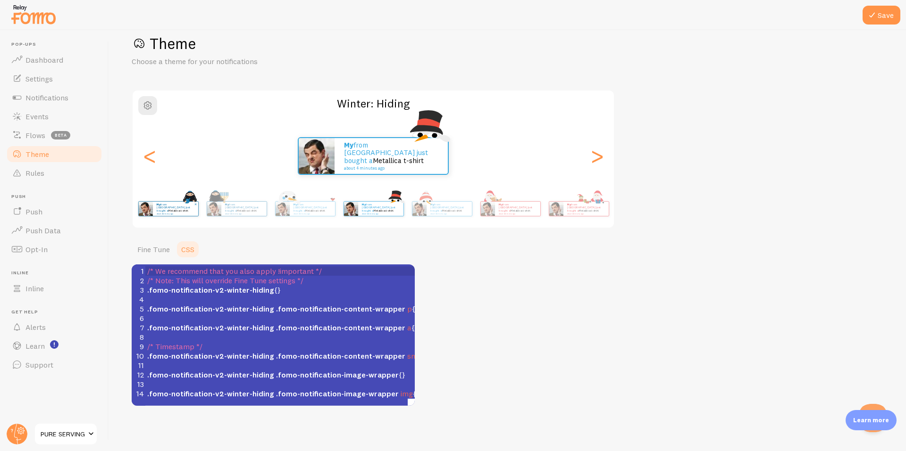
click at [582, 213] on small "about 4 minutes ago" at bounding box center [585, 214] width 37 height 2
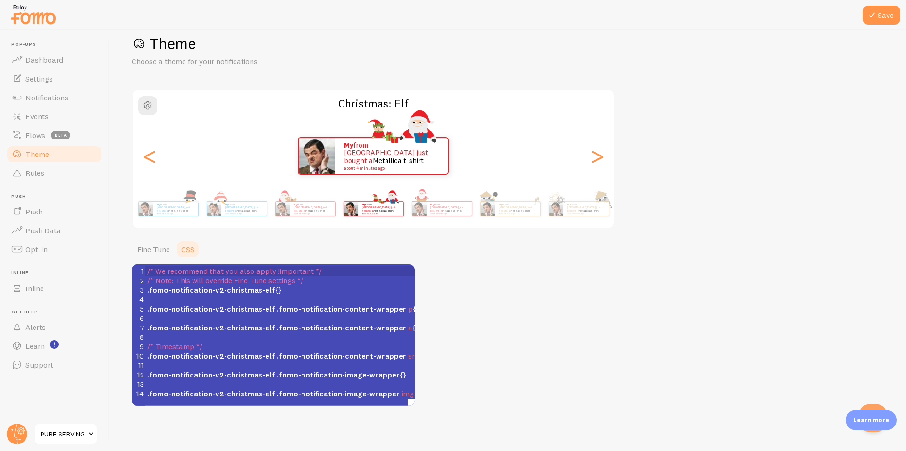
click at [582, 213] on small "about 4 minutes ago" at bounding box center [585, 214] width 37 height 2
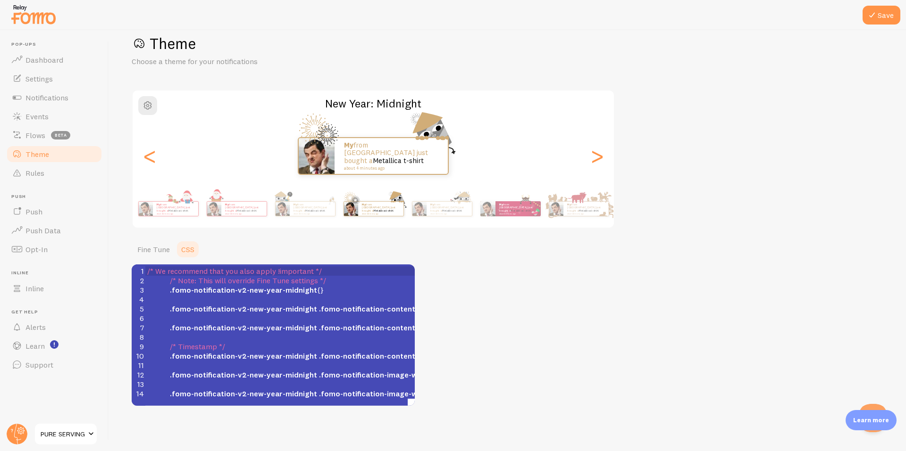
click at [582, 213] on small "about 4 minutes ago" at bounding box center [585, 214] width 37 height 2
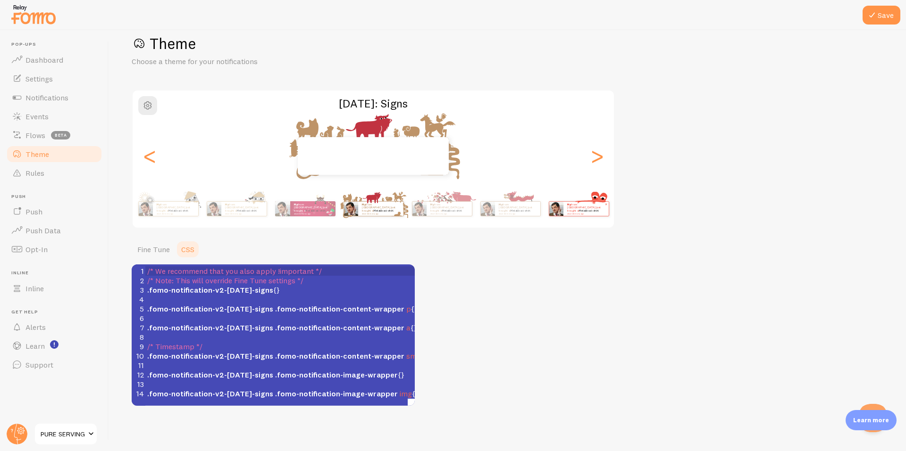
click at [594, 214] on div "My from [GEOGRAPHIC_DATA] just bought a Metallica t-shirt about 4 minutes ago" at bounding box center [585, 209] width 45 height 14
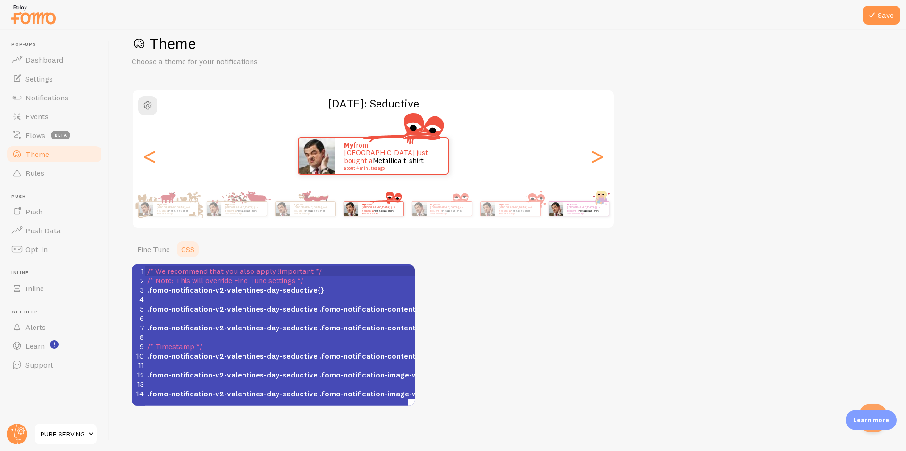
click at [574, 215] on div "My from [GEOGRAPHIC_DATA] just bought a Metallica t-shirt about 4 minutes ago" at bounding box center [585, 209] width 45 height 14
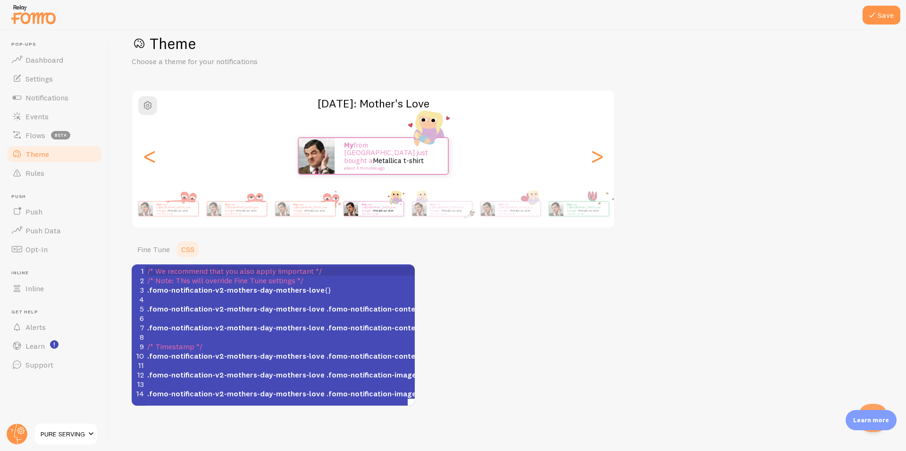
click at [574, 215] on div "My from [GEOGRAPHIC_DATA] just bought a Metallica t-shirt about 4 minutes ago" at bounding box center [585, 209] width 45 height 14
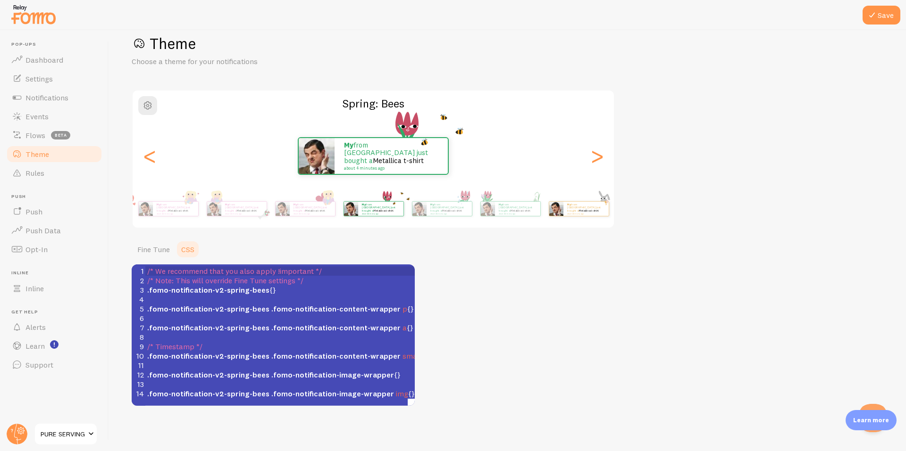
click at [573, 214] on div "My from [GEOGRAPHIC_DATA] just bought a Metallica t-shirt about 4 minutes ago" at bounding box center [585, 209] width 45 height 14
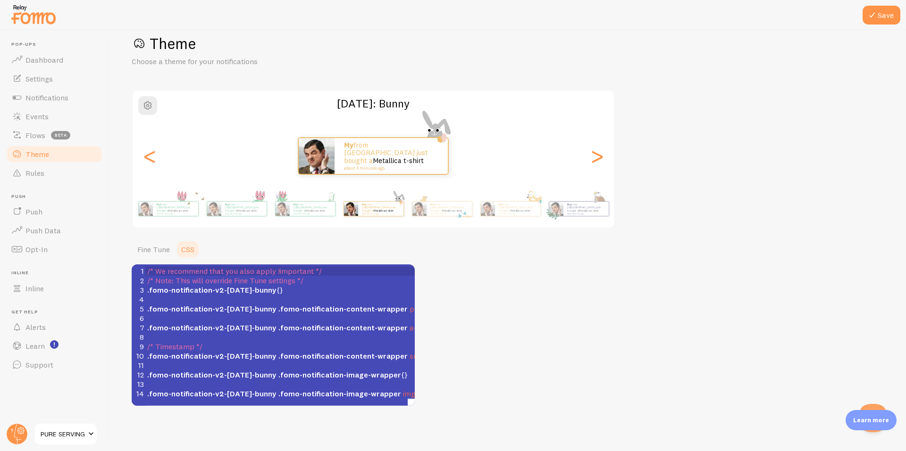
click at [573, 214] on div "My from [GEOGRAPHIC_DATA] just bought a Metallica t-shirt about 4 minutes ago" at bounding box center [585, 209] width 45 height 14
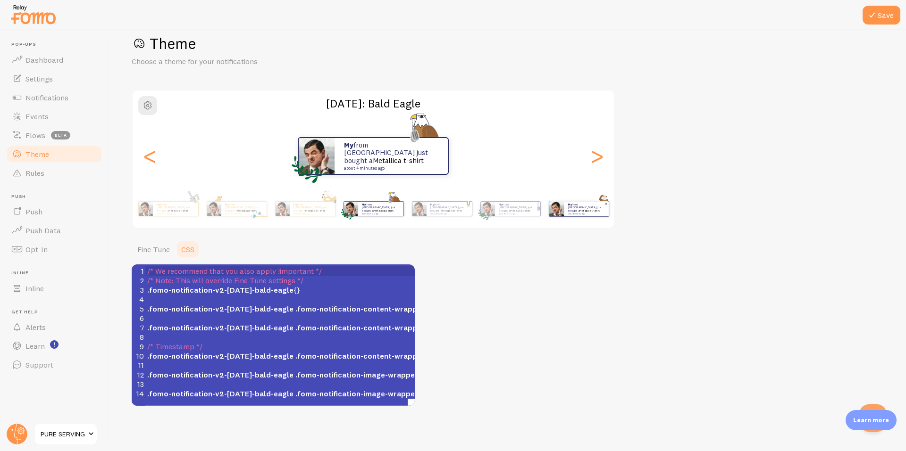
click at [598, 216] on div "My from [GEOGRAPHIC_DATA] just bought a Metallica t-shirt about 4 minutes ago" at bounding box center [586, 208] width 44 height 15
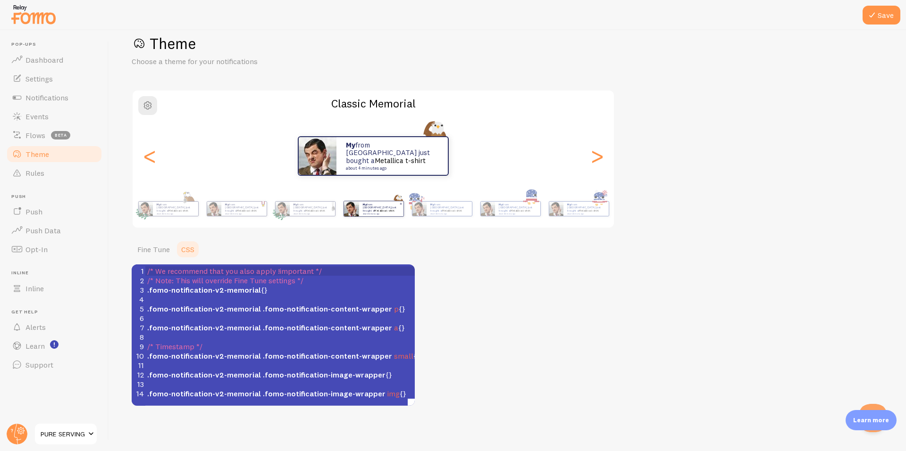
click at [598, 216] on div "My from [GEOGRAPHIC_DATA] just bought a Metallica t-shirt about 4 minutes ago" at bounding box center [585, 209] width 45 height 14
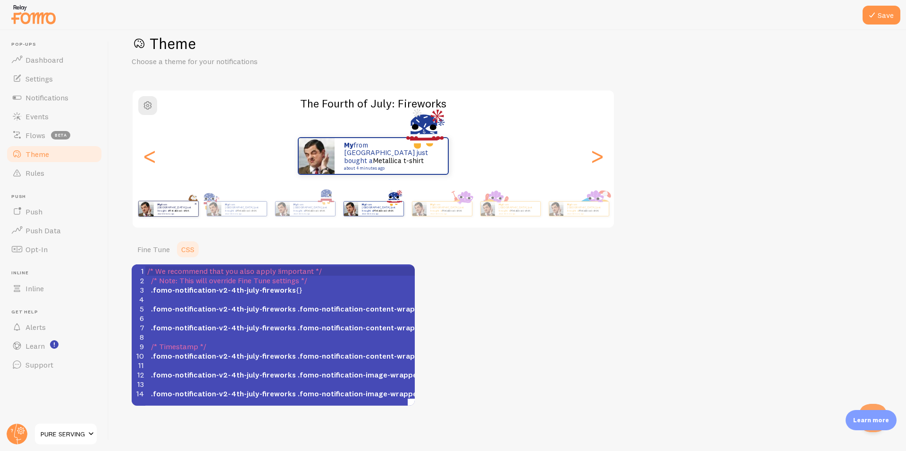
click at [598, 216] on div "My from [GEOGRAPHIC_DATA] just bought a Metallica t-shirt about 4 minutes ago" at bounding box center [585, 209] width 45 height 14
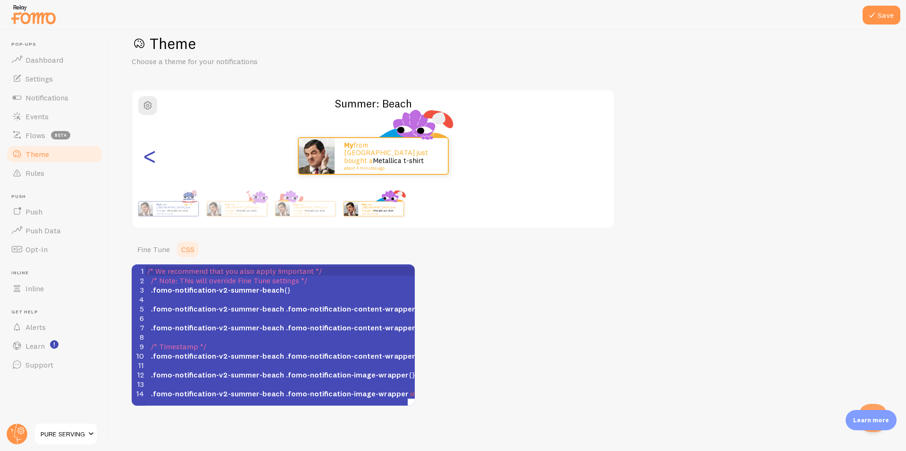
click at [155, 165] on div "<" at bounding box center [149, 156] width 11 height 68
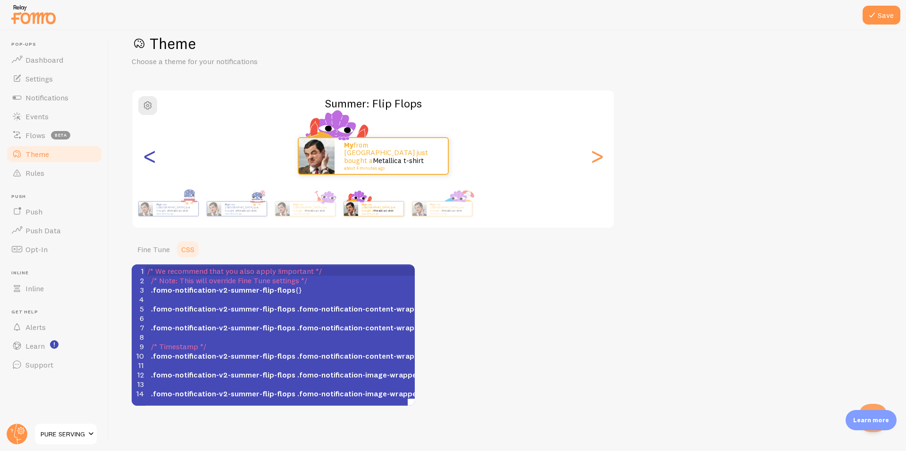
click at [149, 160] on div "<" at bounding box center [149, 156] width 11 height 68
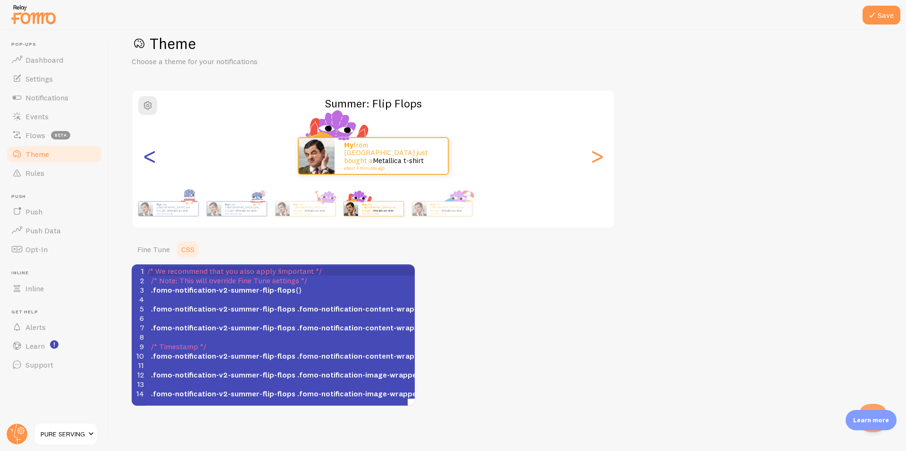
click at [149, 160] on div "<" at bounding box center [149, 156] width 11 height 68
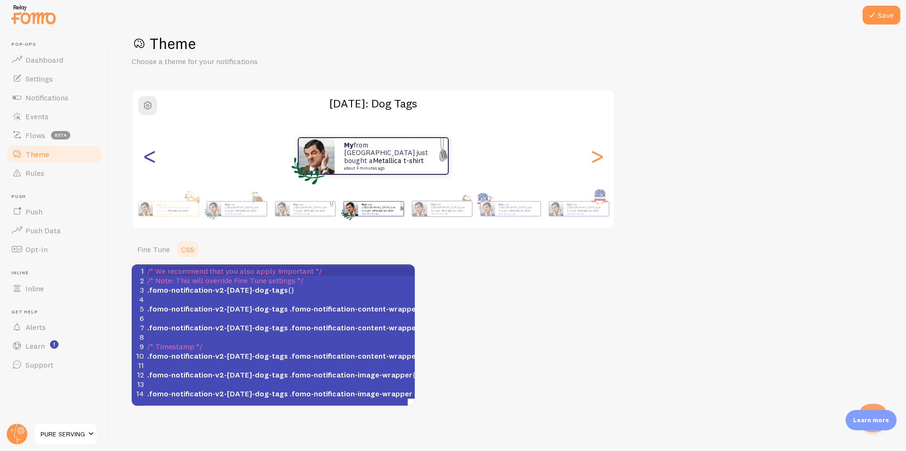
click at [149, 160] on div "<" at bounding box center [149, 156] width 11 height 68
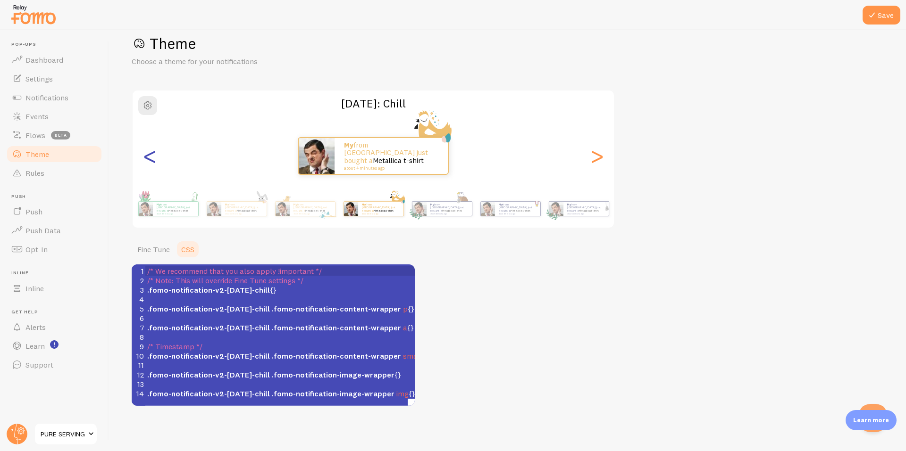
click at [149, 160] on div "<" at bounding box center [149, 156] width 11 height 68
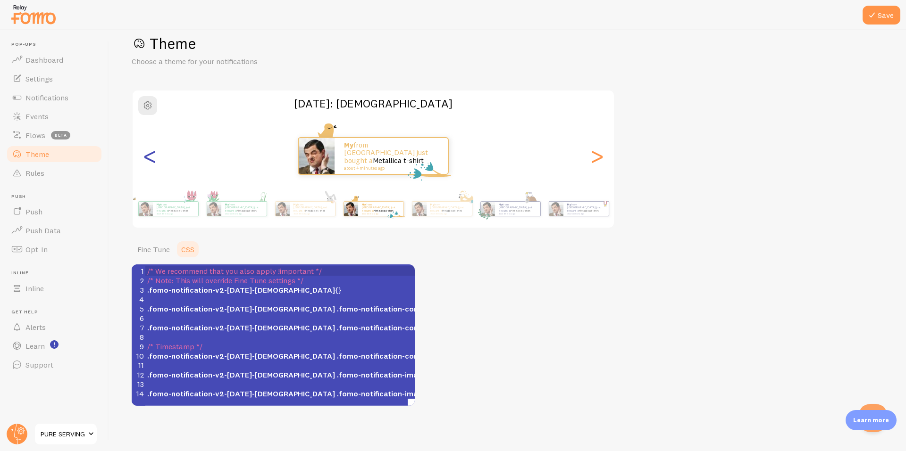
click at [149, 160] on div "<" at bounding box center [149, 156] width 11 height 68
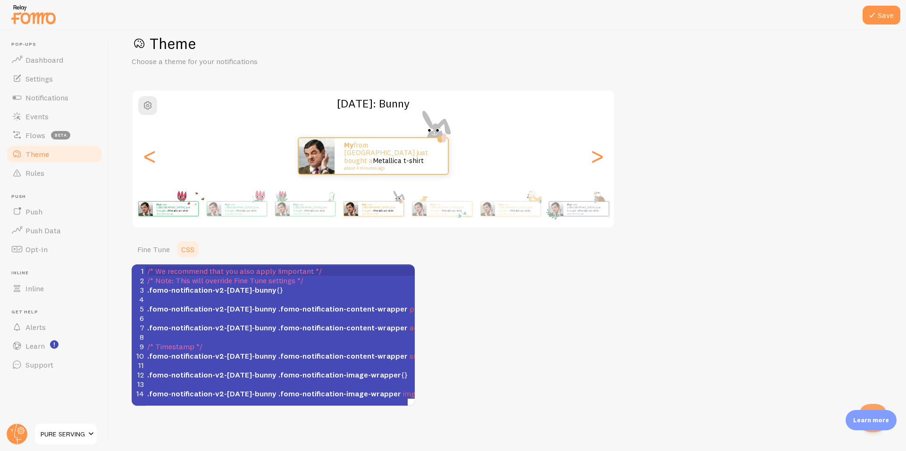
click at [152, 210] on img at bounding box center [145, 209] width 14 height 14
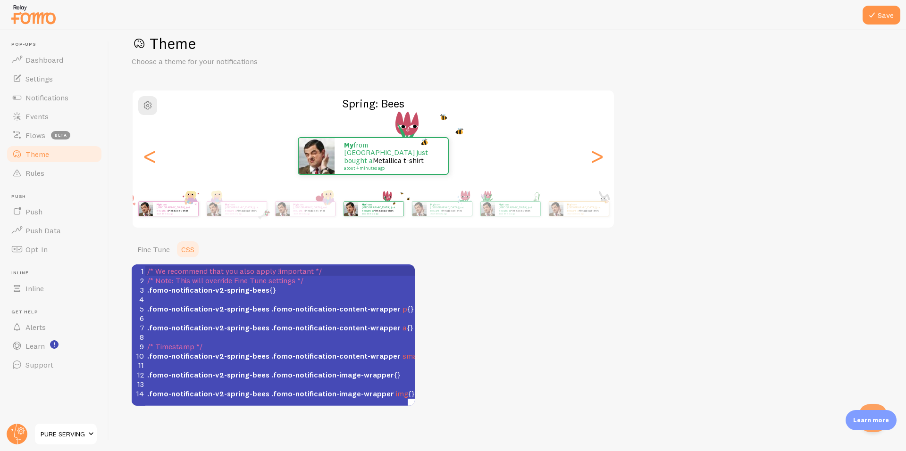
click at [154, 213] on div "My from [GEOGRAPHIC_DATA] just bought a Metallica t-shirt about 4 minutes ago" at bounding box center [175, 209] width 45 height 14
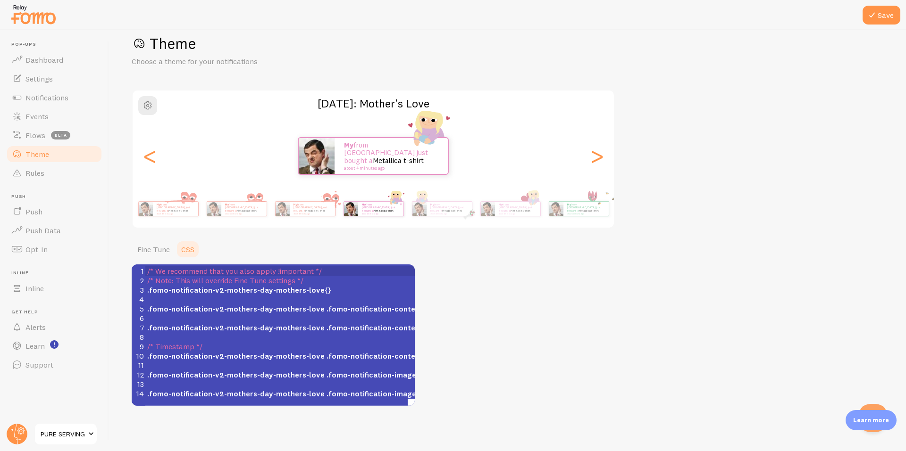
click at [154, 213] on div "My from [GEOGRAPHIC_DATA] just bought a Metallica t-shirt about 4 minutes ago" at bounding box center [175, 209] width 45 height 14
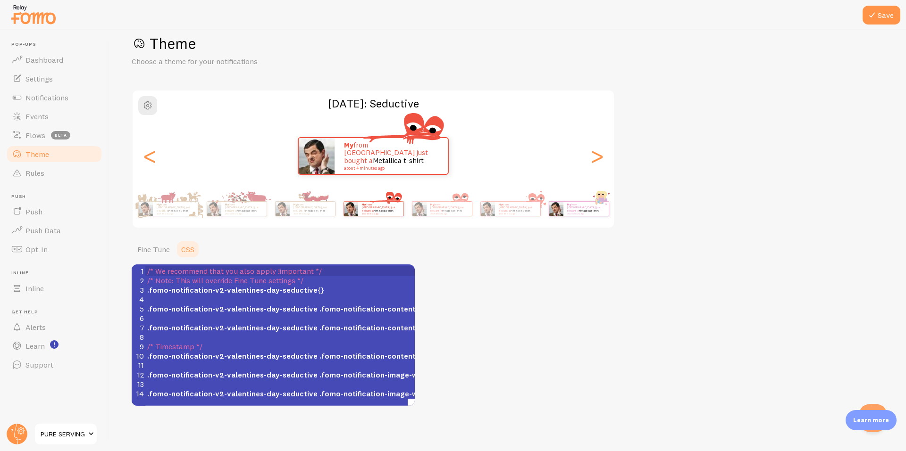
click at [154, 213] on div "My from [GEOGRAPHIC_DATA] just bought a Metallica t-shirt about 4 minutes ago" at bounding box center [175, 209] width 45 height 14
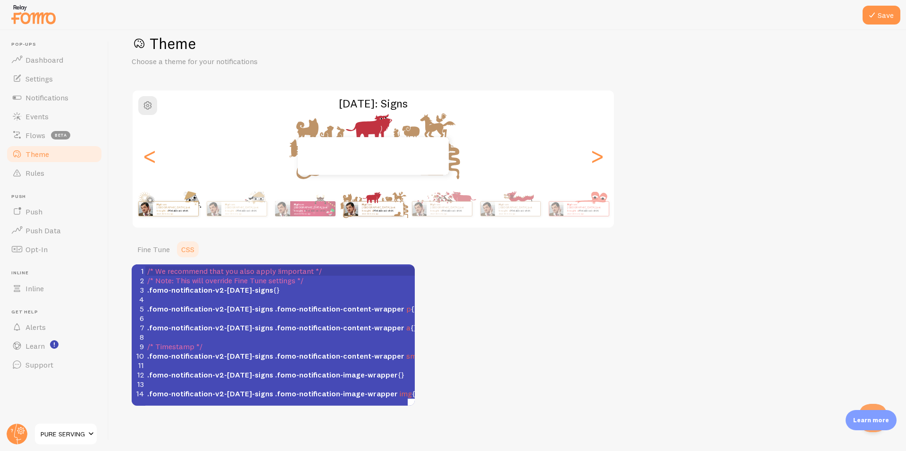
click at [154, 213] on div "My from [GEOGRAPHIC_DATA] just bought a Metallica t-shirt about 4 minutes ago" at bounding box center [175, 209] width 45 height 14
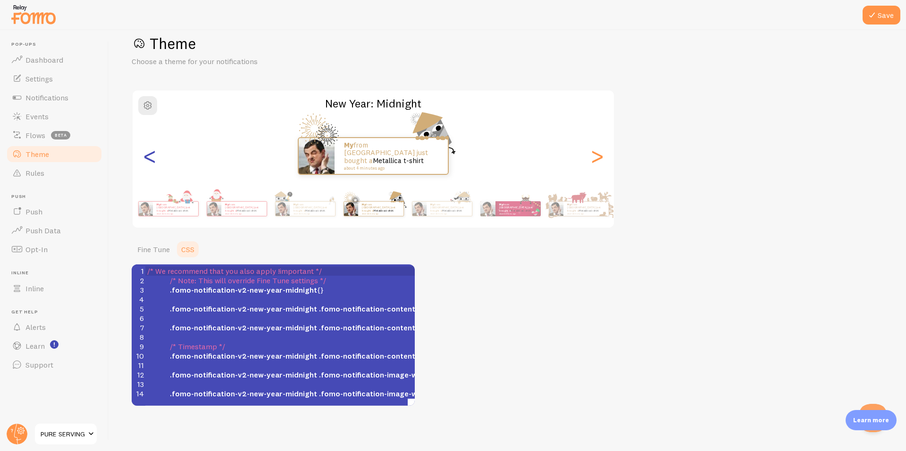
click at [150, 166] on div "<" at bounding box center [149, 156] width 11 height 68
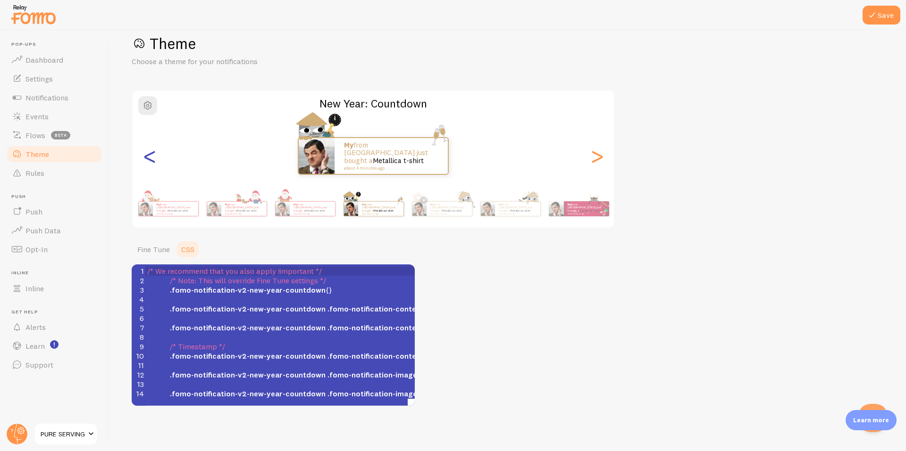
click at [150, 166] on div "<" at bounding box center [149, 156] width 11 height 68
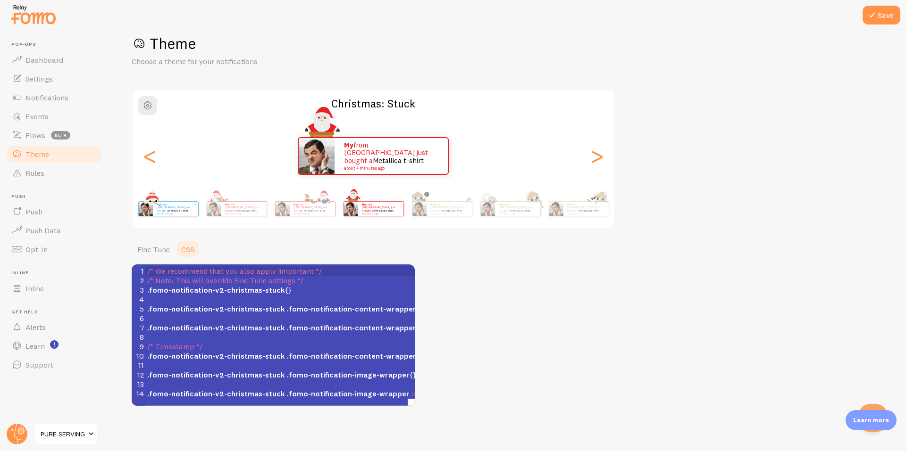
click at [155, 214] on div "My from [GEOGRAPHIC_DATA] just bought a Metallica t-shirt about 4 minutes ago" at bounding box center [175, 209] width 45 height 14
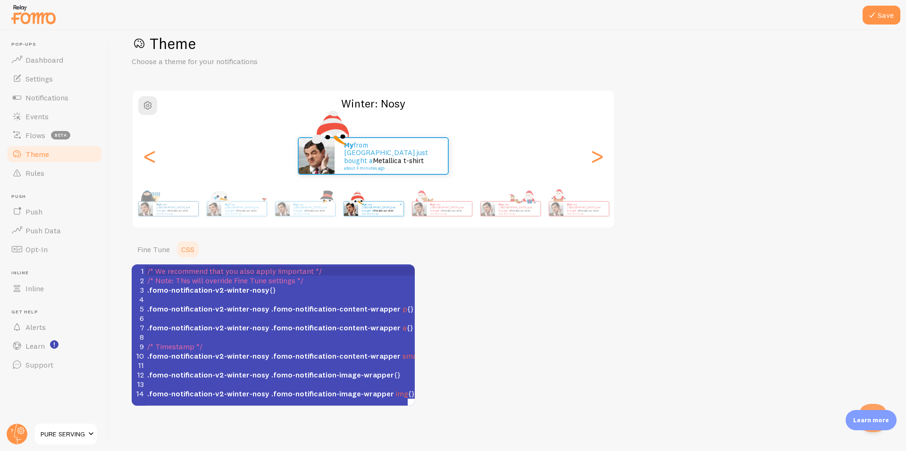
click at [155, 214] on div "My from [GEOGRAPHIC_DATA] just bought a Metallica t-shirt about 4 minutes ago" at bounding box center [175, 209] width 45 height 14
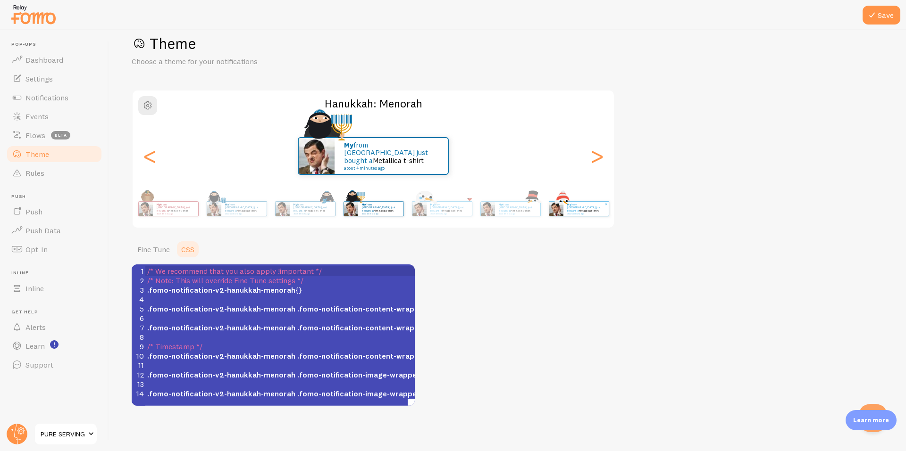
click at [155, 214] on div "My from [GEOGRAPHIC_DATA] just bought a Metallica t-shirt about 4 minutes ago" at bounding box center [175, 209] width 45 height 14
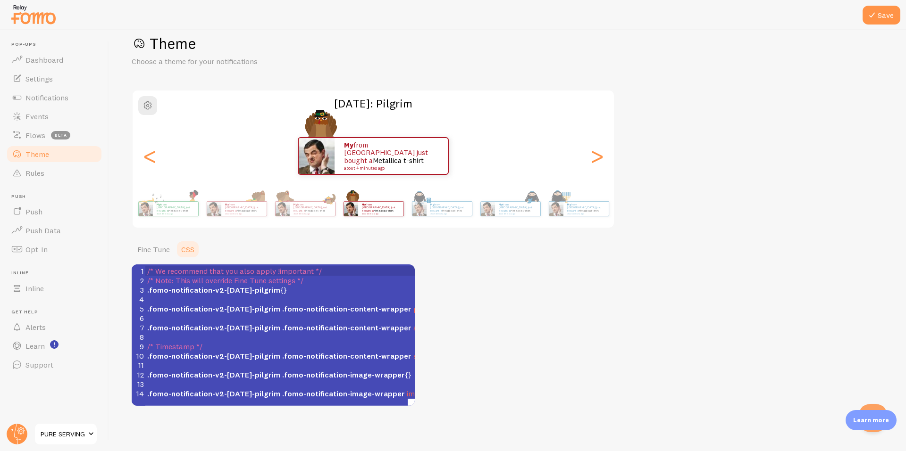
click at [155, 214] on div "My from [GEOGRAPHIC_DATA] just bought a Metallica t-shirt about 4 minutes ago" at bounding box center [175, 209] width 45 height 14
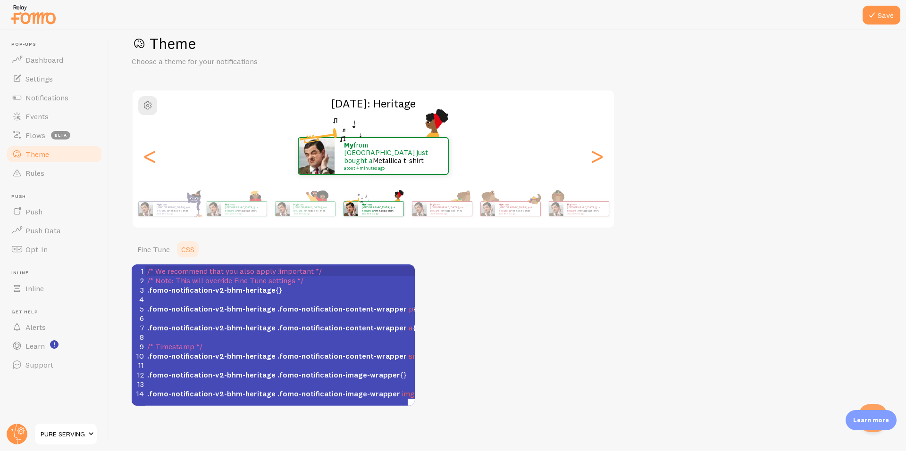
click at [358, 214] on div "My from [GEOGRAPHIC_DATA] just bought a Metallica t-shirt about 4 minutes ago" at bounding box center [380, 209] width 45 height 14
click at [155, 214] on div "My from [GEOGRAPHIC_DATA] just bought a Metallica t-shirt about 4 minutes ago" at bounding box center [175, 209] width 45 height 14
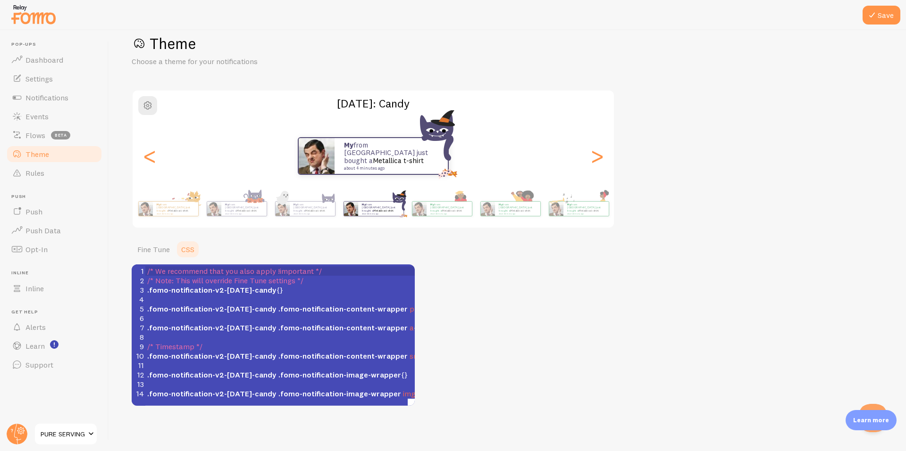
click at [155, 214] on div "My from [GEOGRAPHIC_DATA] just bought a Metallica t-shirt about 4 minutes ago" at bounding box center [175, 209] width 45 height 14
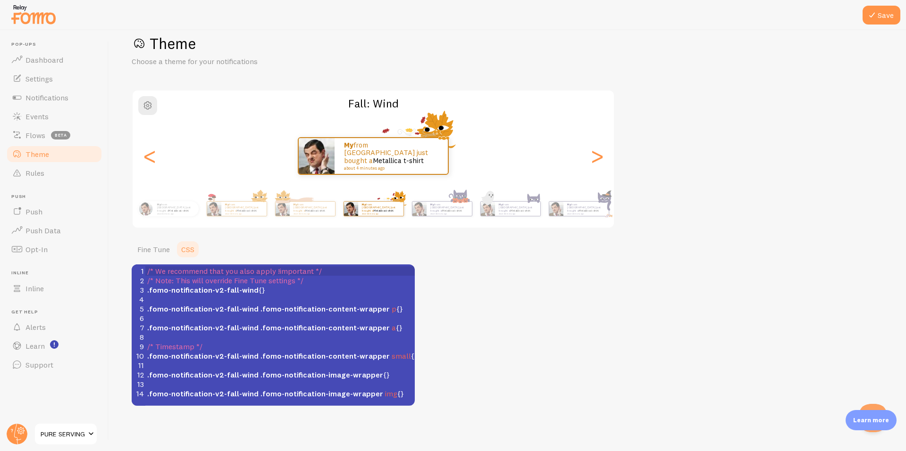
click at [155, 214] on div "My from [GEOGRAPHIC_DATA] just bought a Metallica t-shirt about 4 minutes ago" at bounding box center [175, 208] width 45 height 15
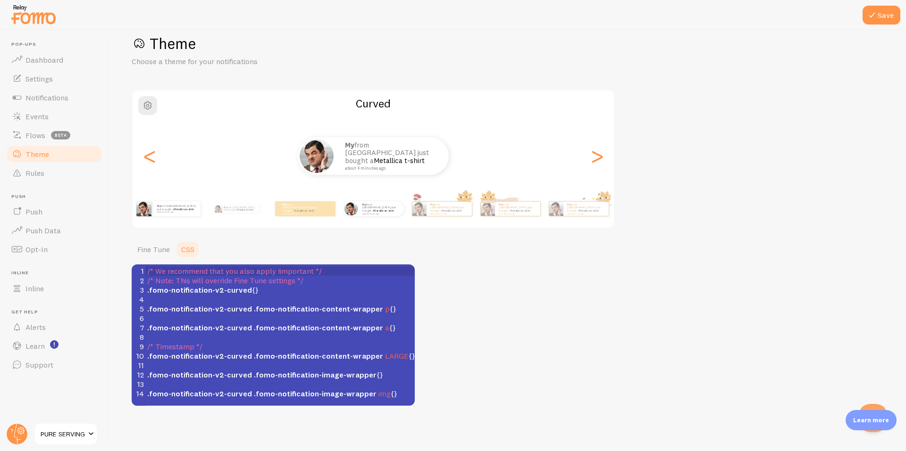
click at [166, 217] on div "My from [GEOGRAPHIC_DATA] just bought a Metallica t-shirt about 4 minutes ago" at bounding box center [168, 209] width 61 height 26
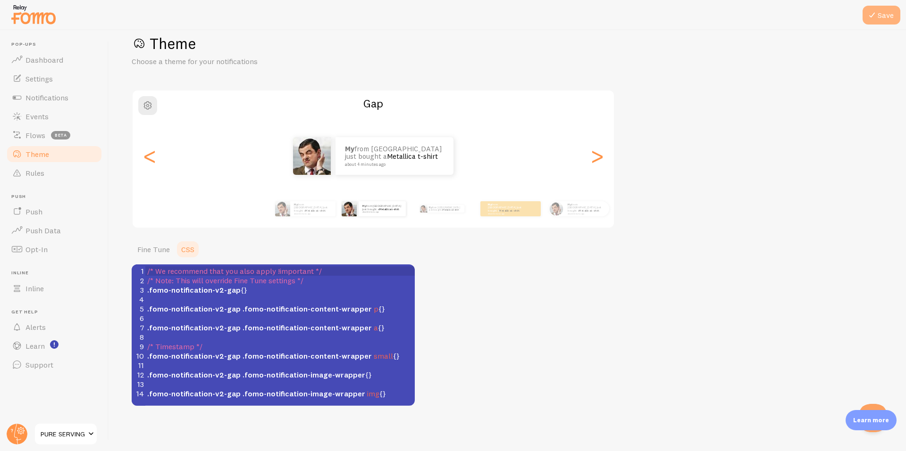
click at [886, 15] on button "Save" at bounding box center [881, 15] width 38 height 19
click at [145, 246] on link "Fine Tune" at bounding box center [154, 249] width 44 height 19
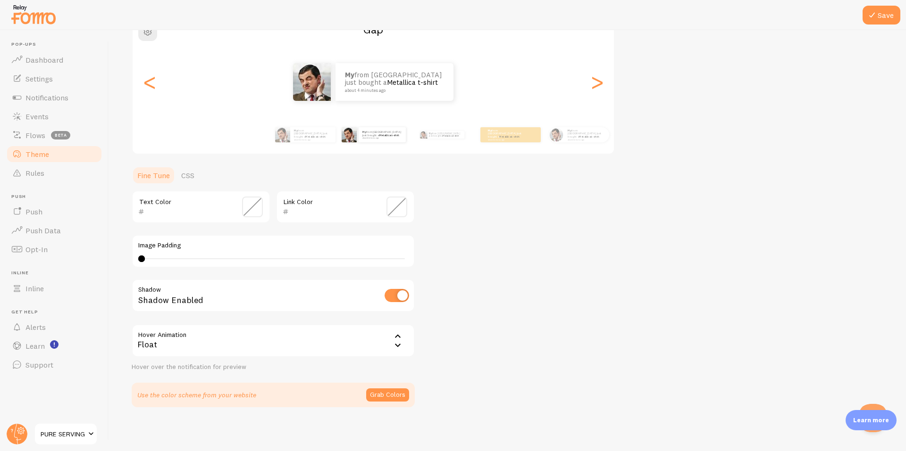
scroll to position [94, 0]
click at [46, 100] on span "Notifications" at bounding box center [46, 97] width 43 height 9
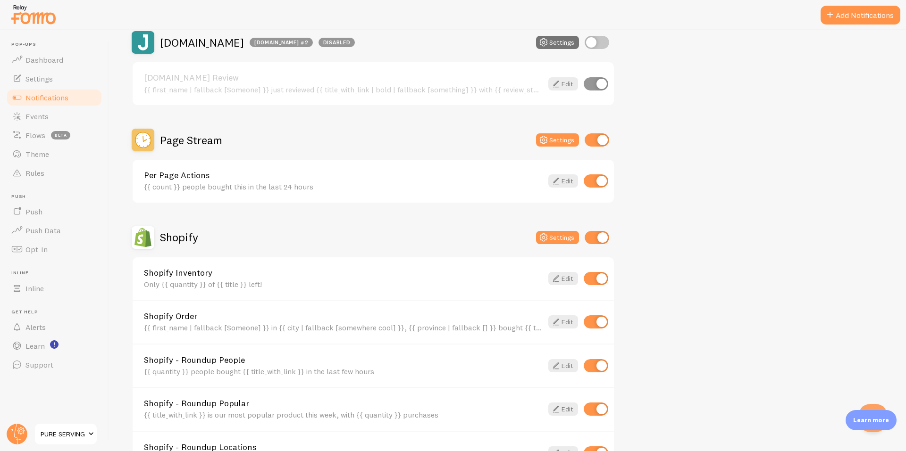
scroll to position [786, 0]
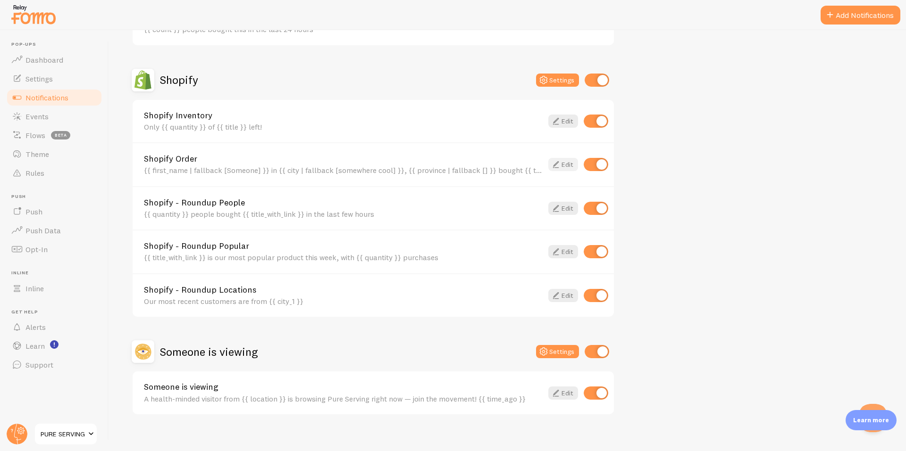
click at [557, 166] on icon at bounding box center [555, 164] width 11 height 11
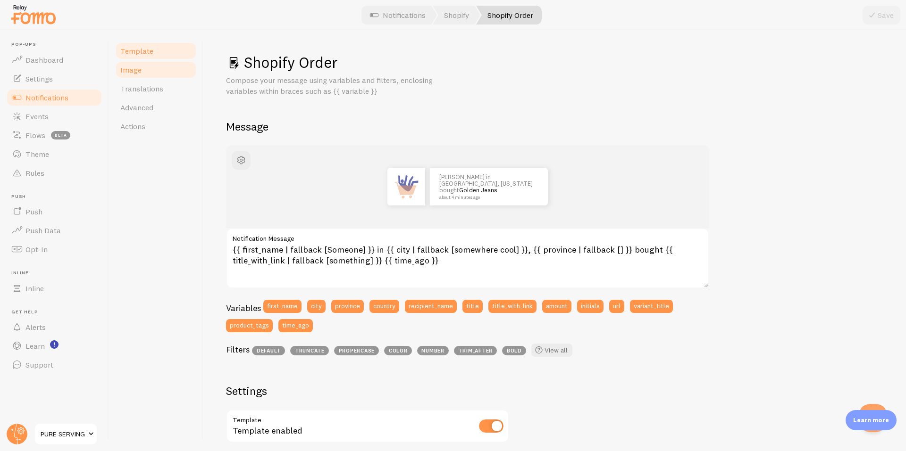
click at [150, 70] on link "Image" at bounding box center [156, 69] width 83 height 19
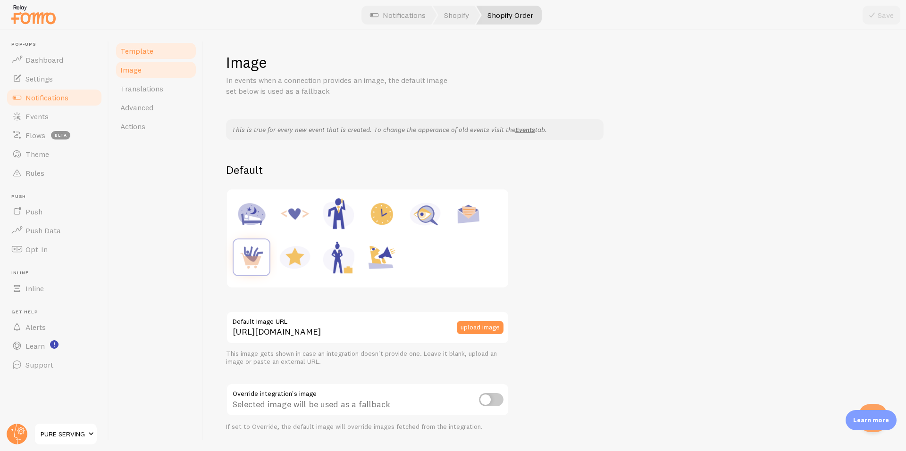
click at [144, 55] on span "Template" at bounding box center [136, 50] width 33 height 9
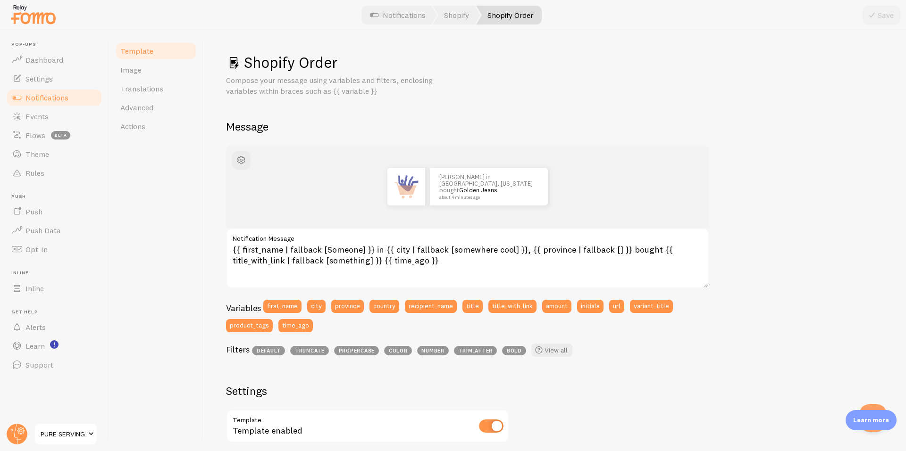
click at [49, 97] on span "Notifications" at bounding box center [46, 97] width 43 height 9
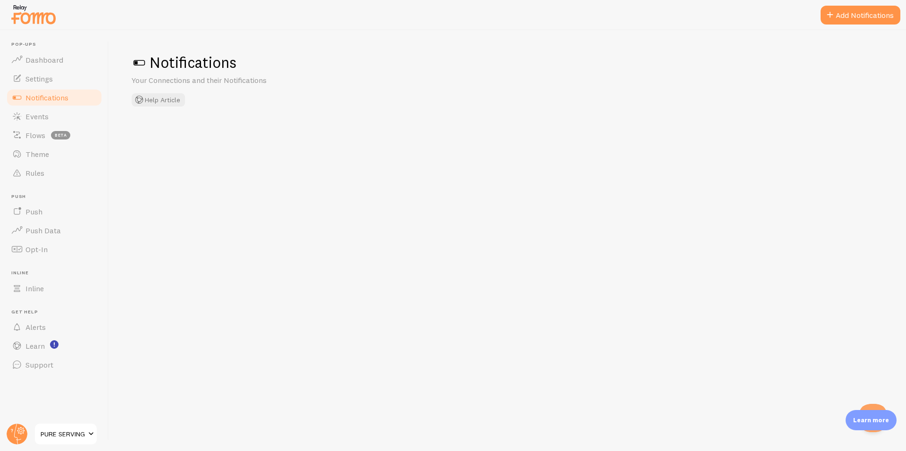
checkbox input "false"
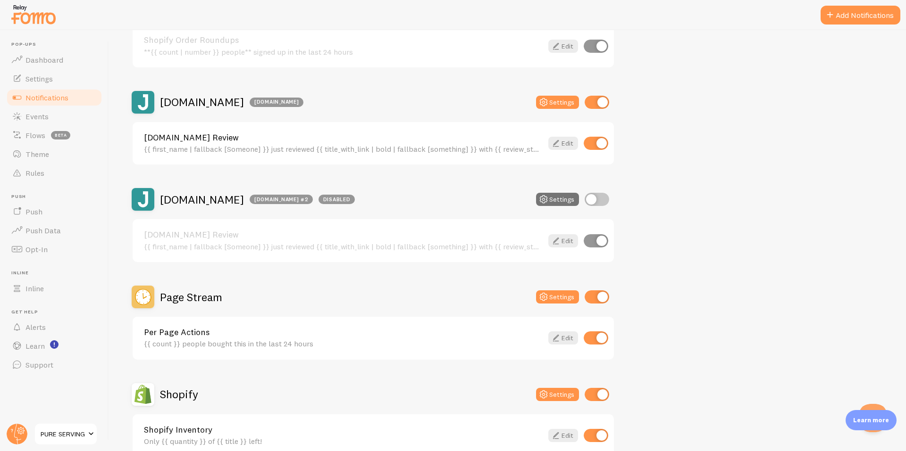
scroll to position [315, 0]
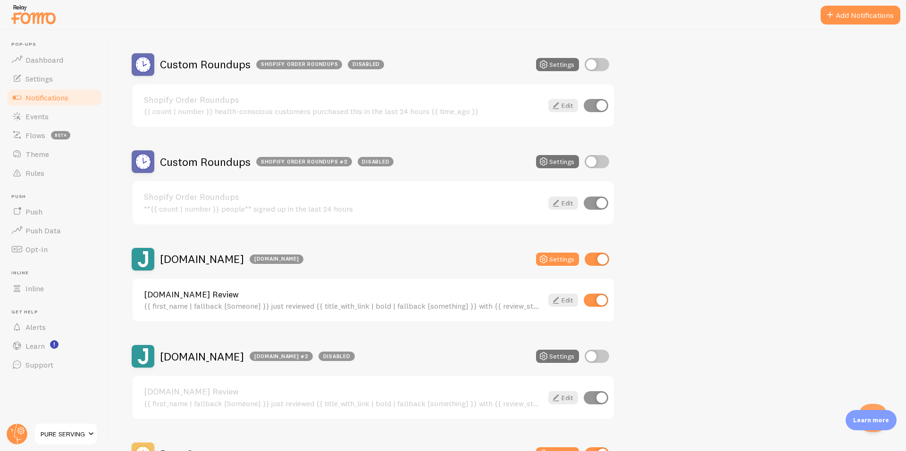
click at [376, 101] on link "Shopify Order Roundups" at bounding box center [343, 100] width 399 height 8
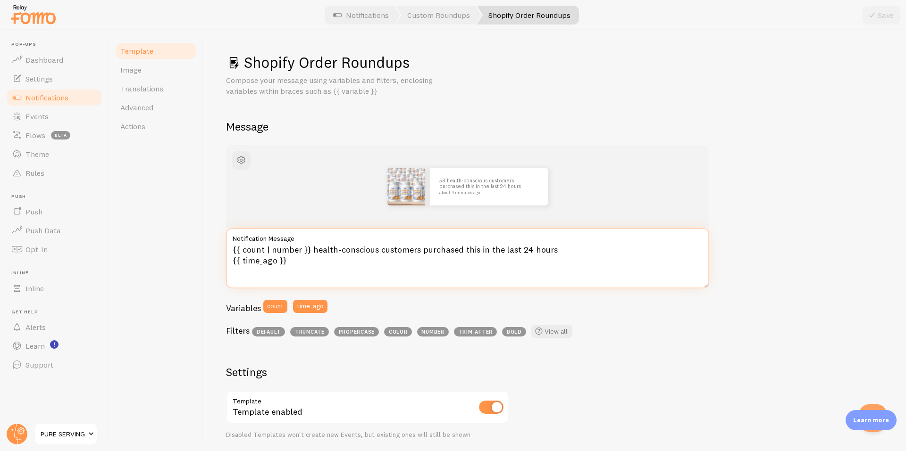
drag, startPoint x: 272, startPoint y: 265, endPoint x: 216, endPoint y: 247, distance: 58.6
click at [216, 247] on div "Shopify Order Roundups Compose your message using variables and filters, enclos…" at bounding box center [554, 240] width 702 height 421
click at [169, 176] on div "Template Image Translations Advanced Actions" at bounding box center [156, 240] width 94 height 421
click at [45, 97] on span "Notifications" at bounding box center [46, 97] width 43 height 9
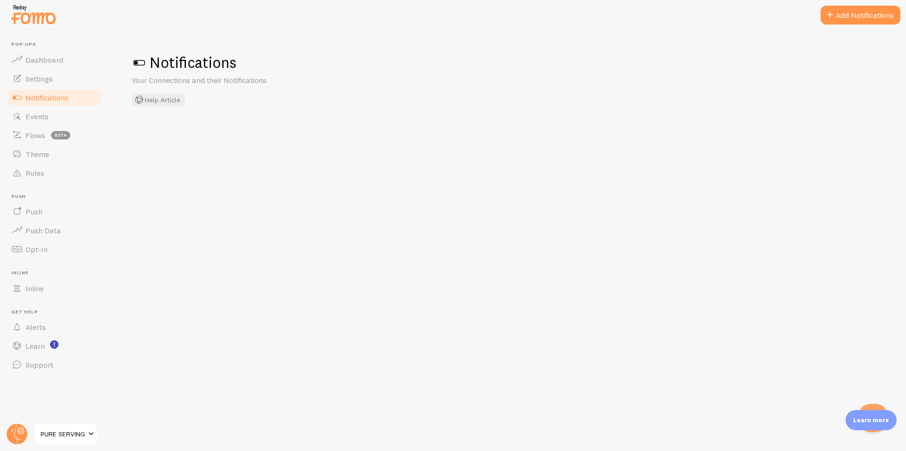
checkbox input "true"
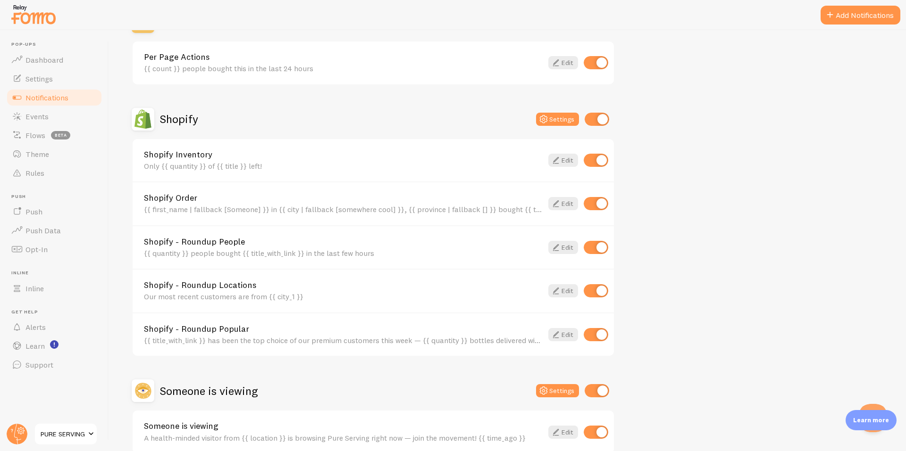
scroll to position [796, 0]
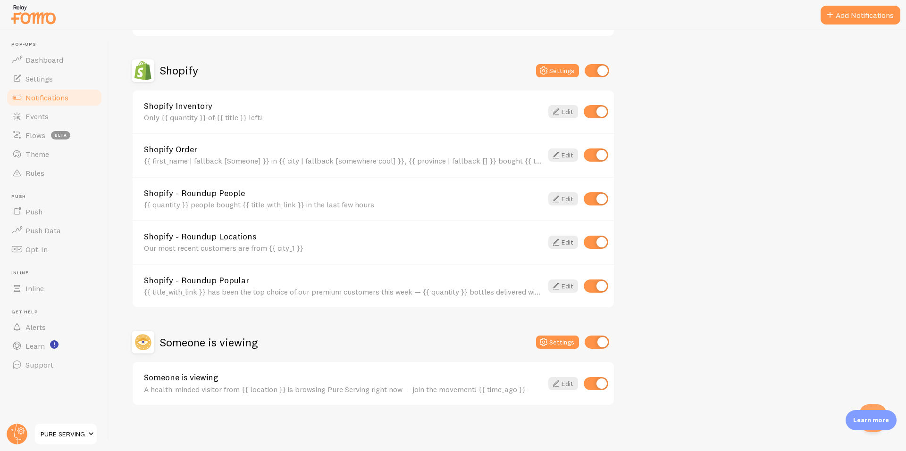
click at [173, 151] on link "Shopify Order" at bounding box center [343, 149] width 399 height 8
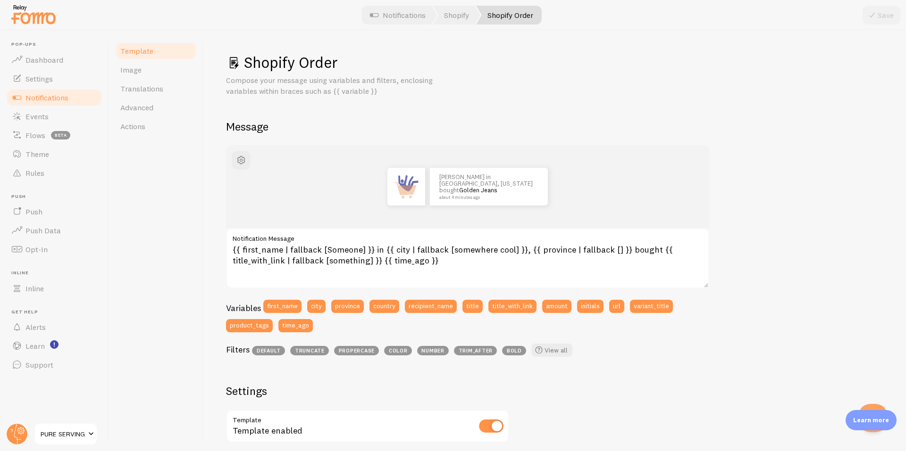
drag, startPoint x: 241, startPoint y: 68, endPoint x: 447, endPoint y: 327, distance: 331.0
click at [447, 327] on div "Shopify Order Compose your message using variables and filters, enclosing varia…" at bounding box center [554, 368] width 657 height 631
copy div "Shopify Order Compose your message using variables and filters, enclosing varia…"
click at [322, 270] on textarea "{{ first_name | fallback [Someone] }} in {{ city | fallback [somewhere cool] }}…" at bounding box center [467, 258] width 483 height 60
click at [324, 258] on textarea "{{ first_name | fallback [Someone] }} in {{ city | fallback [somewhere cool] }}…" at bounding box center [467, 258] width 483 height 60
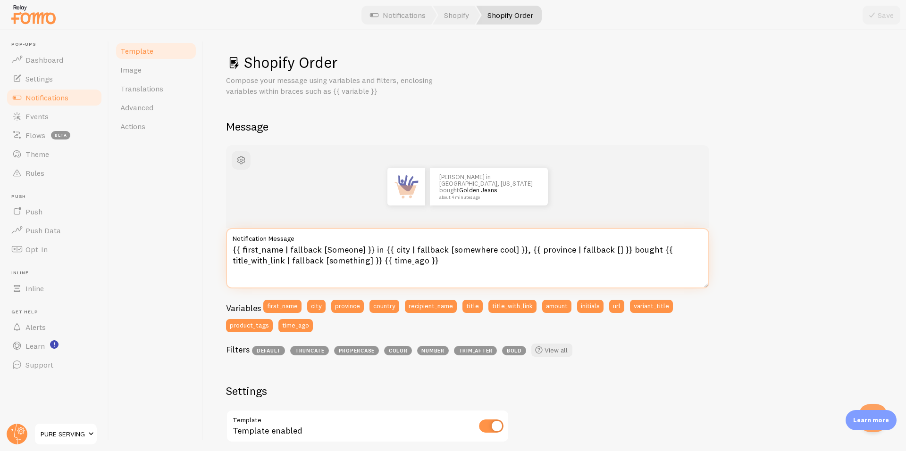
click at [324, 258] on textarea "{{ first_name | fallback [Someone] }} in {{ city | fallback [somewhere cool] }}…" at bounding box center [467, 258] width 483 height 60
paste textarea "from {{ city | fallback [somewhere cool] }} just ordered {{ title_with_link | f…"
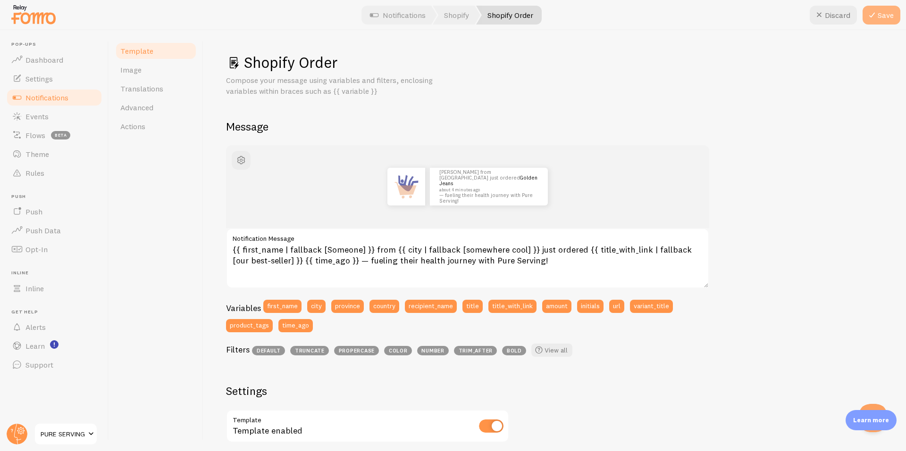
click at [886, 20] on button "Save" at bounding box center [881, 15] width 38 height 19
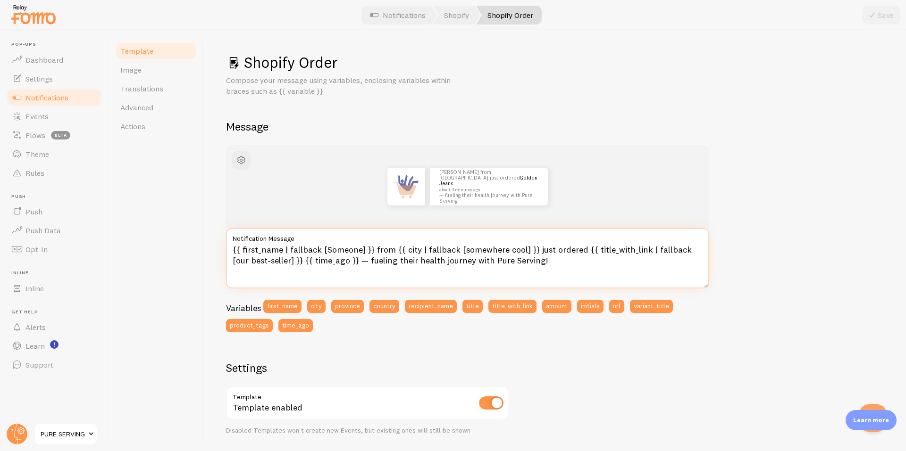
drag, startPoint x: 580, startPoint y: 252, endPoint x: 586, endPoint y: 251, distance: 6.2
click at [586, 251] on textarea "{{ first_name | fallback [Someone] }} from {{ city | fallback [somewhere cool] …" at bounding box center [467, 258] width 483 height 60
click at [582, 272] on textarea "{{ first_name | fallback [Someone] }} from {{ city | fallback [somewhere cool] …" at bounding box center [467, 258] width 483 height 60
drag, startPoint x: 580, startPoint y: 250, endPoint x: 283, endPoint y: 271, distance: 296.9
click at [283, 271] on textarea "{{ first_name | fallback [Someone] }} from {{ city | fallback [somewhere cool] …" at bounding box center [467, 258] width 483 height 60
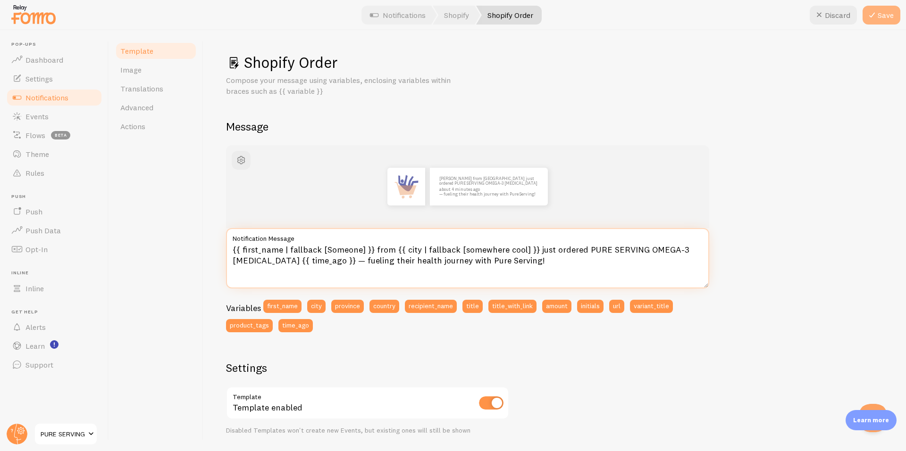
type textarea "{{ first_name | fallback [Someone] }} from {{ city | fallback [somewhere cool] …"
click at [885, 22] on button "Save" at bounding box center [881, 15] width 38 height 19
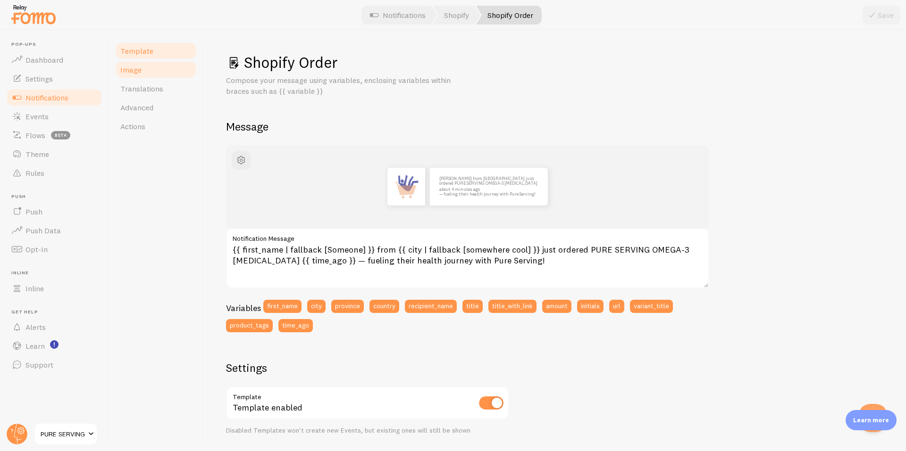
click at [147, 77] on link "Image" at bounding box center [156, 69] width 83 height 19
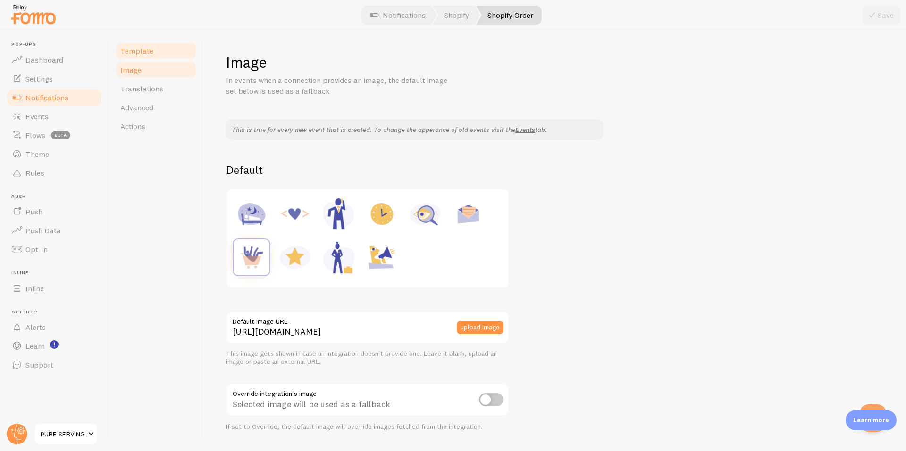
click at [147, 53] on span "Template" at bounding box center [136, 50] width 33 height 9
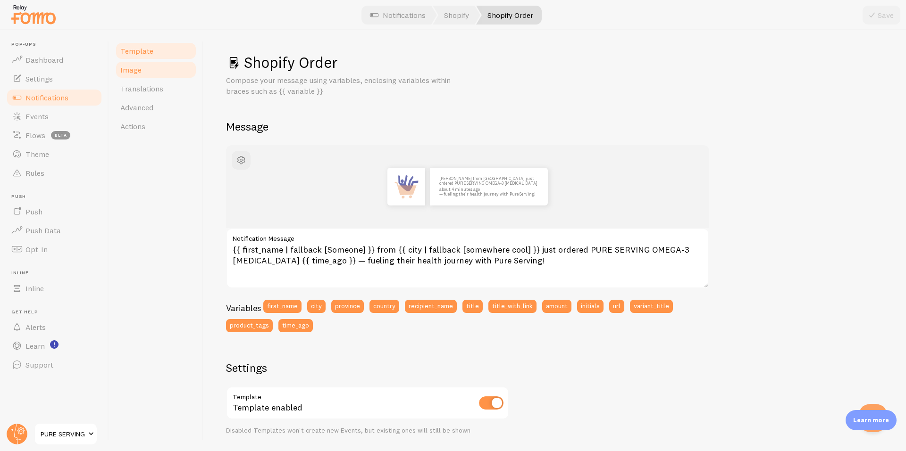
click at [147, 68] on link "Image" at bounding box center [156, 69] width 83 height 19
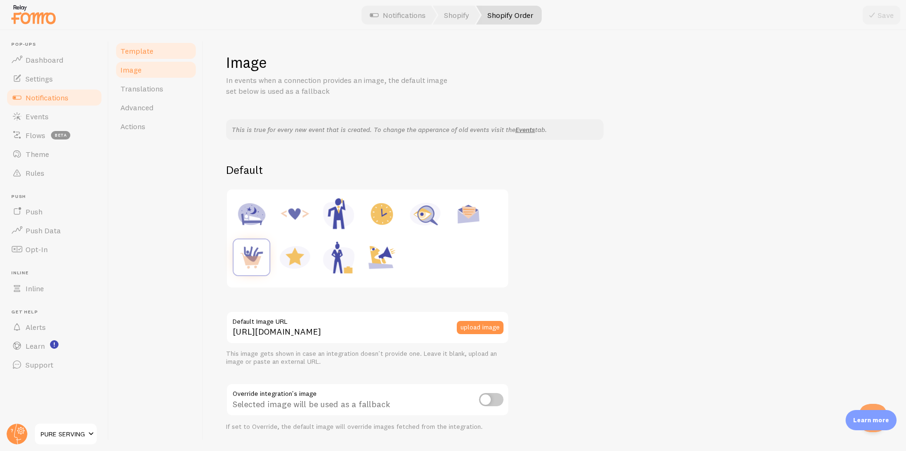
click at [147, 53] on span "Template" at bounding box center [136, 50] width 33 height 9
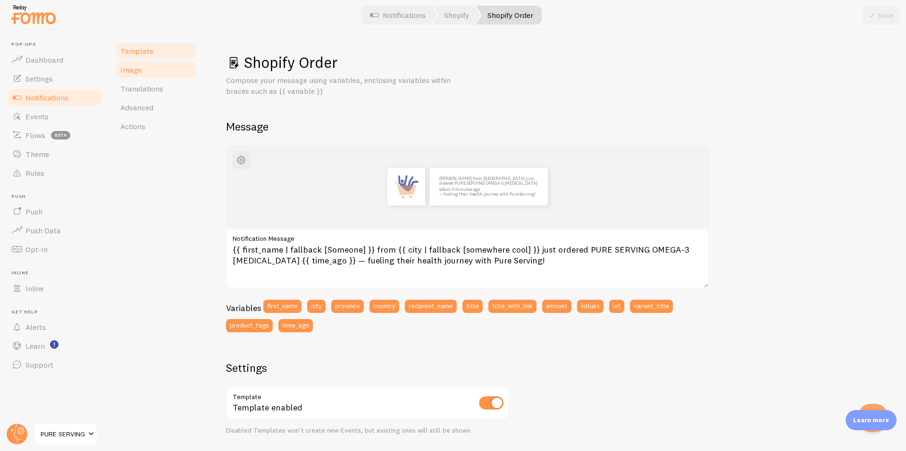
click at [138, 70] on span "Image" at bounding box center [130, 69] width 21 height 9
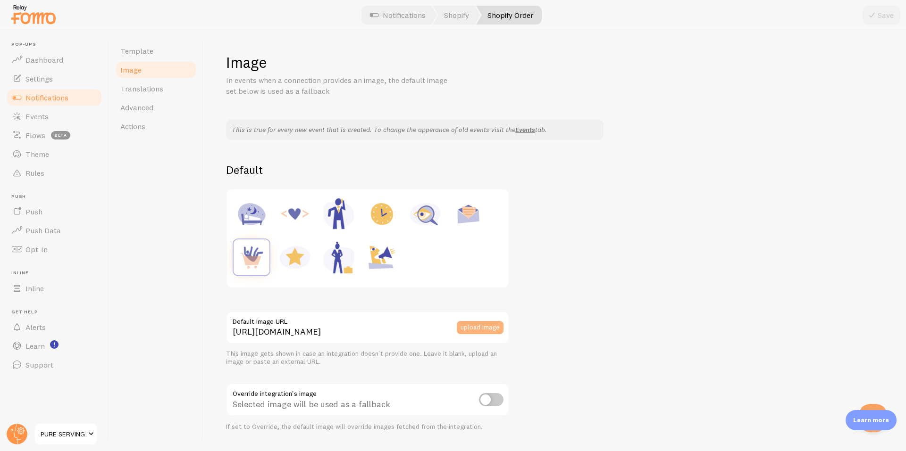
click at [496, 328] on button "upload image" at bounding box center [480, 327] width 47 height 13
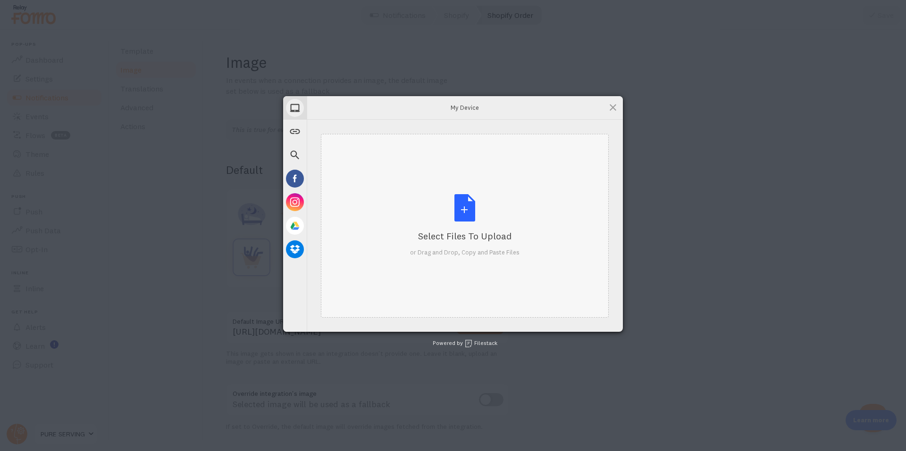
click at [499, 214] on div "Select Files to Upload or Drag and Drop, Copy and Paste Files" at bounding box center [464, 225] width 109 height 63
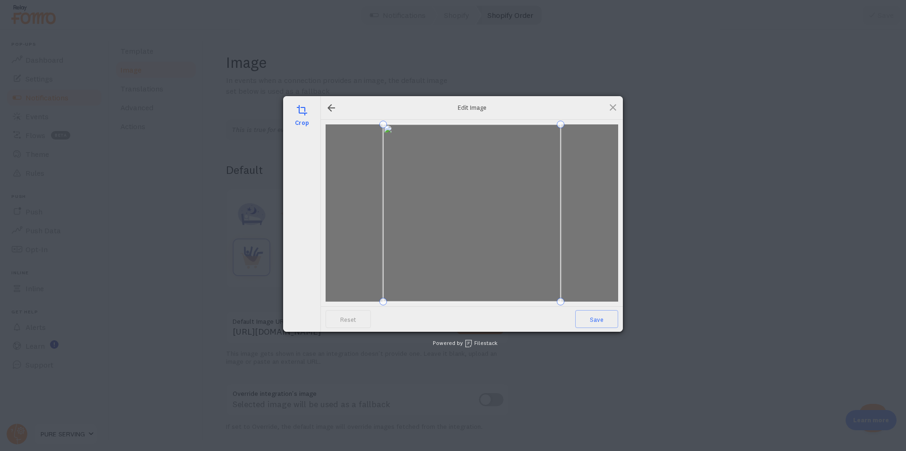
click at [604, 329] on div "Reset Save" at bounding box center [472, 319] width 302 height 25
click at [602, 323] on span "Save" at bounding box center [596, 319] width 43 height 18
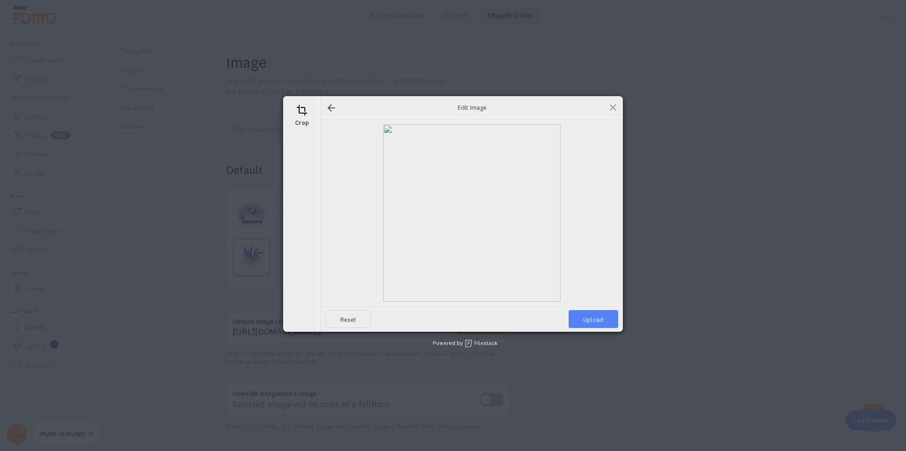
click at [597, 323] on span "Upload" at bounding box center [593, 319] width 50 height 18
type input "https://process.filestackapi.com/ApqhzE1ldTzuKSj33adqez/resize=width:170,height…"
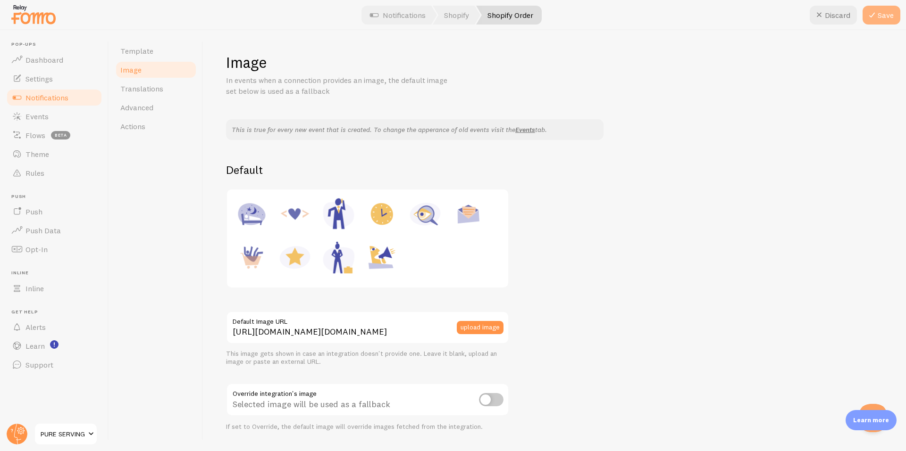
click at [877, 20] on icon at bounding box center [871, 14] width 11 height 11
click at [150, 50] on span "Template" at bounding box center [136, 50] width 33 height 9
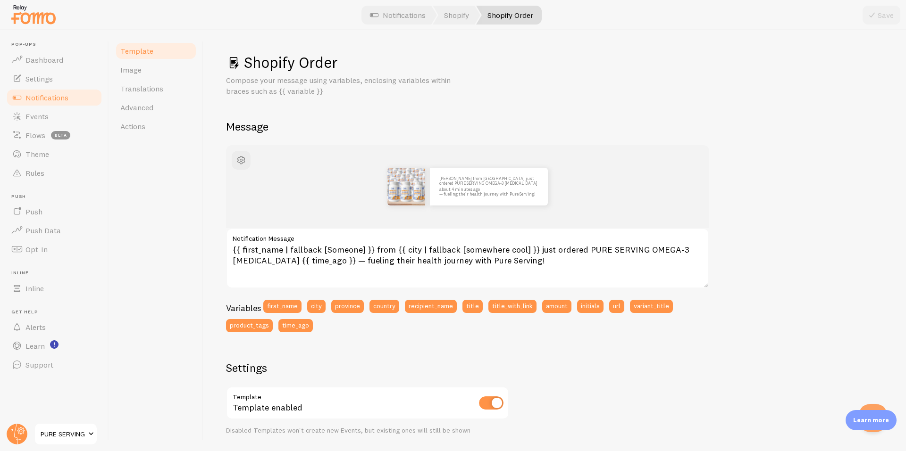
click at [54, 103] on link "Notifications" at bounding box center [54, 97] width 97 height 19
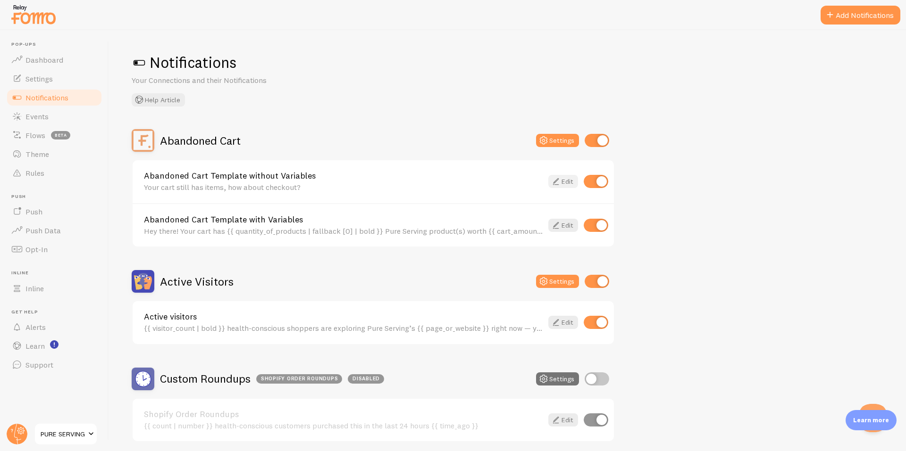
click at [558, 184] on icon at bounding box center [555, 181] width 11 height 11
click at [560, 228] on icon at bounding box center [555, 225] width 11 height 11
click at [261, 177] on link "Abandoned Cart Template without Variables" at bounding box center [343, 176] width 399 height 8
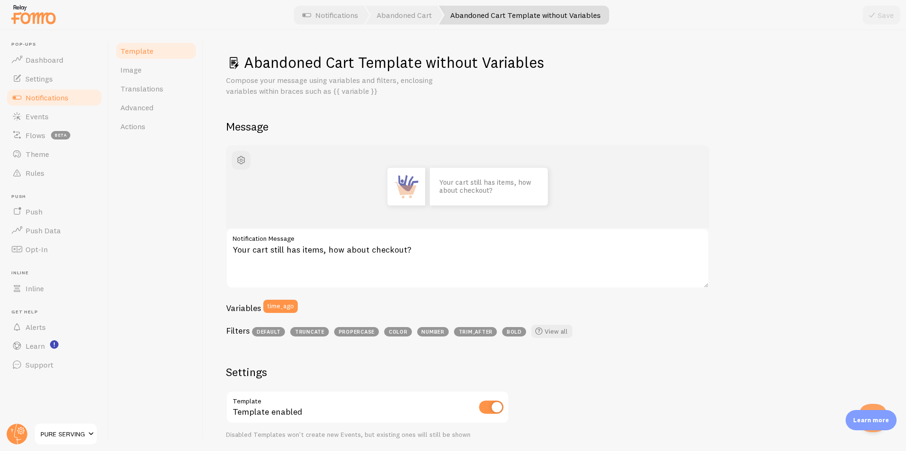
drag, startPoint x: 246, startPoint y: 59, endPoint x: 375, endPoint y: 291, distance: 265.6
click at [375, 291] on div "Abandoned Cart Template without Variables Compose your message using variables …" at bounding box center [554, 359] width 657 height 612
drag, startPoint x: 324, startPoint y: 307, endPoint x: 319, endPoint y: 310, distance: 4.9
click at [323, 308] on div "Variables time_ago" at bounding box center [467, 310] width 483 height 20
drag, startPoint x: 286, startPoint y: 295, endPoint x: 258, endPoint y: 61, distance: 235.1
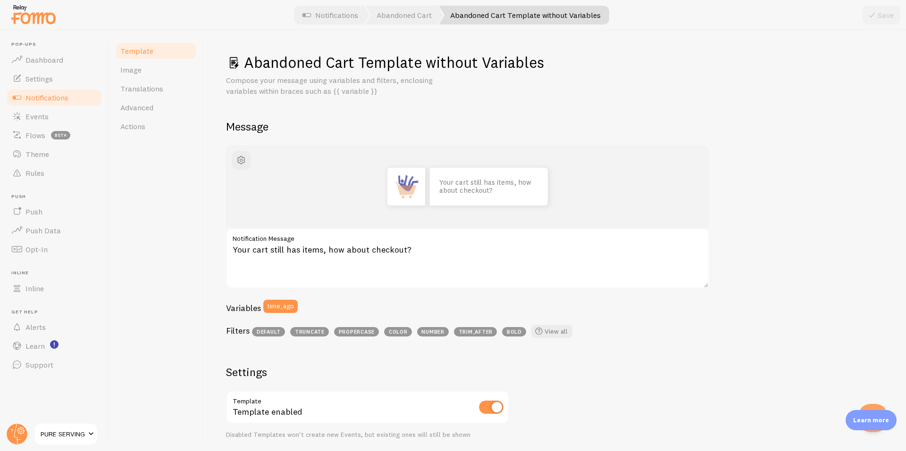
click at [240, 46] on div "Abandoned Cart Template without Variables Compose your message using variables …" at bounding box center [554, 240] width 702 height 421
copy div "Abandoned Cart Template without Variables Compose your message using variables …"
click at [330, 253] on textarea "Your cart still has items, how about checkout?" at bounding box center [467, 258] width 483 height 60
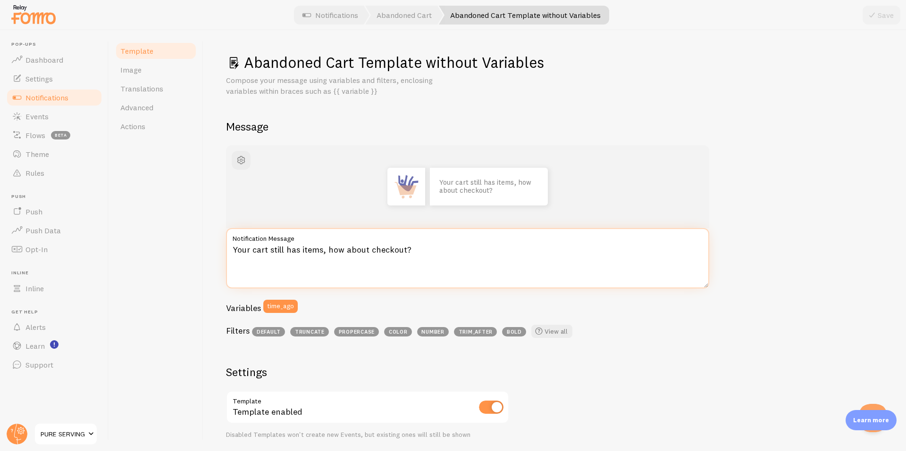
click at [330, 253] on textarea "Your cart still has items, how about checkout?" at bounding box center [467, 258] width 483 height 60
paste textarea "🛒 Your Pure Serving favorites are still waiting in your cart! Complete your ord…"
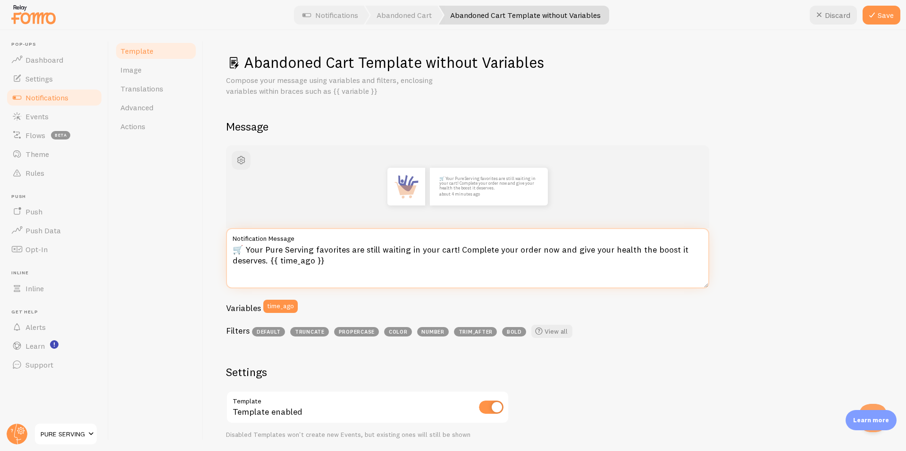
drag, startPoint x: 246, startPoint y: 248, endPoint x: 223, endPoint y: 247, distance: 23.6
click at [223, 247] on div "Abandoned Cart Template without Variables Compose your message using variables …" at bounding box center [554, 240] width 702 height 421
type textarea "Your Pure Serving favorites are still waiting in your cart! Complete your order…"
click at [192, 254] on div "Template Image Translations Advanced Actions" at bounding box center [156, 240] width 94 height 421
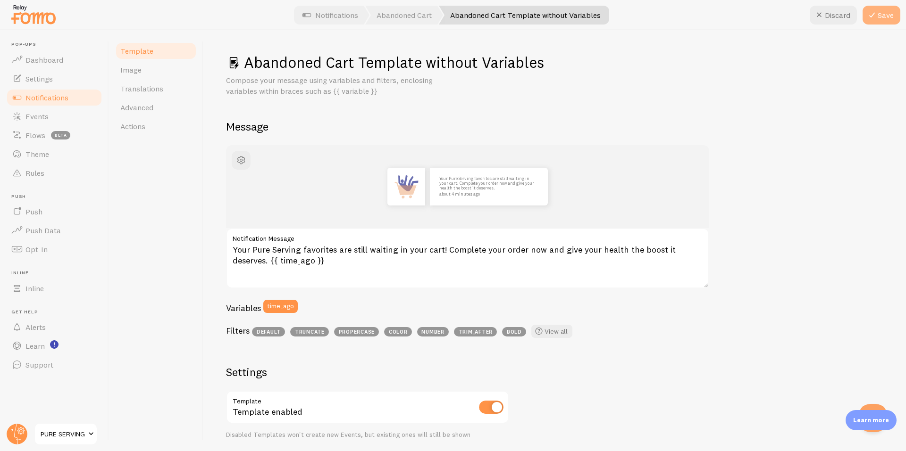
click at [872, 15] on icon at bounding box center [871, 14] width 11 height 11
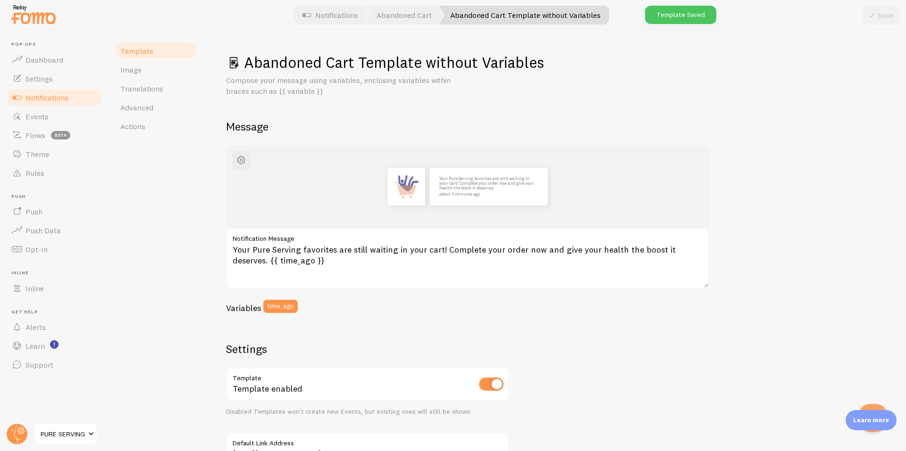
click at [80, 99] on link "Notifications" at bounding box center [54, 97] width 97 height 19
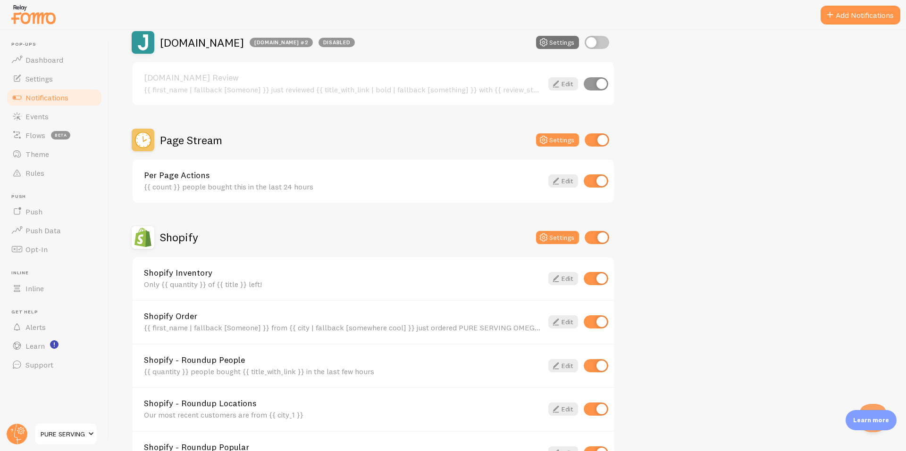
scroll to position [786, 0]
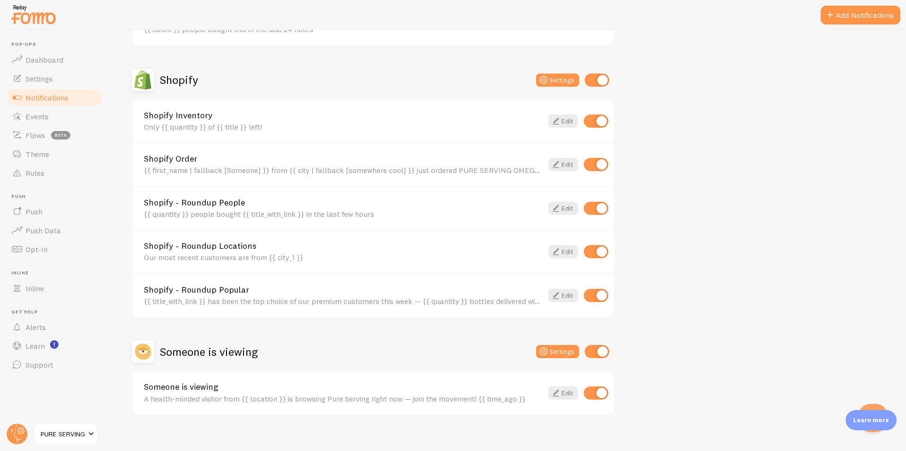
click at [222, 246] on link "Shopify - Roundup Locations" at bounding box center [343, 246] width 399 height 8
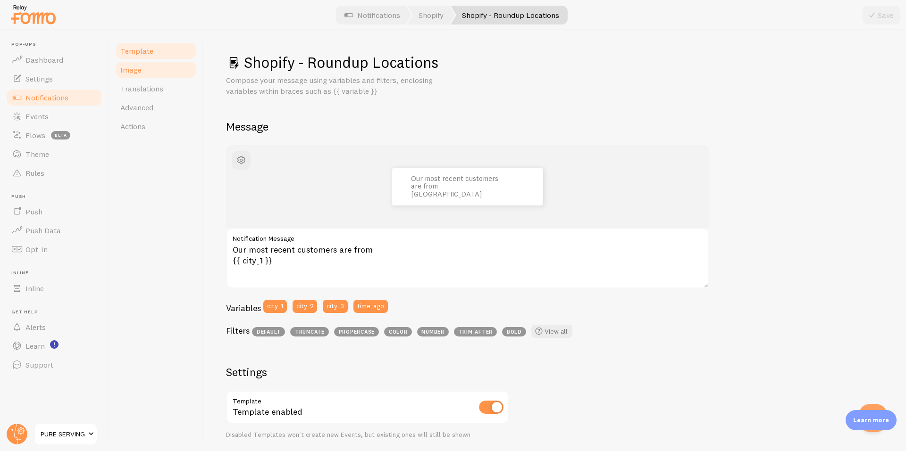
click at [146, 75] on link "Image" at bounding box center [156, 69] width 83 height 19
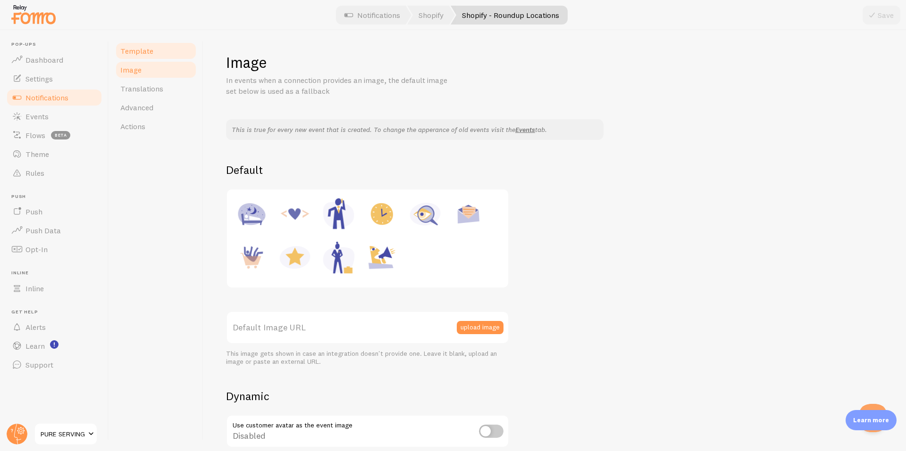
click at [150, 58] on link "Template" at bounding box center [156, 51] width 83 height 19
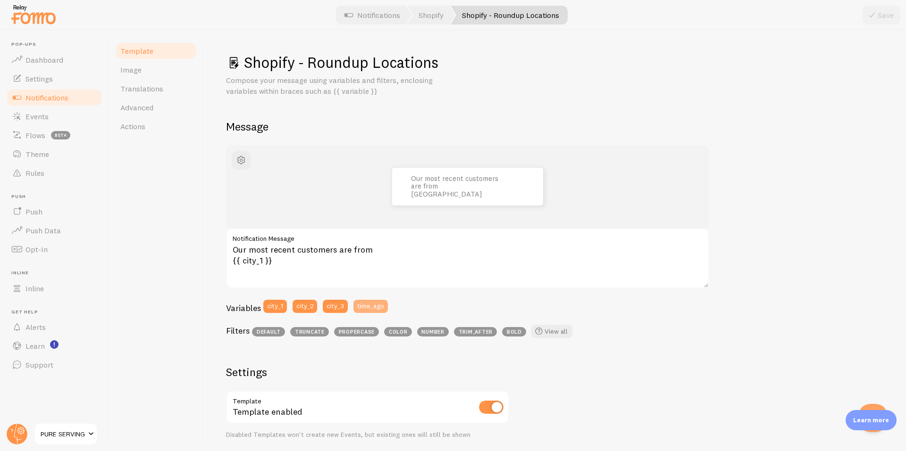
drag, startPoint x: 241, startPoint y: 64, endPoint x: 384, endPoint y: 305, distance: 279.5
click at [384, 305] on div "Shopify - Roundup Locations Compose your message using variables and filters, e…" at bounding box center [554, 359] width 657 height 612
copy div "Shopify - Roundup Locations Compose your message using variables and filters, e…"
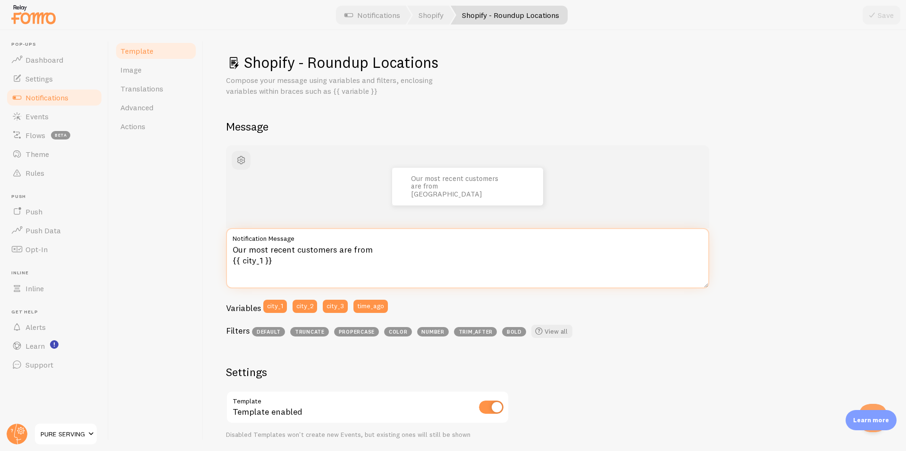
click at [305, 272] on textarea "Our most recent customers are from {{ city_1 }}" at bounding box center [467, 258] width 483 height 60
click at [283, 264] on textarea "Our most recent customers are from {{ city_1 }}" at bounding box center [467, 258] width 483 height 60
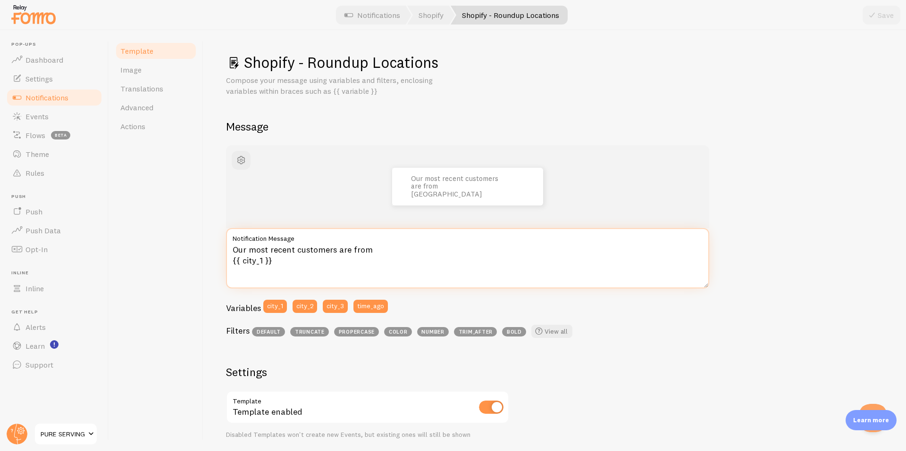
click at [283, 264] on textarea "Our most recent customers are from {{ city_1 }}" at bounding box center [467, 258] width 483 height 60
paste textarea "🌍 Our most recent Pure Serving customers are from {{ city_1 }}, {{ city_2 }}, a…"
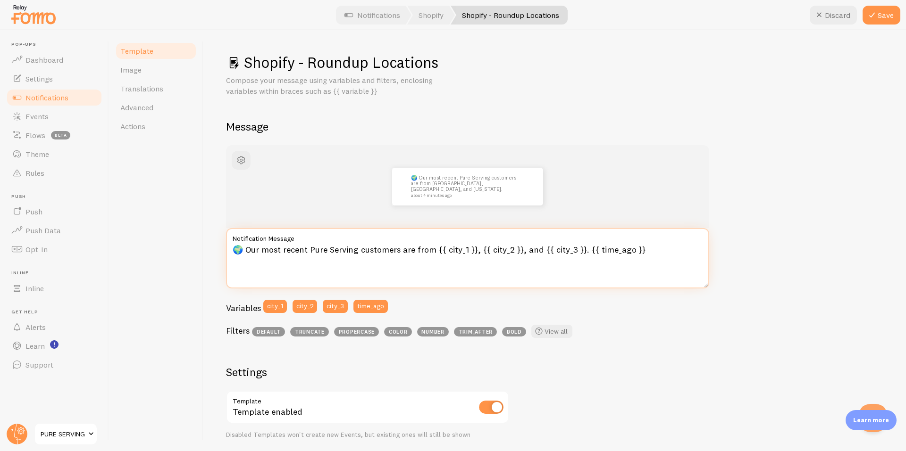
type textarea "🌍 Our most recent Pure Serving customers are from {{ city_1 }}, {{ city_2 }}, a…"
click at [195, 268] on div "Template Image Translations Advanced Actions" at bounding box center [156, 240] width 94 height 421
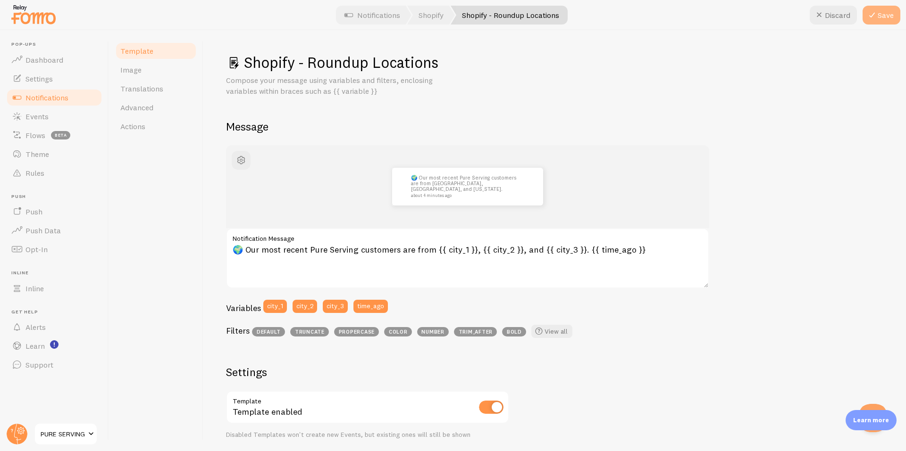
click at [870, 19] on icon at bounding box center [871, 14] width 11 height 11
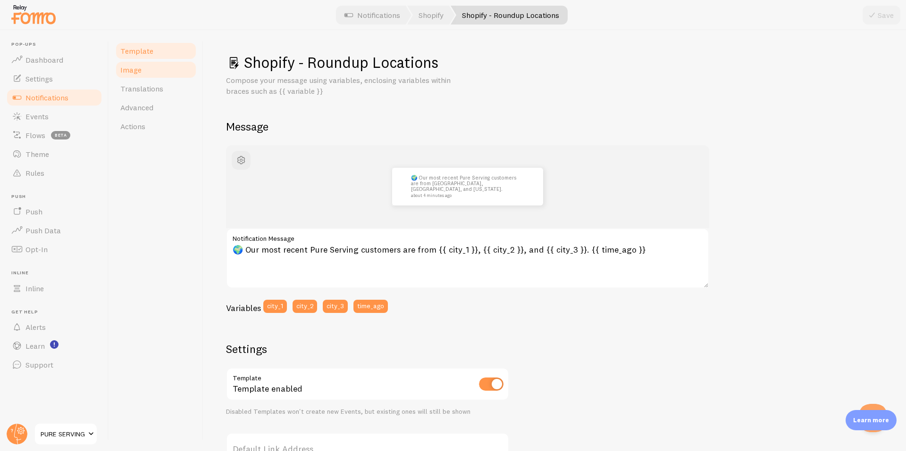
click at [154, 72] on link "Image" at bounding box center [156, 69] width 83 height 19
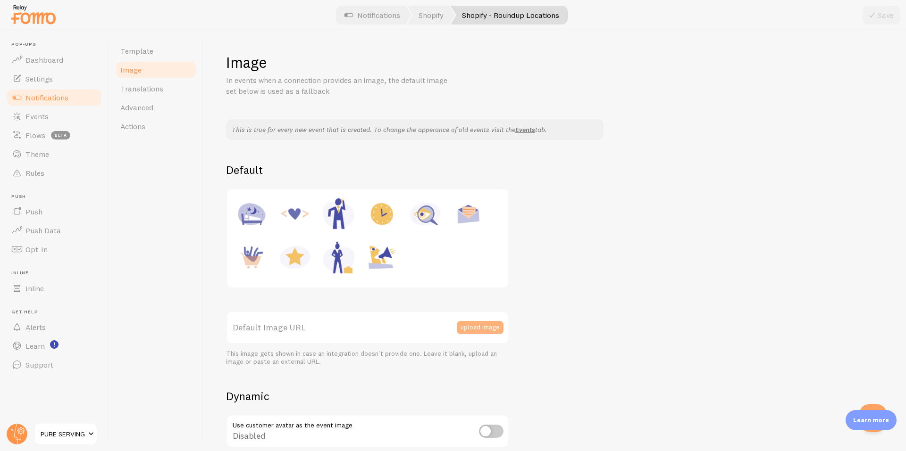
click at [473, 324] on button "upload image" at bounding box center [480, 327] width 47 height 13
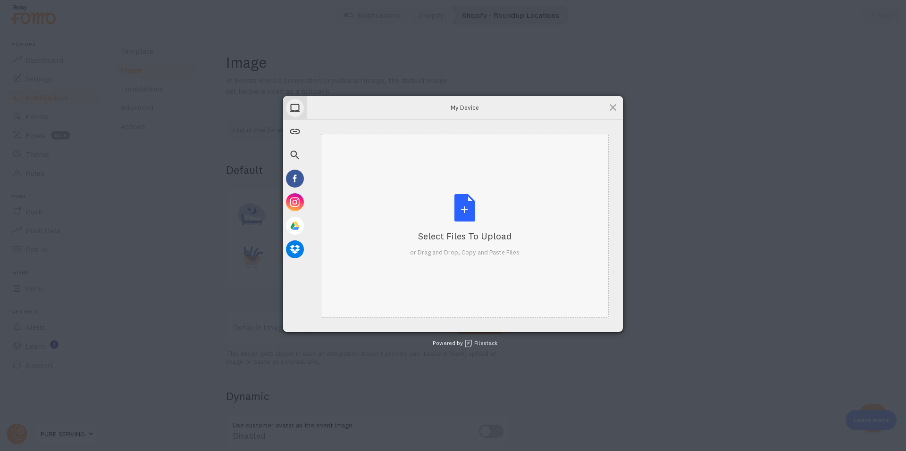
click at [432, 205] on div "Select Files to Upload or Drag and Drop, Copy and Paste Files" at bounding box center [464, 225] width 109 height 63
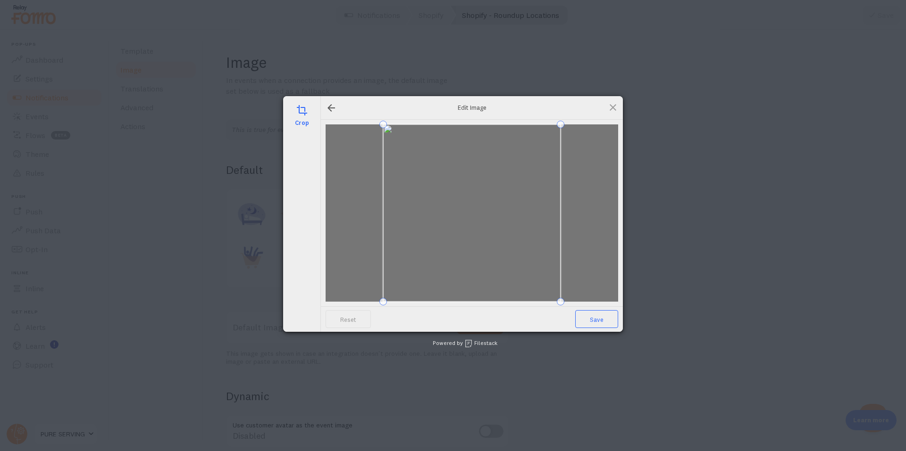
click at [588, 324] on span "Save" at bounding box center [596, 319] width 43 height 18
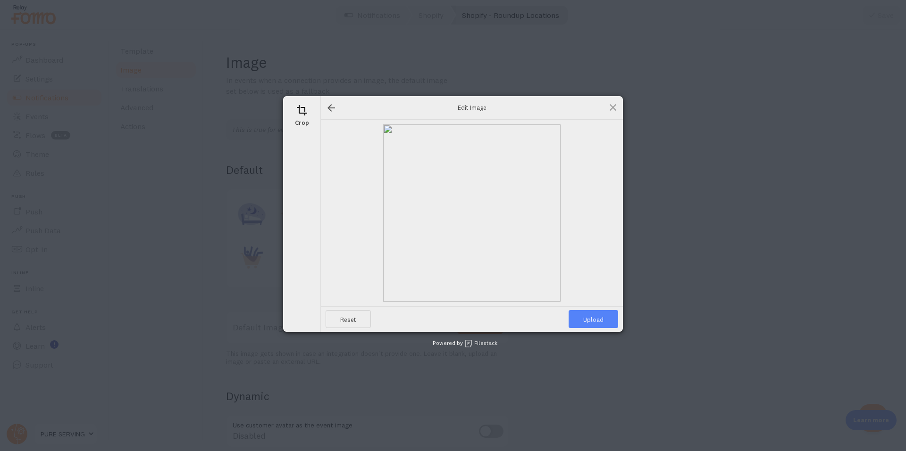
click at [589, 324] on span "Upload" at bounding box center [593, 319] width 50 height 18
type input "https://process.filestackapi.com/ApqhzE1ldTzuKSj33adqez/resize=width:170,height…"
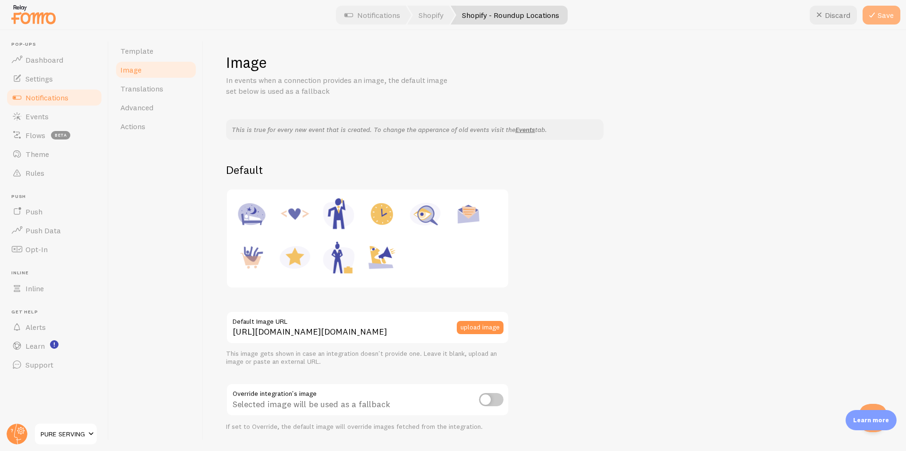
click at [892, 18] on button "Save" at bounding box center [881, 15] width 38 height 19
click at [53, 98] on span "Notifications" at bounding box center [46, 97] width 43 height 9
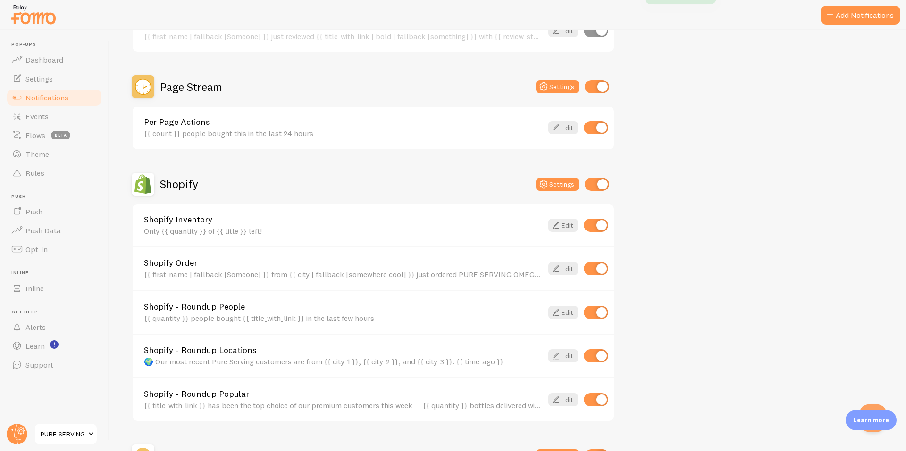
scroll to position [796, 0]
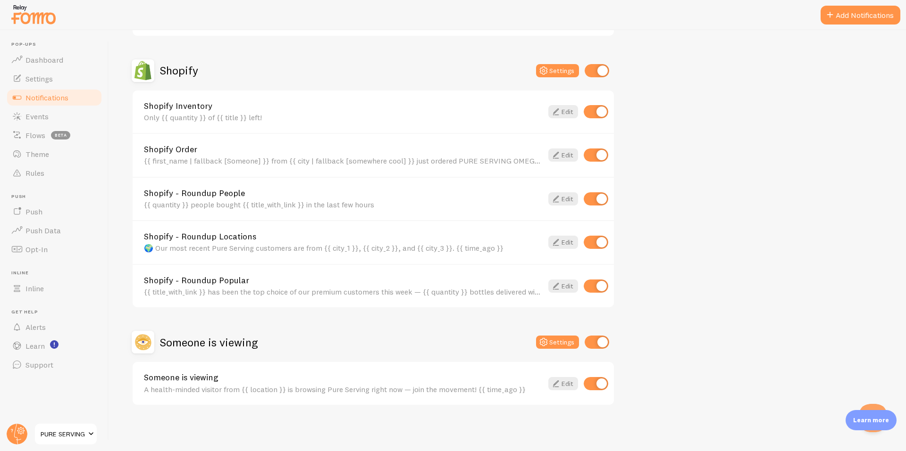
click at [229, 195] on link "Shopify - Roundup People" at bounding box center [343, 193] width 399 height 8
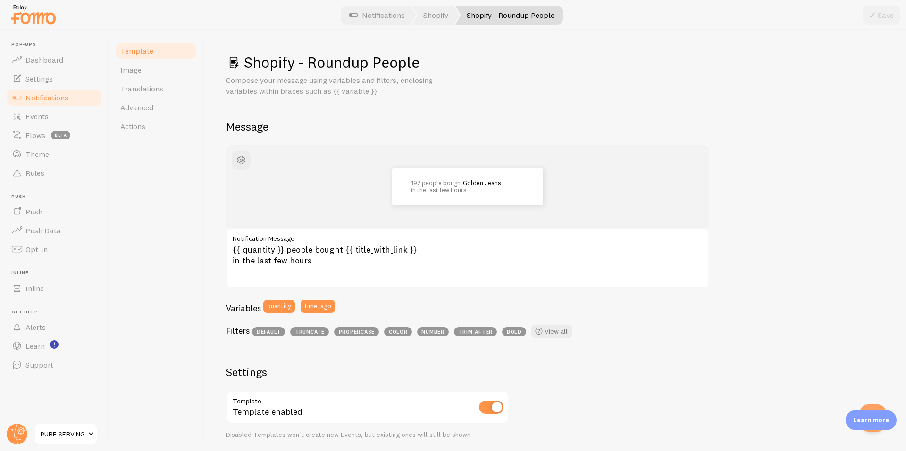
drag, startPoint x: 246, startPoint y: 62, endPoint x: 356, endPoint y: 315, distance: 275.6
click at [356, 315] on div "Shopify - Roundup People Compose your message using variables and filters, encl…" at bounding box center [554, 359] width 657 height 612
copy div "Shopify - Roundup People Compose your message using variables and filters, encl…"
click at [302, 267] on textarea "{{ quantity }} people bought {{ title_with_link }} in the last few hours" at bounding box center [467, 258] width 483 height 60
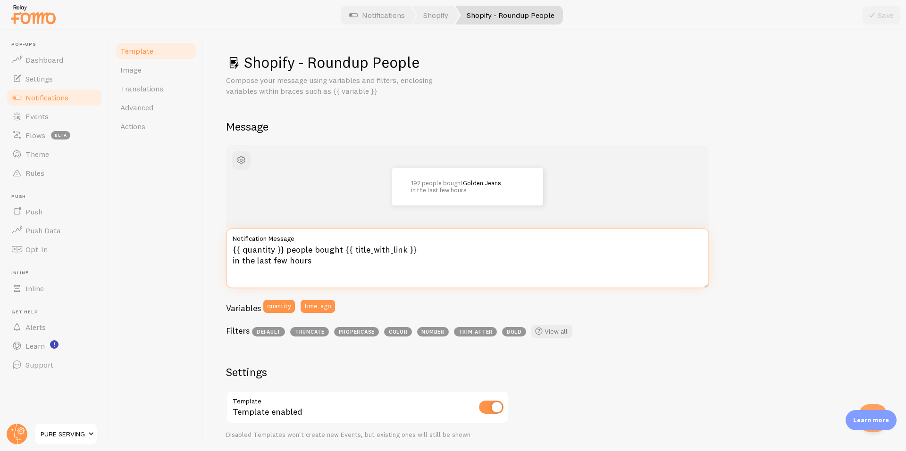
click at [302, 267] on textarea "{{ quantity }} people bought {{ title_with_link }} in the last few hours" at bounding box center [467, 258] width 483 height 60
paste textarea "🔥 {{ quantity }} people grabbed {{ title_with_link }} in the last few hours! {{…"
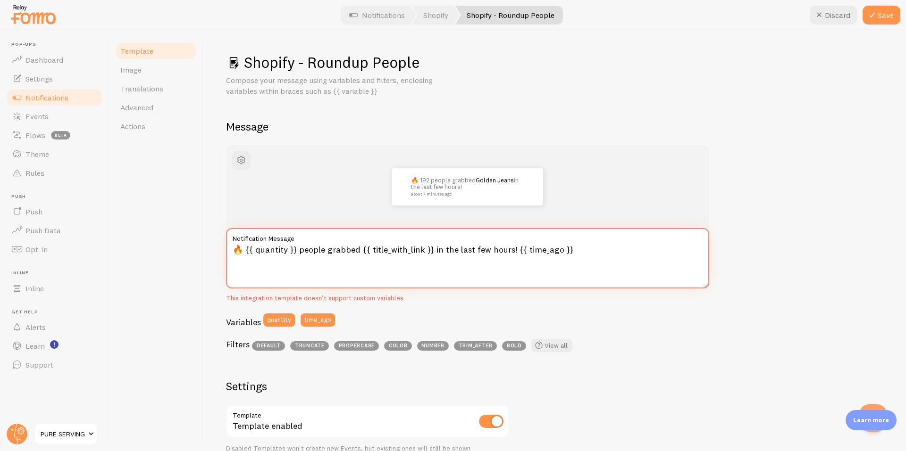
drag, startPoint x: 428, startPoint y: 252, endPoint x: 358, endPoint y: 252, distance: 69.8
click at [358, 252] on textarea "🔥 {{ quantity }} people grabbed {{ title_with_link }} in the last few hours! {{…" at bounding box center [467, 258] width 483 height 60
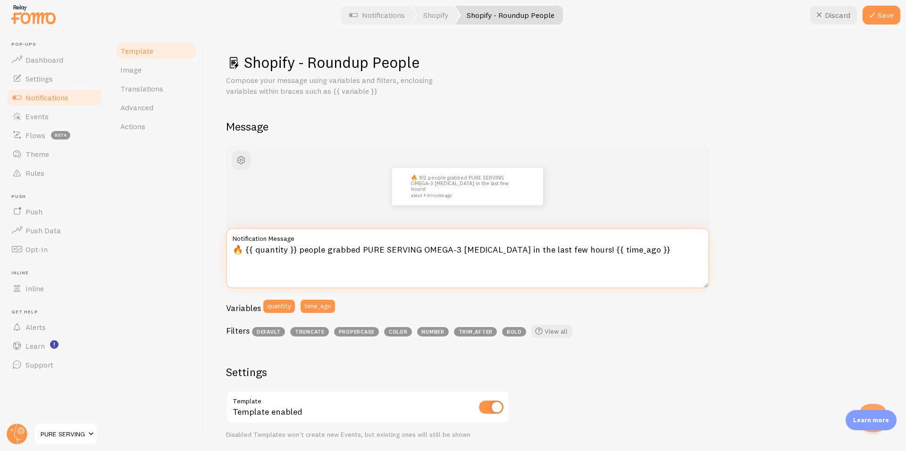
drag, startPoint x: 241, startPoint y: 255, endPoint x: 217, endPoint y: 253, distance: 23.6
click at [217, 253] on div "Shopify - Roundup People Compose your message using variables and filters, encl…" at bounding box center [554, 240] width 702 height 421
click at [624, 262] on textarea "{{ quantity }} people grabbed PURE SERVING OMEGA-3 FISH OIL in the last few hou…" at bounding box center [467, 258] width 483 height 60
type textarea "{{ quantity }} people grabbed PURE SERVING OMEGA-3 FISH OIL in the last few hou…"
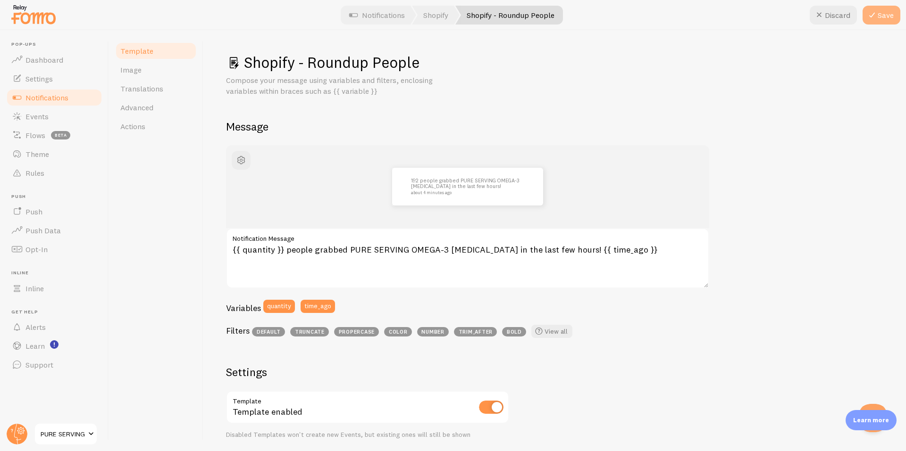
click at [881, 23] on button "Save" at bounding box center [881, 15] width 38 height 19
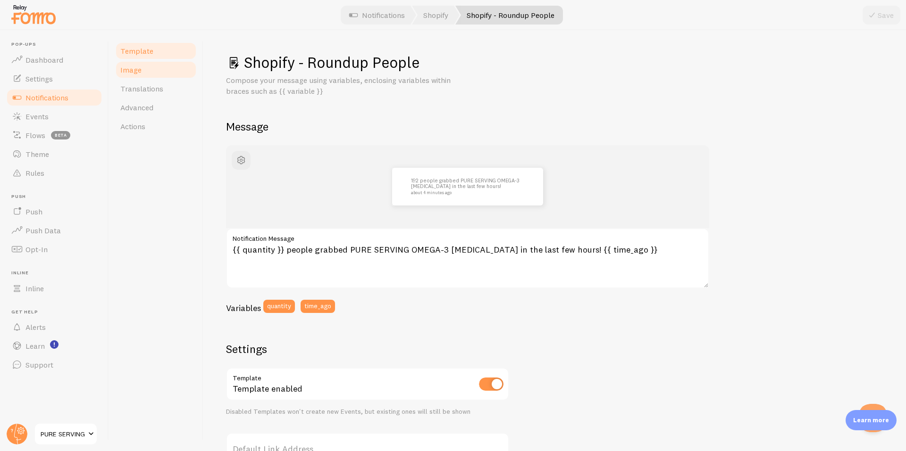
click at [137, 73] on span "Image" at bounding box center [130, 69] width 21 height 9
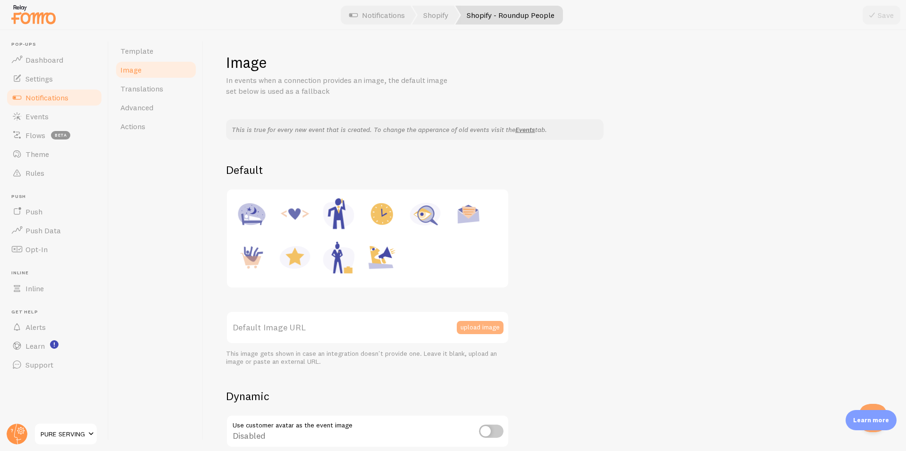
click at [482, 327] on button "upload image" at bounding box center [480, 327] width 47 height 13
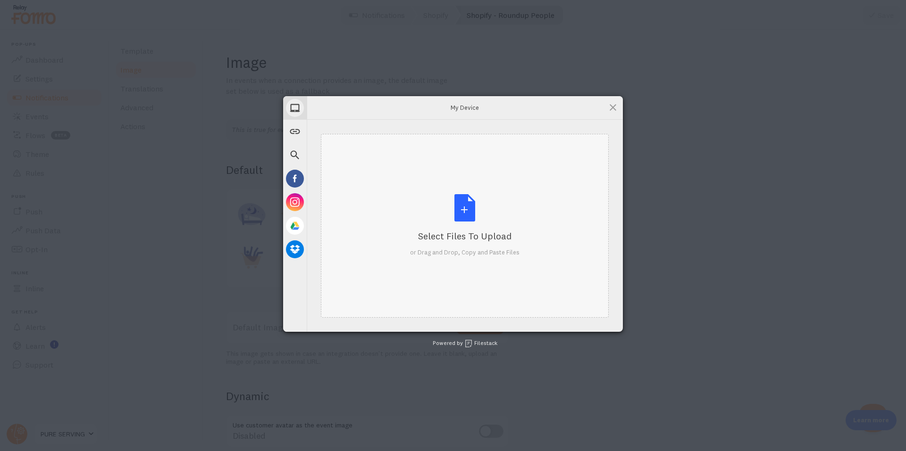
click at [490, 200] on div "Select Files to Upload or Drag and Drop, Copy and Paste Files" at bounding box center [464, 225] width 109 height 63
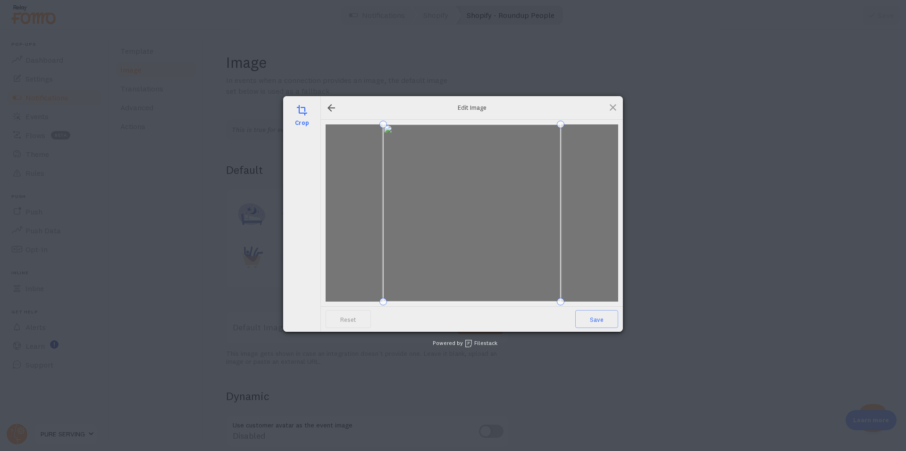
click at [580, 330] on div "Reset Save" at bounding box center [472, 319] width 302 height 25
click at [584, 325] on span "Save" at bounding box center [596, 319] width 43 height 18
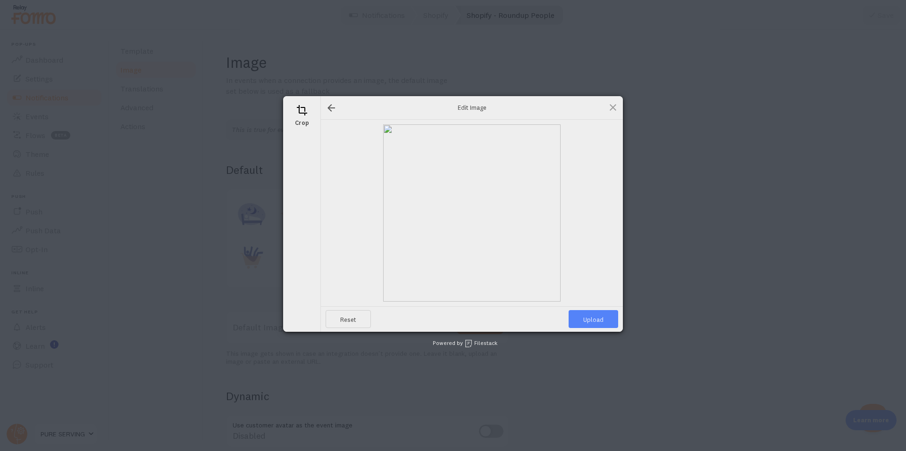
click at [587, 322] on span "Upload" at bounding box center [593, 319] width 50 height 18
type input "https://process.filestackapi.com/ApqhzE1ldTzuKSj33adqez/resize=width:170,height…"
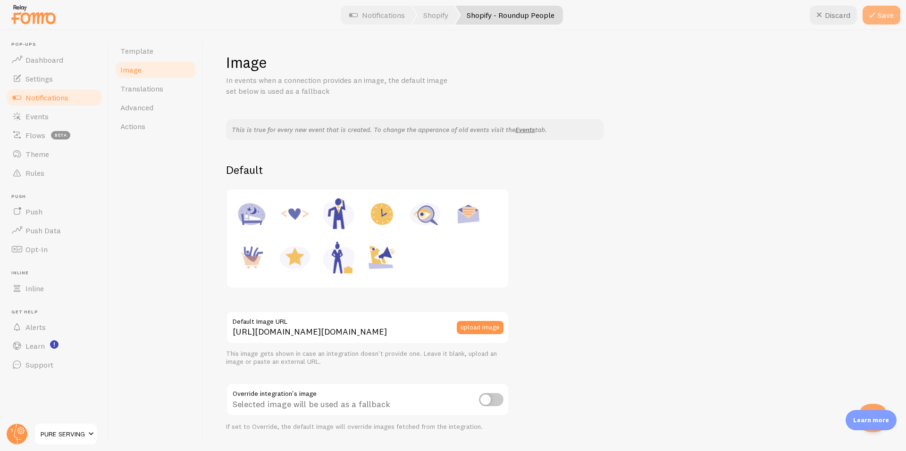
click at [877, 22] on button "Save" at bounding box center [881, 15] width 38 height 19
click at [40, 100] on span "Notifications" at bounding box center [46, 97] width 43 height 9
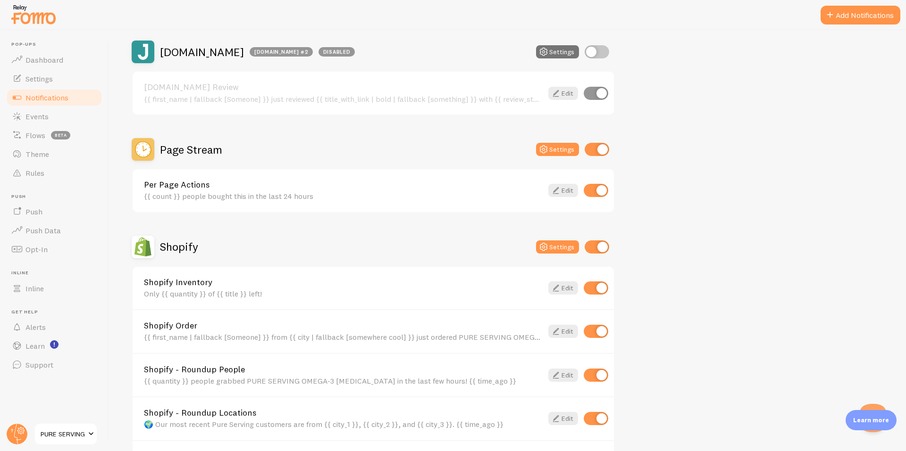
scroll to position [786, 0]
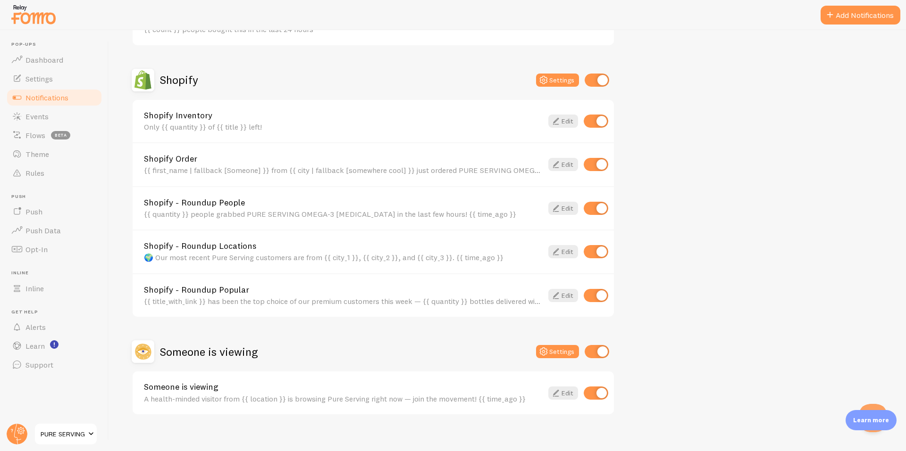
click at [274, 292] on link "Shopify - Roundup Popular" at bounding box center [343, 290] width 399 height 8
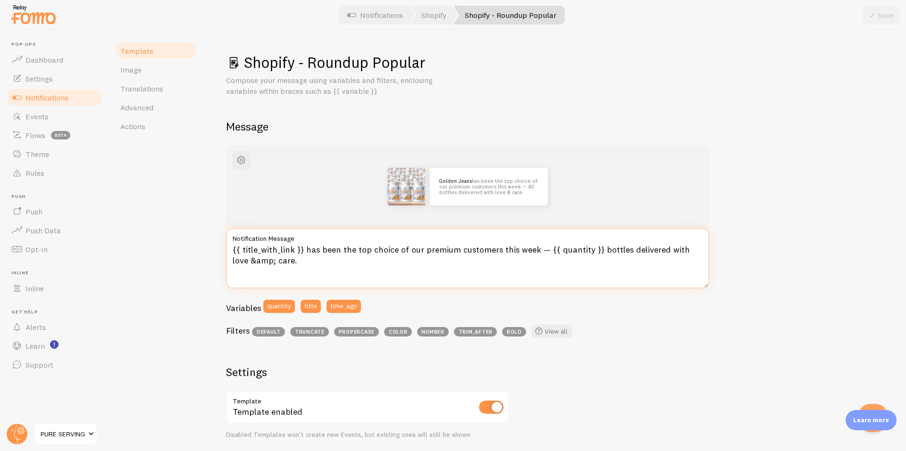
drag, startPoint x: 303, startPoint y: 249, endPoint x: 232, endPoint y: 249, distance: 70.7
click at [232, 249] on textarea "{{ title_with_link }} has been the top choice of our premium customers this wee…" at bounding box center [467, 258] width 483 height 60
drag, startPoint x: 362, startPoint y: 252, endPoint x: 219, endPoint y: 255, distance: 142.9
click at [219, 255] on div "Shopify - Roundup Popular Compose your message using variables and filters, enc…" at bounding box center [554, 240] width 702 height 421
type textarea "PURE SERVING OMEGA-3 FISH OIL has been the top choice of our premium customers …"
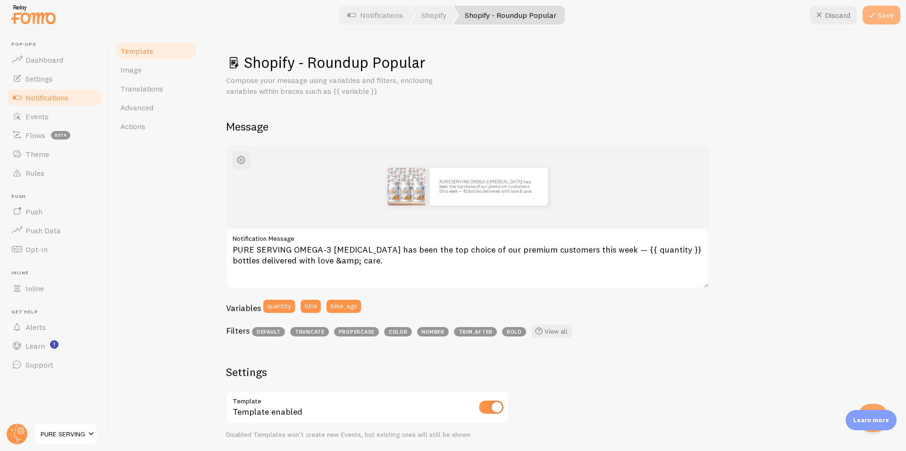
click at [873, 13] on icon at bounding box center [871, 14] width 11 height 11
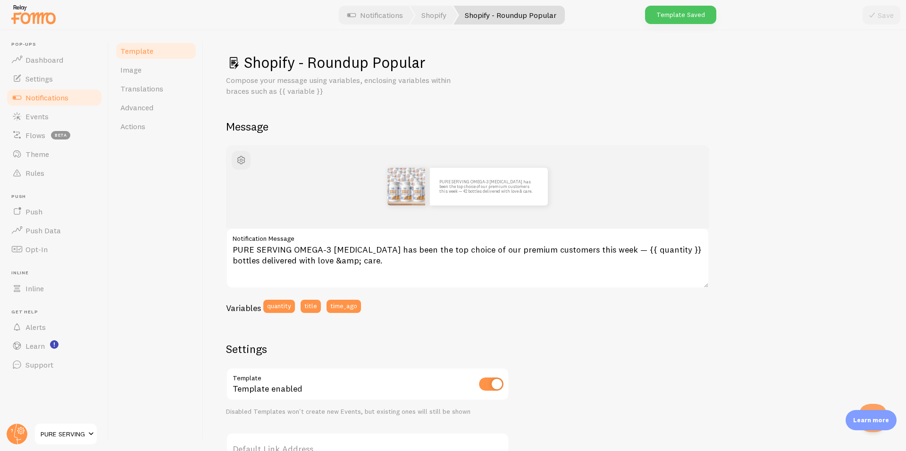
click at [46, 99] on span "Notifications" at bounding box center [46, 97] width 43 height 9
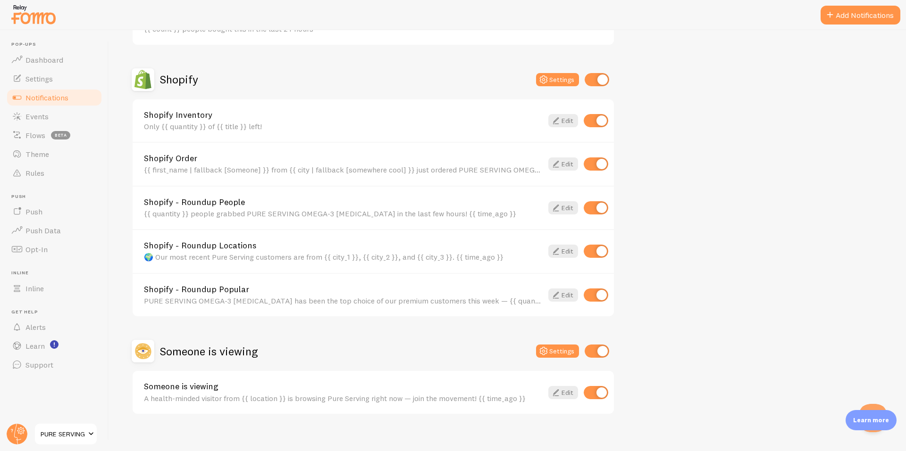
scroll to position [796, 0]
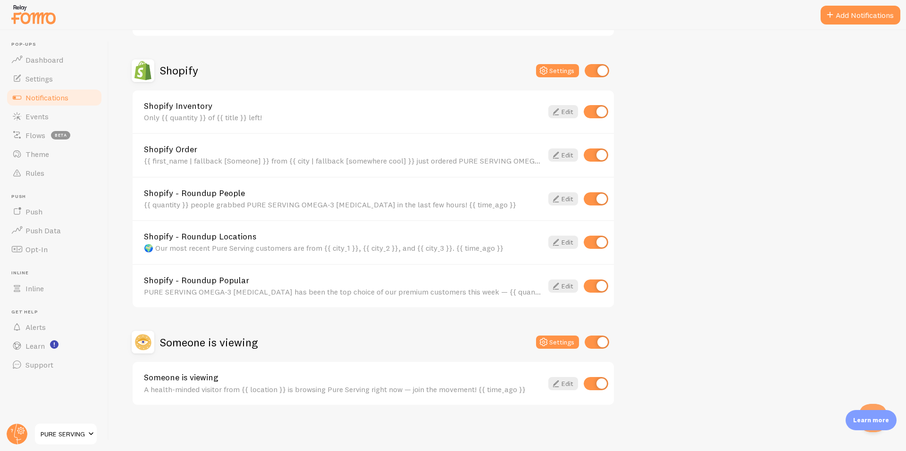
click at [231, 118] on div "Only {{ quantity }} of {{ title }} left!" at bounding box center [343, 117] width 399 height 8
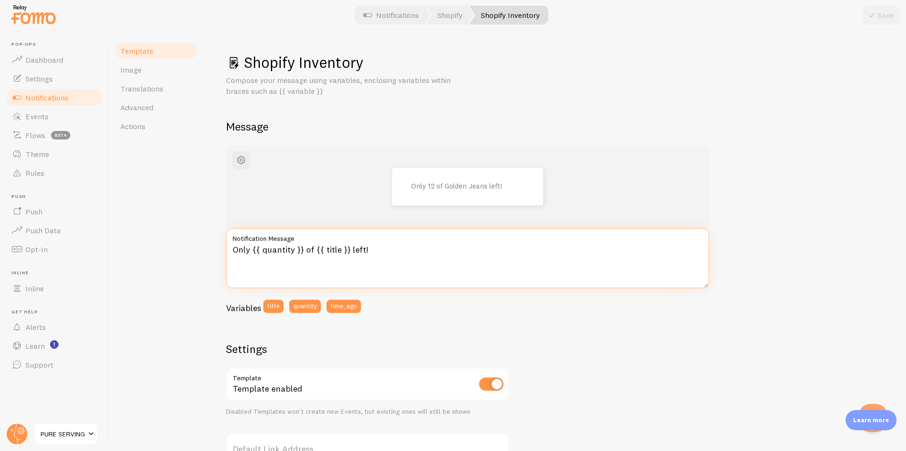
drag, startPoint x: 349, startPoint y: 255, endPoint x: 315, endPoint y: 254, distance: 34.9
click at [315, 254] on textarea "Only {{ quantity }} of {{ title }} left!" at bounding box center [467, 258] width 483 height 60
paste textarea "PURE SERVING OMEGA-3 FISH OIL"
type textarea "Only {{ quantity }} of PURE SERVING OMEGA-3 FISH OIL left!"
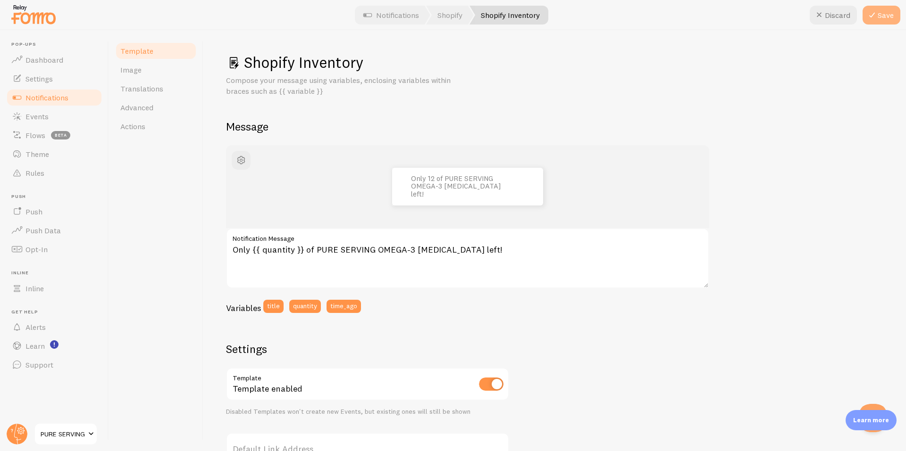
click at [876, 15] on icon at bounding box center [871, 14] width 11 height 11
click at [147, 77] on link "Image" at bounding box center [156, 69] width 83 height 19
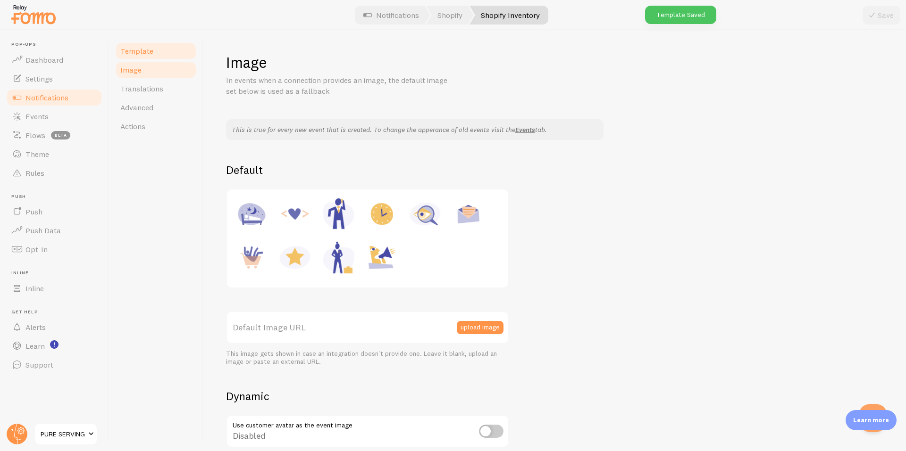
click at [152, 54] on link "Template" at bounding box center [156, 51] width 83 height 19
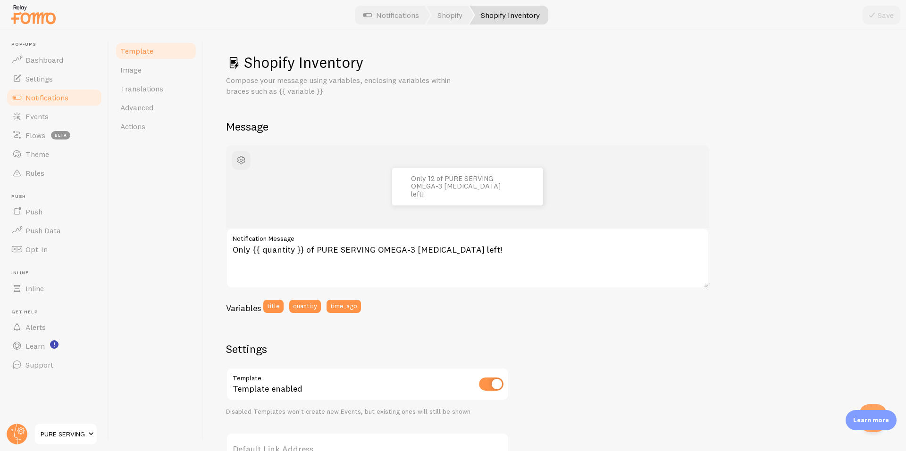
click at [45, 101] on span "Notifications" at bounding box center [46, 97] width 43 height 9
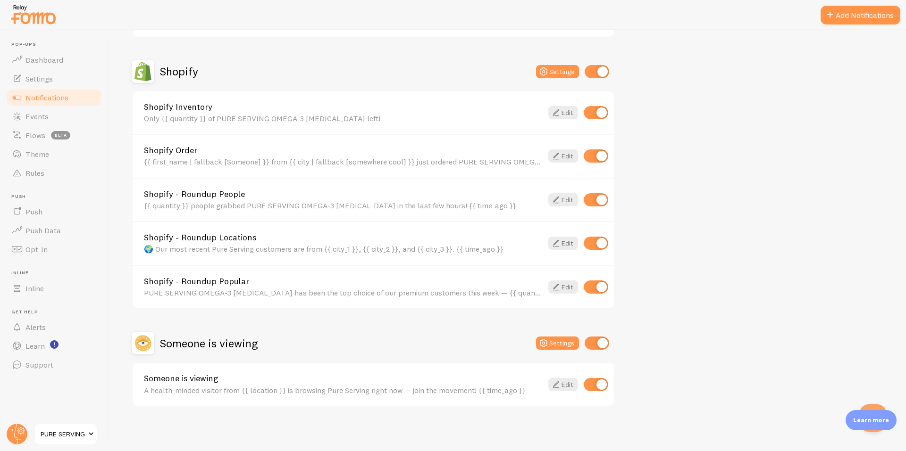
scroll to position [796, 0]
click at [564, 285] on link "Edit" at bounding box center [563, 286] width 30 height 13
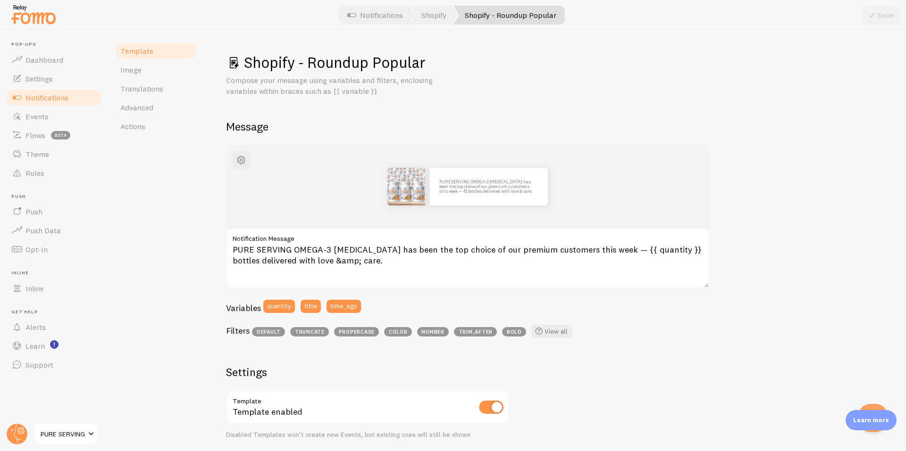
click at [56, 100] on span "Notifications" at bounding box center [46, 97] width 43 height 9
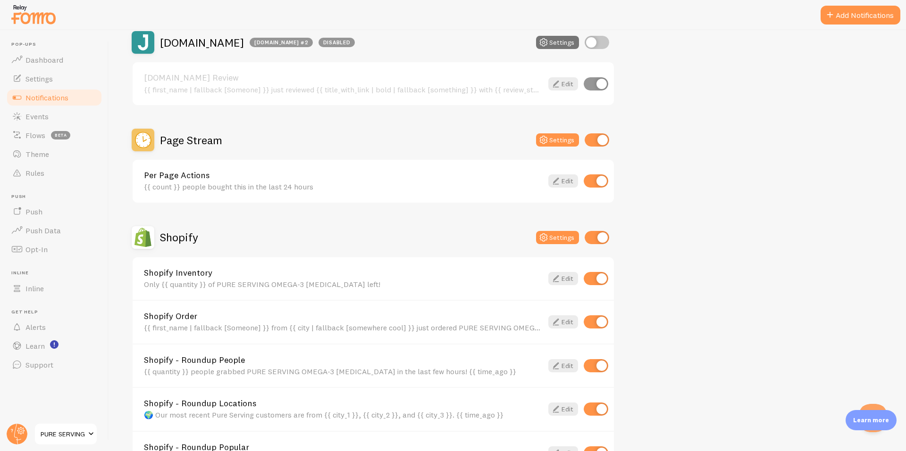
scroll to position [786, 0]
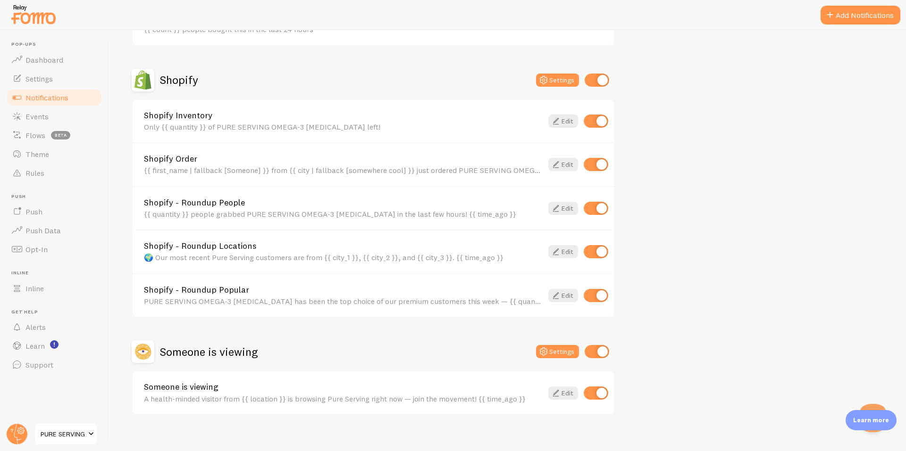
click at [281, 125] on div "Only {{ quantity }} of PURE SERVING OMEGA-3 FISH OIL left!" at bounding box center [343, 127] width 399 height 8
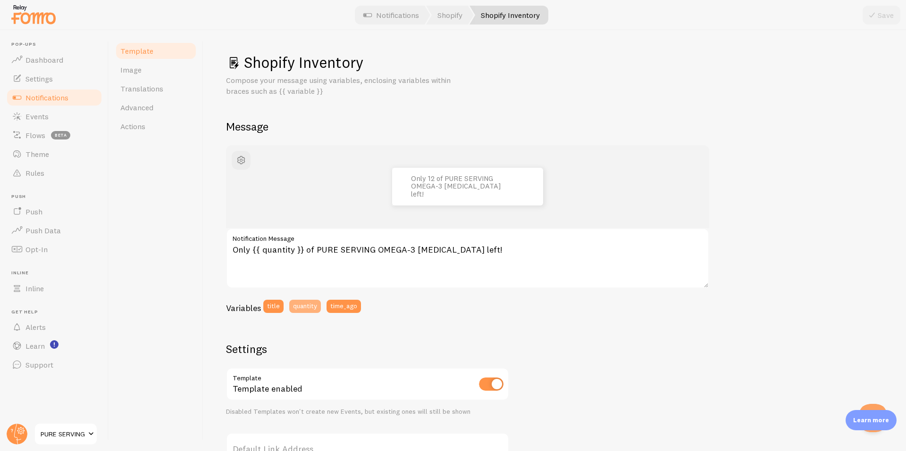
click at [311, 309] on button "quantity" at bounding box center [305, 306] width 32 height 13
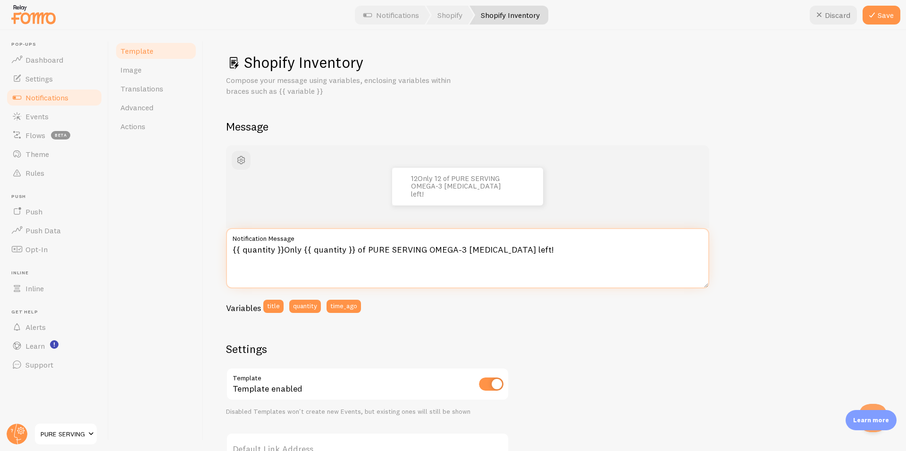
drag, startPoint x: 283, startPoint y: 255, endPoint x: 224, endPoint y: 252, distance: 58.5
click at [224, 252] on div "Shopify Inventory Compose your message using variables, enclosing variables wit…" at bounding box center [554, 240] width 702 height 421
type textarea "Only {{ quantity }} of PURE SERVING OMEGA-3 FISH OIL left!"
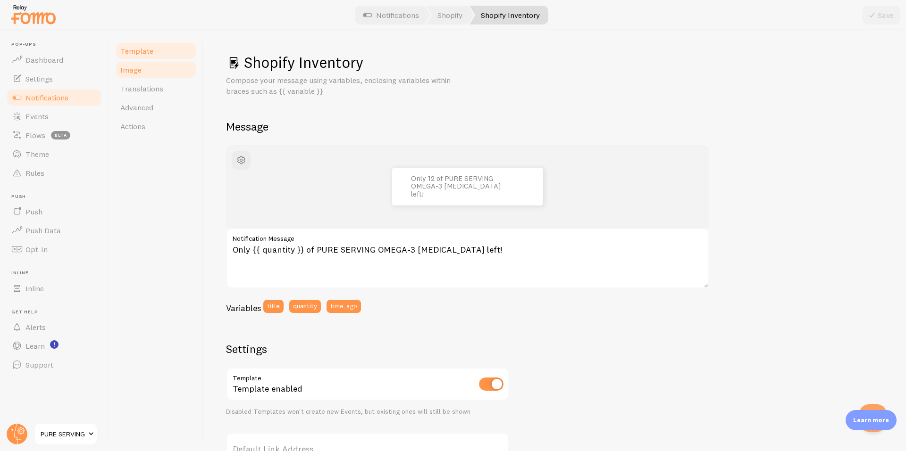
click at [133, 71] on span "Image" at bounding box center [130, 69] width 21 height 9
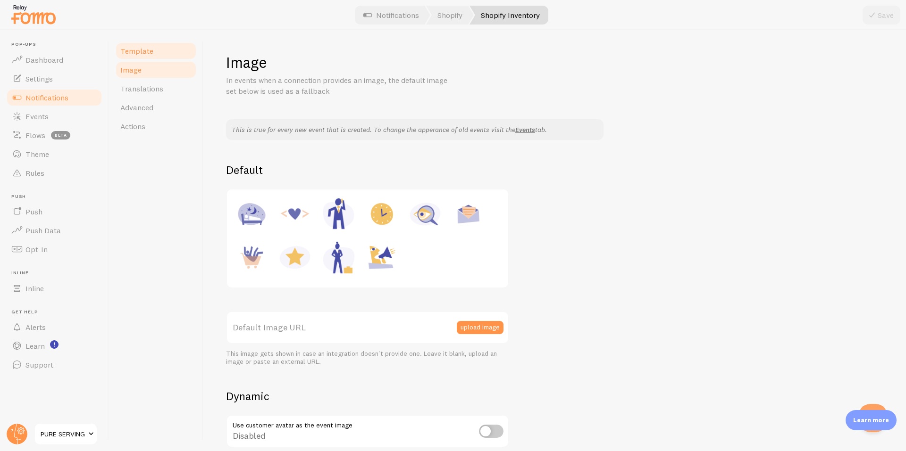
click at [144, 54] on span "Template" at bounding box center [136, 50] width 33 height 9
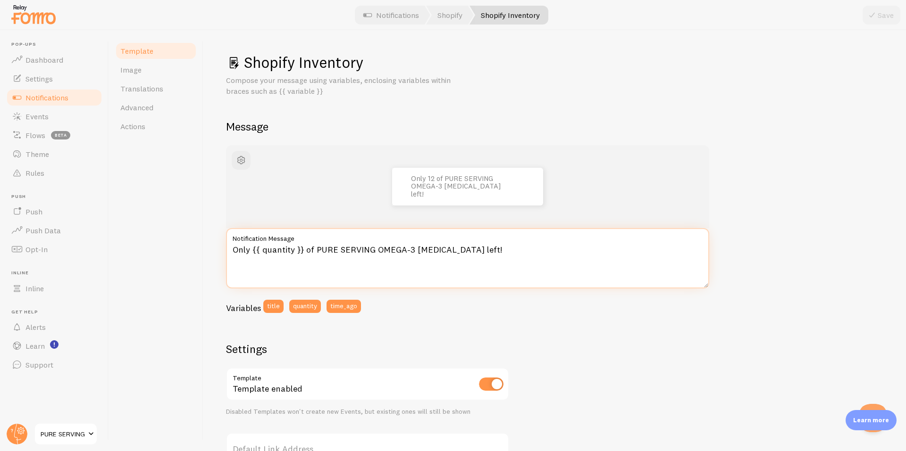
click at [328, 251] on textarea "Only {{ quantity }} of PURE SERVING OMEGA-3 FISH OIL left!" at bounding box center [467, 258] width 483 height 60
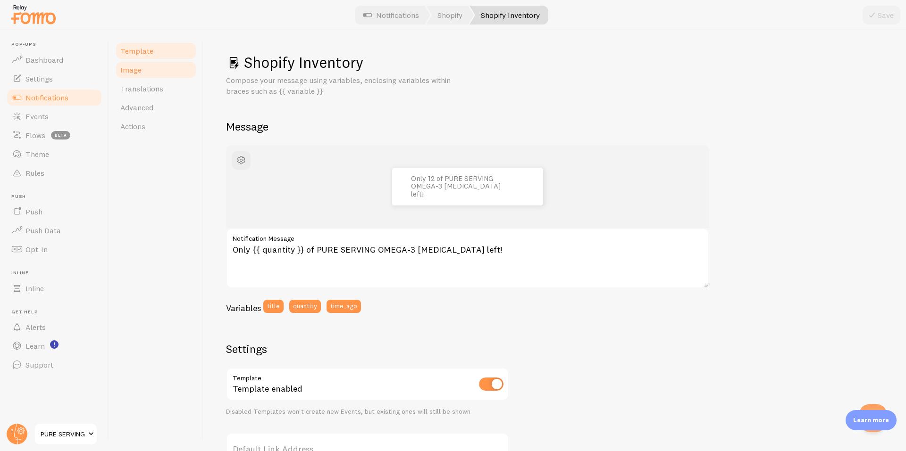
click at [150, 75] on link "Image" at bounding box center [156, 69] width 83 height 19
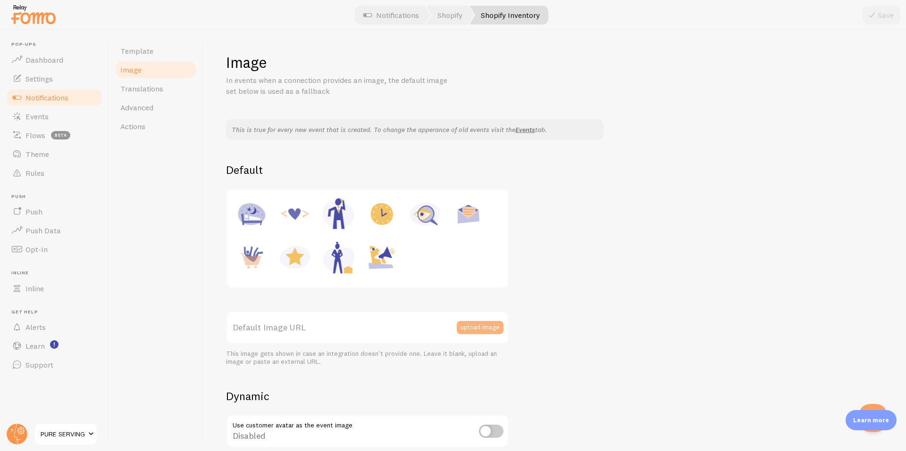
click at [477, 325] on button "upload image" at bounding box center [480, 327] width 47 height 13
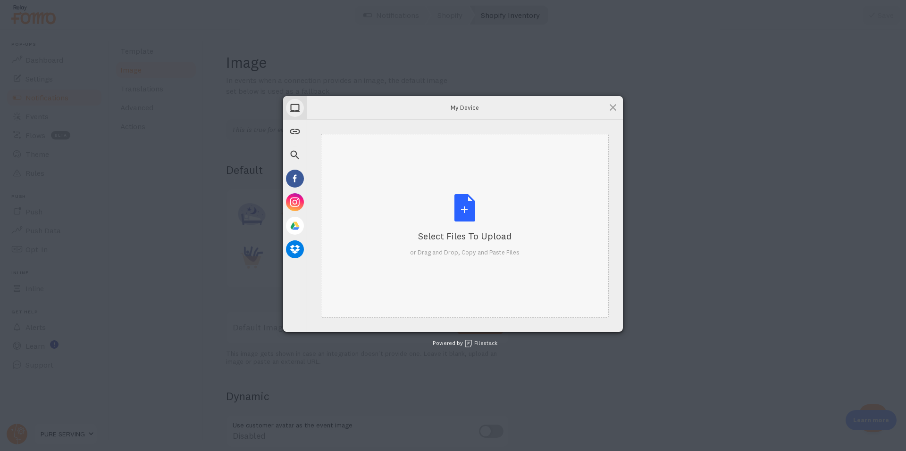
click at [458, 225] on div "Select Files to Upload or Drag and Drop, Copy and Paste Files" at bounding box center [464, 225] width 109 height 63
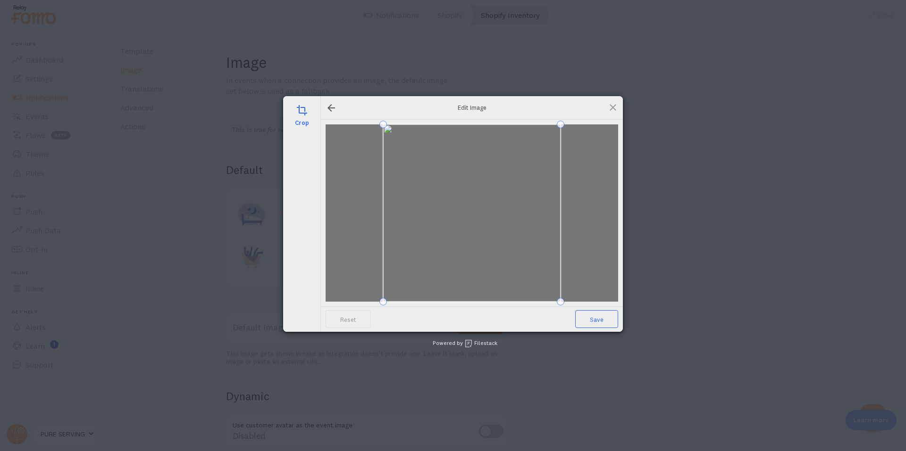
click at [599, 322] on span "Save" at bounding box center [596, 319] width 43 height 18
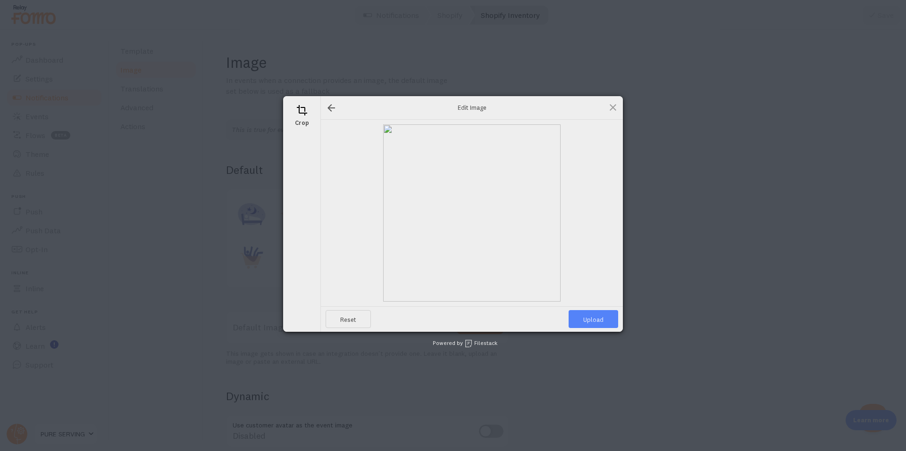
click at [599, 322] on span "Upload" at bounding box center [593, 319] width 50 height 18
type input "https://process.filestackapi.com/ApqhzE1ldTzuKSj33adqez/resize=width:170,height…"
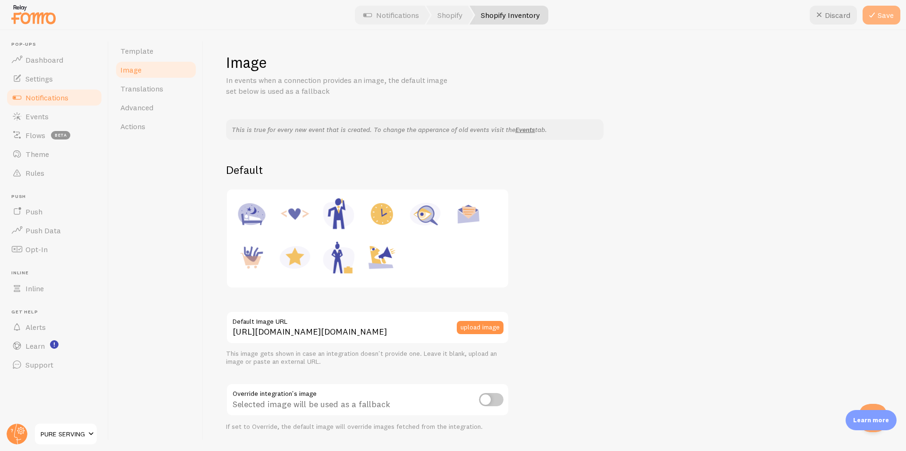
click at [889, 19] on button "Save" at bounding box center [881, 15] width 38 height 19
click at [168, 53] on link "Template" at bounding box center [156, 51] width 83 height 19
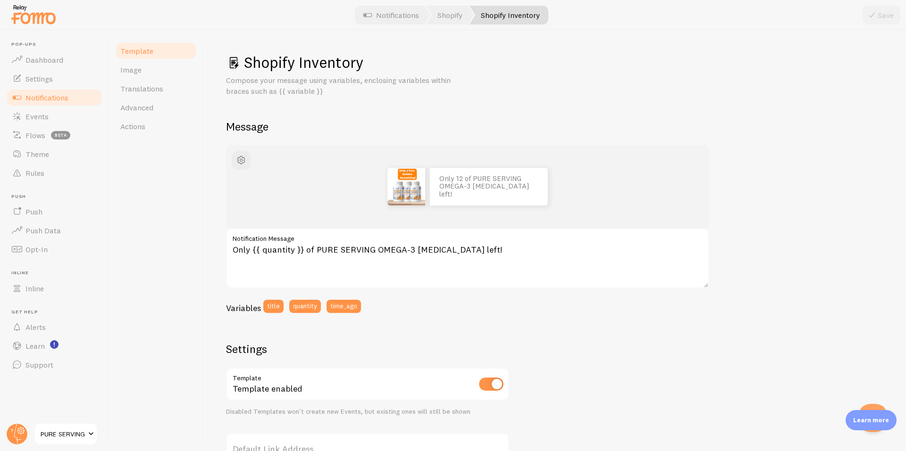
click at [74, 96] on link "Notifications" at bounding box center [54, 97] width 97 height 19
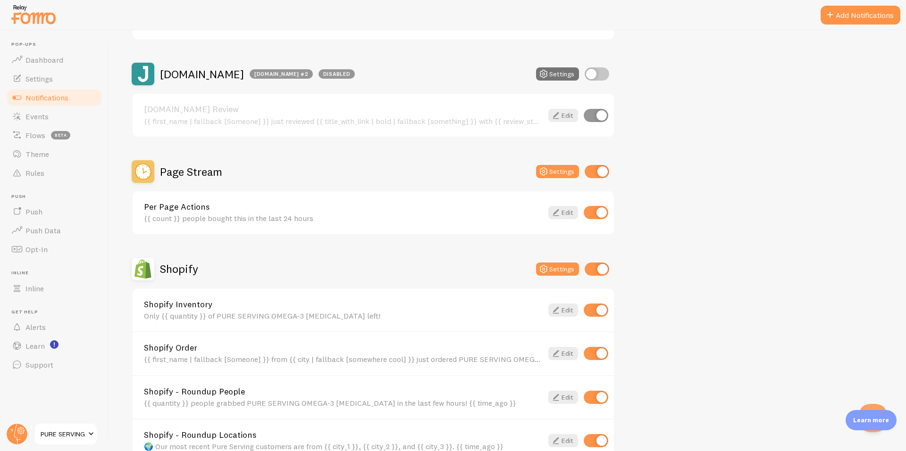
scroll to position [481, 0]
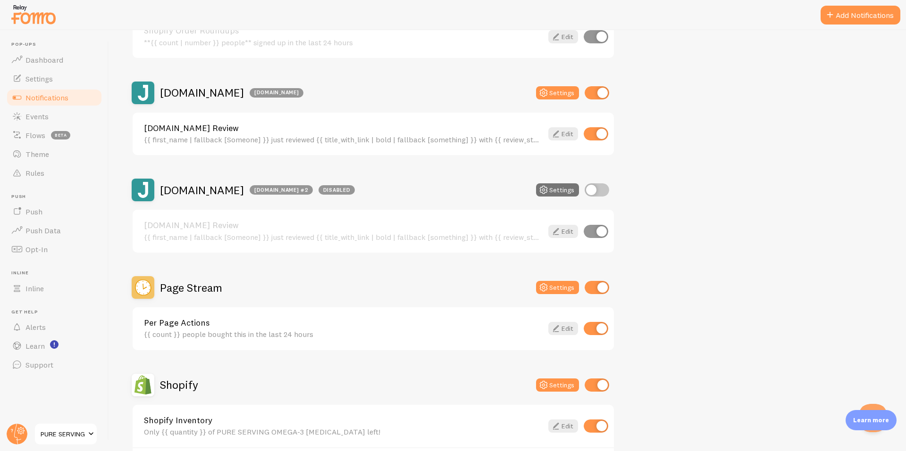
click at [286, 331] on div "{{ count }} people bought this in the last 24 hours" at bounding box center [343, 334] width 399 height 8
